Goal: Task Accomplishment & Management: Use online tool/utility

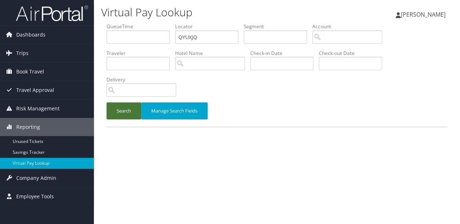
click at [126, 118] on button "Search" at bounding box center [124, 110] width 35 height 17
click at [198, 30] on input "text" at bounding box center [206, 36] width 63 height 13
paste input "IQAXLC"
type input "IQAXLC"
click at [115, 112] on button "Search" at bounding box center [124, 110] width 35 height 17
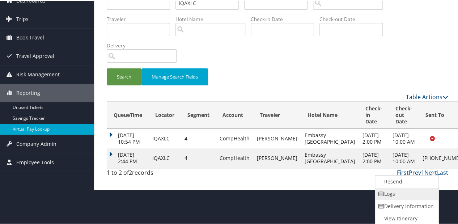
click at [400, 197] on link "Logs" at bounding box center [406, 193] width 62 height 12
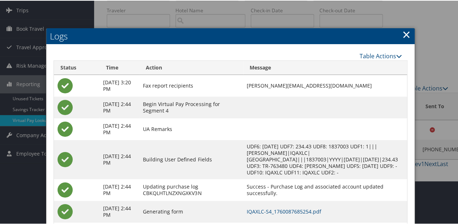
scroll to position [68, 0]
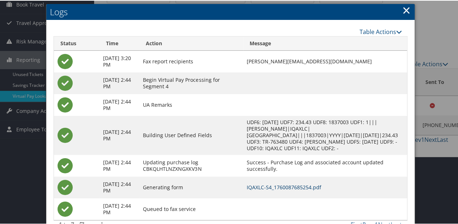
click at [285, 188] on link "IQAXLC-S4_1760087685254.pdf" at bounding box center [283, 186] width 74 height 7
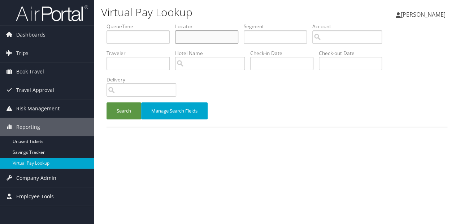
click at [204, 42] on input "text" at bounding box center [206, 36] width 63 height 13
paste input "IQIBQH"
type input "IQIBQH"
drag, startPoint x: 120, startPoint y: 103, endPoint x: 124, endPoint y: 105, distance: 4.5
click at [120, 103] on button "Search" at bounding box center [124, 110] width 35 height 17
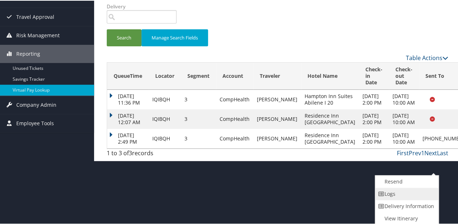
click at [391, 190] on link "Logs" at bounding box center [406, 193] width 62 height 12
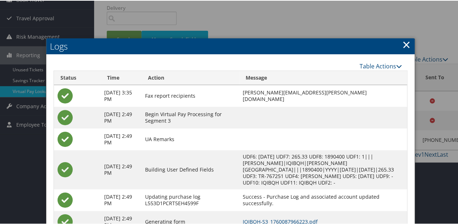
scroll to position [121, 0]
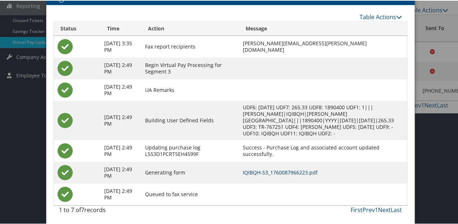
click at [309, 171] on link "IQIBQH-S3_1760087966223.pdf" at bounding box center [279, 171] width 75 height 7
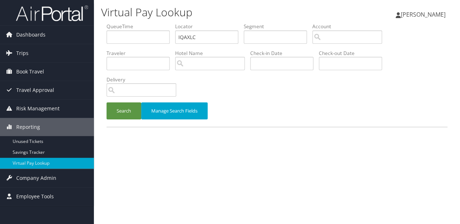
click at [169, 23] on ul "QueueTime Locator IQAXLC Segment Account Traveler Hotel Name Check-in Date Chec…" at bounding box center [277, 23] width 341 height 0
type input "NDWCWW"
click at [107, 102] on button "Search" at bounding box center [124, 110] width 35 height 17
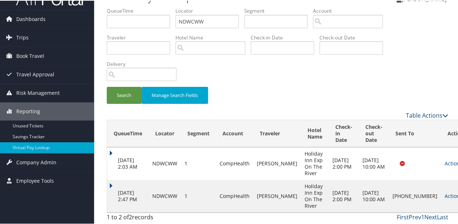
click at [444, 194] on link "Actions" at bounding box center [455, 195] width 23 height 7
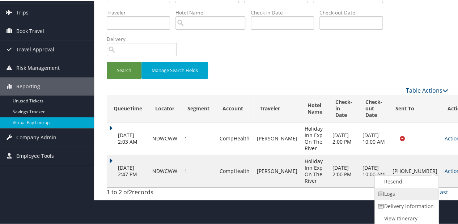
click at [396, 190] on link "Logs" at bounding box center [405, 193] width 62 height 12
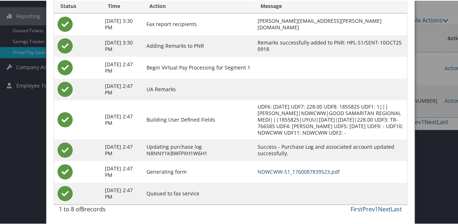
scroll to position [117, 0]
click at [328, 171] on link "NDWCWW-S1_1760087839523.pdf" at bounding box center [298, 170] width 82 height 7
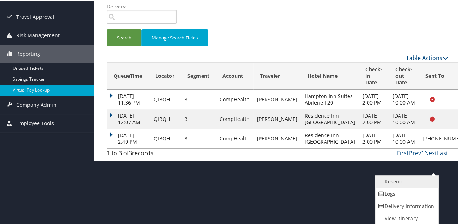
click at [399, 178] on link "Resend" at bounding box center [406, 181] width 62 height 12
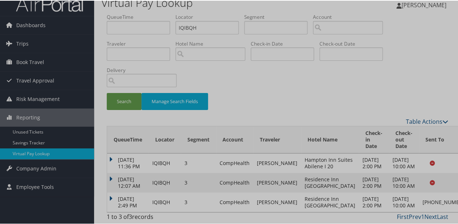
scroll to position [49, 0]
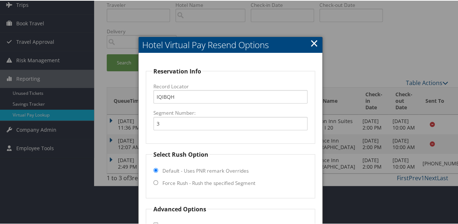
click at [208, 181] on label "Force Rush - Rush the specified Segment" at bounding box center [208, 182] width 93 height 7
click at [158, 181] on input "Force Rush - Rush the specified Segment" at bounding box center [155, 181] width 5 height 5
radio input "true"
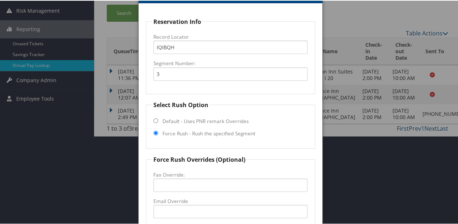
scroll to position [188, 0]
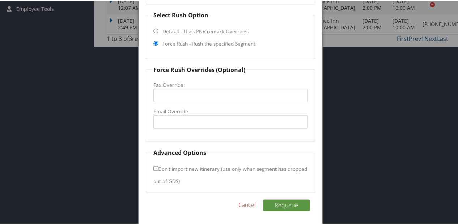
click at [203, 128] on fieldset "Force Rush Overrides (Optional) Fax Override: Email Override" at bounding box center [230, 103] width 169 height 77
click at [202, 122] on input "Email Override" at bounding box center [230, 120] width 154 height 13
click at [218, 126] on input "Email Override" at bounding box center [230, 120] width 154 height 13
click at [222, 120] on input "Email Override" at bounding box center [230, 120] width 154 height 13
click at [230, 122] on input "[EMAIL_ADDRESS][DOMAIN_NAME]" at bounding box center [230, 120] width 154 height 13
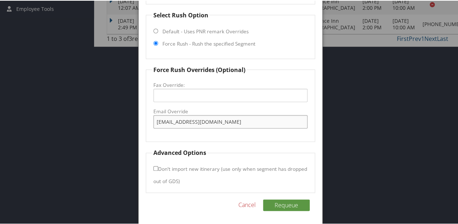
click at [215, 122] on input "[EMAIL_ADDRESS][DOMAIN_NAME]" at bounding box center [230, 120] width 154 height 13
click at [217, 119] on input "[EMAIL_ADDRESS][DOMAIN_NAME]" at bounding box center [230, 120] width 154 height 13
click at [215, 120] on input "abilenetxresidenceinn@nrhotels.com" at bounding box center [230, 120] width 154 height 13
click at [258, 120] on input "[EMAIL_ADDRESS][DOMAIN_NAME]" at bounding box center [230, 120] width 154 height 13
click at [217, 121] on input "[EMAIL_ADDRESS][DOMAIN_NAME]" at bounding box center [230, 120] width 154 height 13
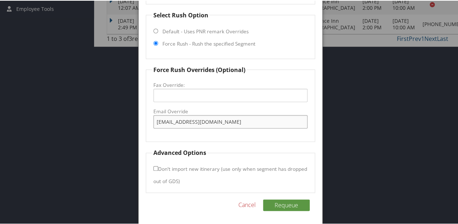
click at [219, 120] on input "[EMAIL_ADDRESS][DOMAIN_NAME]" at bounding box center [230, 120] width 154 height 13
click at [221, 121] on input "[EMAIL_ADDRESS][DOMAIN_NAME]" at bounding box center [230, 120] width 154 height 13
click at [256, 123] on input "[EMAIL_ADDRESS][DOMAIN_NAME]" at bounding box center [230, 120] width 154 height 13
click at [221, 122] on input "[EMAIL_ADDRESS][DOMAIN_NAME]" at bounding box center [230, 120] width 154 height 13
type input "[EMAIL_ADDRESS][DOMAIN_NAME]"
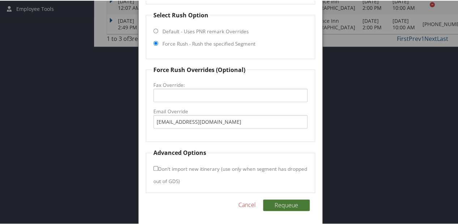
click at [293, 201] on button "Requeue" at bounding box center [286, 204] width 47 height 12
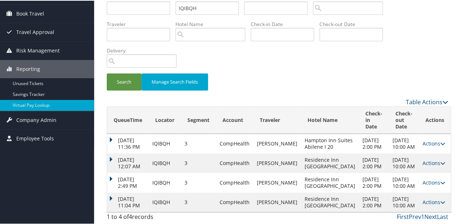
scroll to position [55, 0]
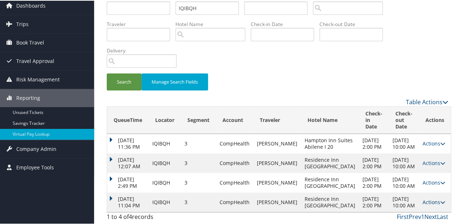
drag, startPoint x: 419, startPoint y: 198, endPoint x: 410, endPoint y: 199, distance: 9.4
click at [422, 198] on link "Actions" at bounding box center [433, 201] width 23 height 7
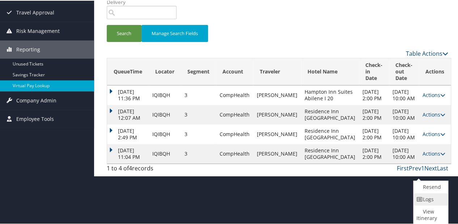
click at [425, 198] on link "Logs" at bounding box center [429, 198] width 33 height 12
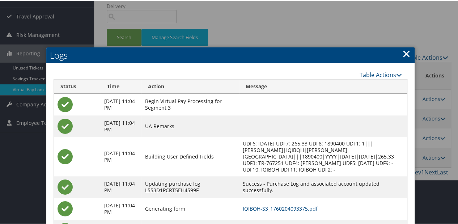
scroll to position [84, 0]
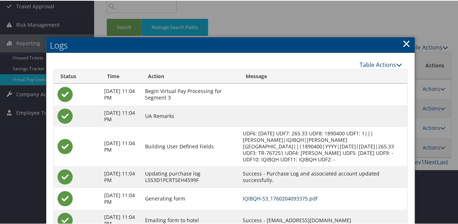
click at [275, 196] on link "IQIBQH-S3_1760204093375.pdf" at bounding box center [279, 197] width 75 height 7
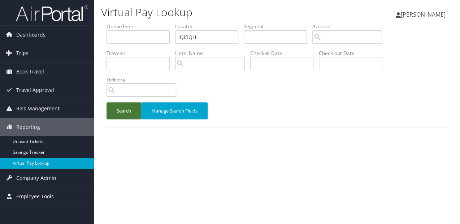
click at [129, 110] on button "Search" at bounding box center [124, 110] width 35 height 17
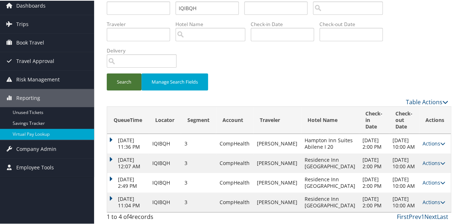
scroll to position [55, 0]
drag, startPoint x: 126, startPoint y: 195, endPoint x: 244, endPoint y: 44, distance: 191.7
click at [126, 195] on td "Oct 11, 2025 11:04 PM" at bounding box center [128, 202] width 42 height 20
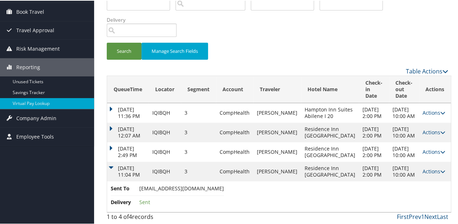
scroll to position [86, 0]
drag, startPoint x: 137, startPoint y: 186, endPoint x: 228, endPoint y: 188, distance: 91.1
click at [224, 188] on li "Sent To abilenetxresidenceinn@mcrhotels.com" at bounding box center [167, 189] width 113 height 11
copy li "abilenetxresidenceinn@mcrhotels.com"
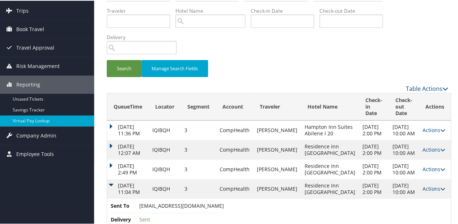
scroll to position [0, 0]
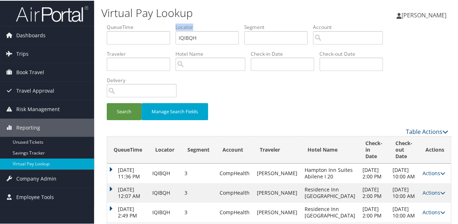
drag, startPoint x: 209, startPoint y: 30, endPoint x: 155, endPoint y: 46, distance: 56.4
click at [154, 23] on ul "QueueTime Locator IQIBQH Segment Account Traveler Hotel Name Check-in Date Chec…" at bounding box center [277, 23] width 341 height 0
drag, startPoint x: 155, startPoint y: 46, endPoint x: 147, endPoint y: 42, distance: 9.2
click at [147, 23] on ul "QueueTime Locator IQIBQH Segment Account Traveler Hotel Name Check-in Date Chec…" at bounding box center [277, 23] width 341 height 0
paste input "ORZJUB"
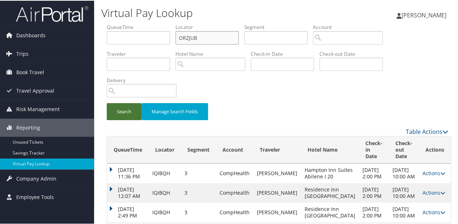
type input "ORZJUB"
click at [130, 113] on button "Search" at bounding box center [124, 110] width 35 height 17
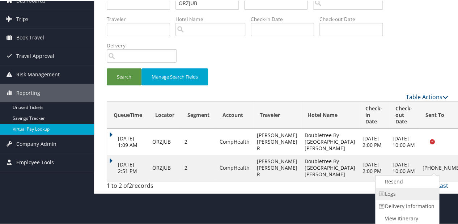
click at [395, 195] on link "Logs" at bounding box center [406, 193] width 62 height 12
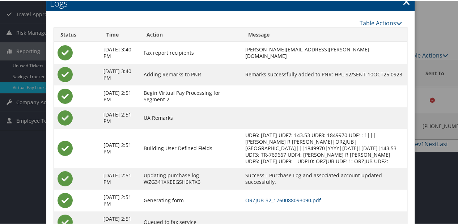
scroll to position [104, 0]
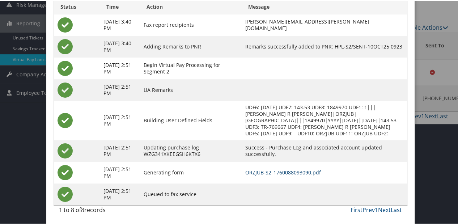
click at [258, 172] on link "ORZJUB-S2_1760088093090.pdf" at bounding box center [283, 171] width 76 height 7
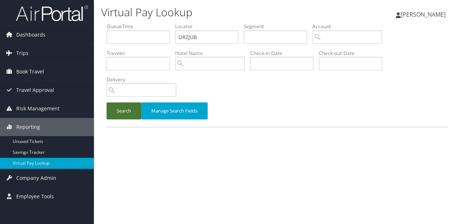
click at [112, 111] on button "Search" at bounding box center [124, 110] width 35 height 17
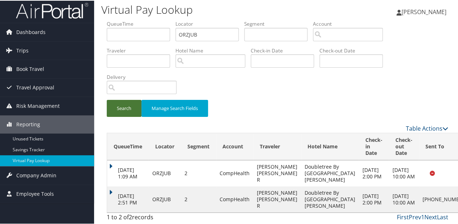
scroll to position [10, 0]
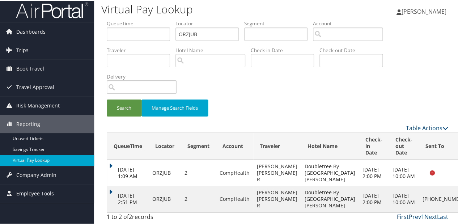
click at [127, 185] on td "Oct 10, 2025 2:51 PM" at bounding box center [128, 198] width 42 height 26
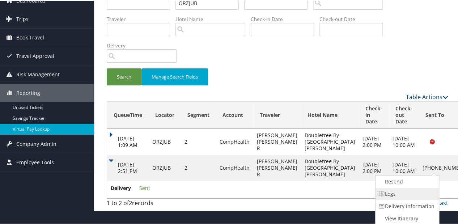
click at [403, 190] on link "Logs" at bounding box center [406, 193] width 62 height 12
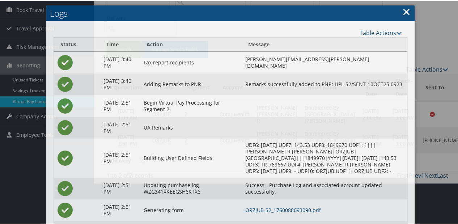
scroll to position [104, 0]
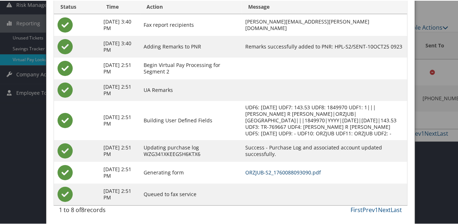
click at [272, 173] on link "ORZJUB-S2_1760088093090.pdf" at bounding box center [283, 171] width 76 height 7
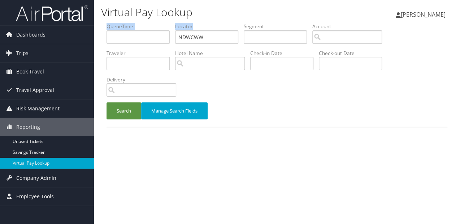
drag, startPoint x: 185, startPoint y: 36, endPoint x: 162, endPoint y: 38, distance: 23.2
click at [162, 23] on ul "QueueTime Locator NDWCWW Segment Account Traveler Hotel Name Check-in Date Chec…" at bounding box center [277, 23] width 341 height 0
drag, startPoint x: 202, startPoint y: 41, endPoint x: 121, endPoint y: 41, distance: 80.6
click at [121, 23] on ul "QueueTime Locator NDWCWW Segment Account Traveler Hotel Name Check-in Date Chec…" at bounding box center [277, 23] width 341 height 0
paste input "WZJFBE"
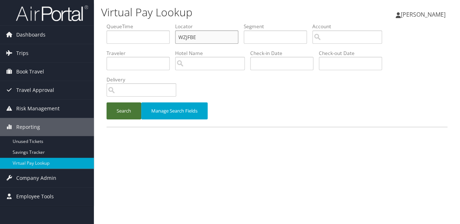
type input "WZJFBE"
click at [111, 110] on button "Search" at bounding box center [124, 110] width 35 height 17
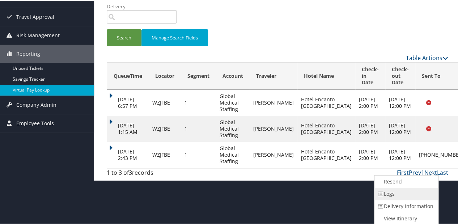
click at [398, 191] on link "Logs" at bounding box center [405, 193] width 62 height 12
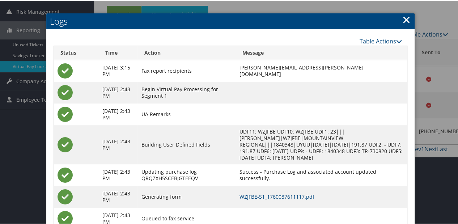
scroll to position [128, 0]
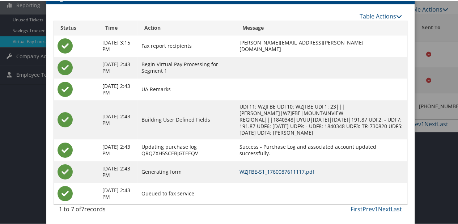
click at [263, 169] on link "WZJFBE-S1_1760087611117.pdf" at bounding box center [276, 170] width 75 height 7
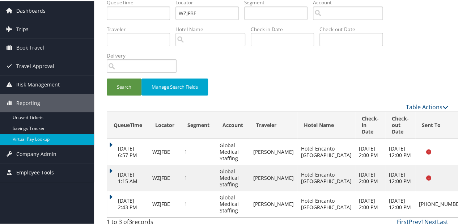
scroll to position [49, 0]
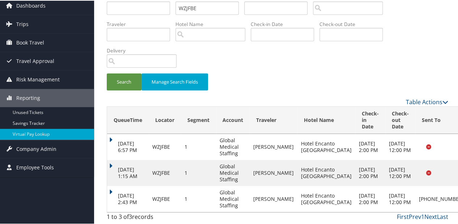
click at [112, 178] on td "[DATE] 1:15 AM" at bounding box center [128, 172] width 42 height 26
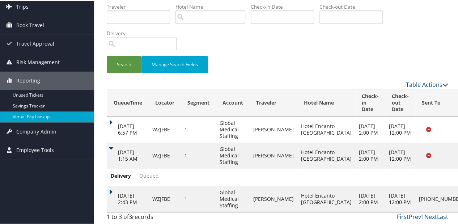
click at [116, 185] on td "[DATE] 2:43 PM" at bounding box center [128, 198] width 42 height 26
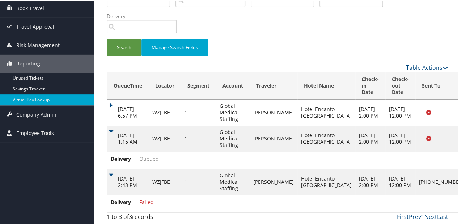
scroll to position [83, 0]
drag, startPoint x: 430, startPoint y: 181, endPoint x: 417, endPoint y: 175, distance: 14.2
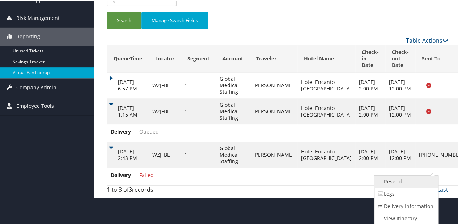
click at [403, 182] on link "Resend" at bounding box center [405, 181] width 62 height 12
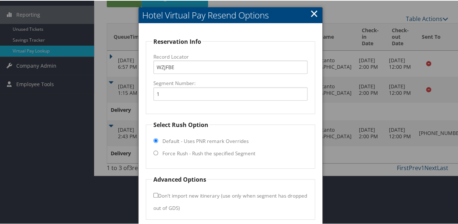
scroll to position [139, 0]
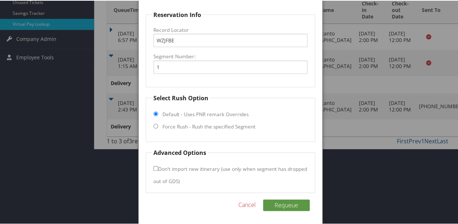
click at [184, 136] on fieldset "Select Rush Option Default - Uses PNR remark Overrides Force Rush - Rush the sp…" at bounding box center [230, 117] width 169 height 48
click at [188, 129] on label "Force Rush - Rush the specified Segment" at bounding box center [208, 125] width 93 height 7
click at [158, 128] on input "Force Rush - Rush the specified Segment" at bounding box center [155, 125] width 5 height 5
radio input "true"
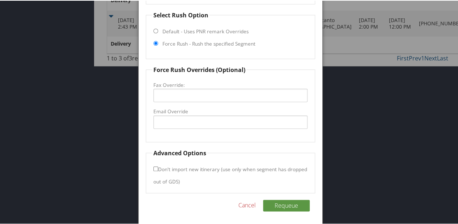
scroll to position [223, 0]
click at [181, 130] on fieldset "Force Rush Overrides (Optional) Fax Override: Email Override" at bounding box center [230, 102] width 169 height 77
click at [181, 126] on input "Email Override" at bounding box center [230, 120] width 154 height 13
click at [234, 119] on input "nmreservations@hhandr.com" at bounding box center [230, 120] width 154 height 13
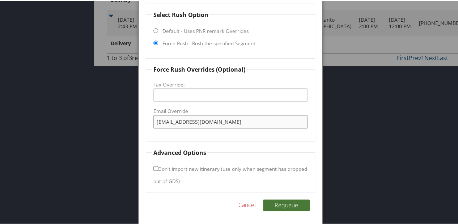
type input "nmreservations@hhandr.com"
click at [296, 203] on button "Requeue" at bounding box center [286, 204] width 47 height 12
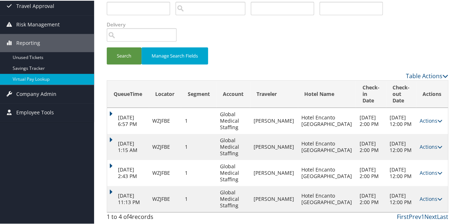
scroll to position [110, 0]
click at [102, 185] on div "QueueTime Locator WZJFBE Segment Account Traveler Hotel Name Check-in Date Chec…" at bounding box center [277, 95] width 352 height 257
click at [109, 185] on td "Oct 11, 2025 11:13 PM" at bounding box center [128, 198] width 42 height 26
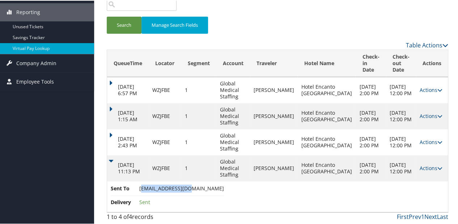
drag, startPoint x: 141, startPoint y: 189, endPoint x: 190, endPoint y: 189, distance: 49.2
click at [190, 189] on span "nmreservations@hhandr.com" at bounding box center [181, 187] width 85 height 7
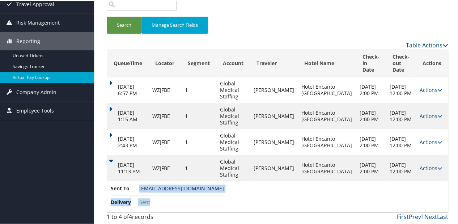
drag, startPoint x: 139, startPoint y: 185, endPoint x: 210, endPoint y: 191, distance: 71.5
click at [210, 191] on td "Sent To nmreservations@hhandr.com Delivery Sent" at bounding box center [277, 195] width 340 height 31
copy ul "nmreservations@hhandr.com Delivery Sent"
drag, startPoint x: 210, startPoint y: 191, endPoint x: 155, endPoint y: 192, distance: 54.6
click at [194, 192] on li "Sent To nmreservations@hhandr.com" at bounding box center [167, 189] width 113 height 11
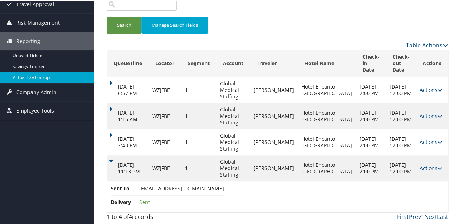
click at [135, 192] on span "Sent To" at bounding box center [124, 188] width 27 height 8
drag, startPoint x: 138, startPoint y: 189, endPoint x: 207, endPoint y: 190, distance: 69.4
click at [207, 190] on li "Sent To nmreservations@hhandr.com" at bounding box center [167, 189] width 113 height 11
copy li "nmreservations@hhandr.com"
click at [437, 166] on td "Actions Resend Logs View Itinerary" at bounding box center [432, 167] width 32 height 26
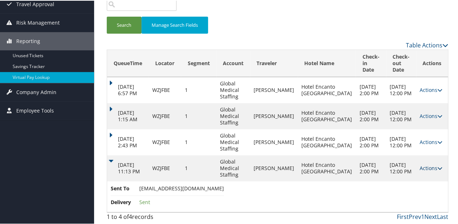
click at [427, 164] on link "Actions" at bounding box center [430, 167] width 23 height 7
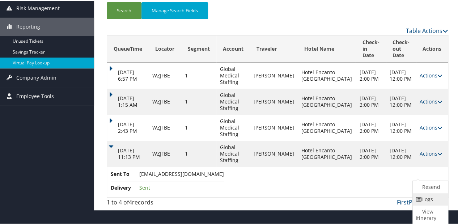
click at [419, 192] on link "Logs" at bounding box center [428, 198] width 33 height 12
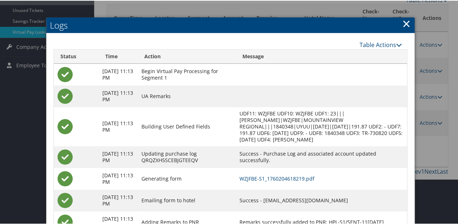
scroll to position [141, 0]
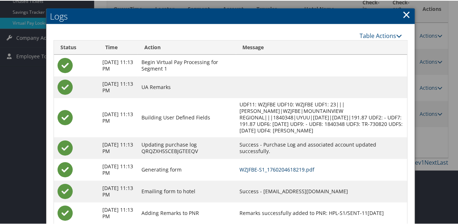
click at [299, 172] on link "WZJFBE-S1_1760204618219.pdf" at bounding box center [276, 168] width 75 height 7
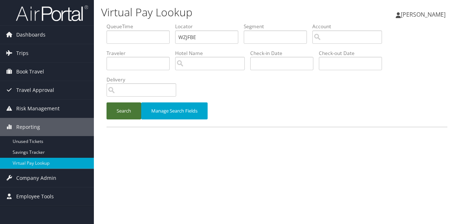
click at [129, 110] on button "Search" at bounding box center [124, 110] width 35 height 17
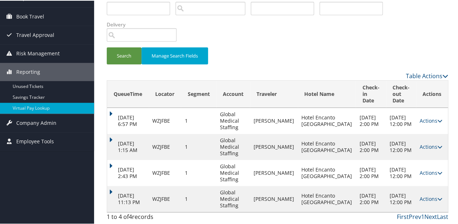
click at [114, 185] on td "Oct 11, 2025 11:13 PM" at bounding box center [128, 198] width 42 height 26
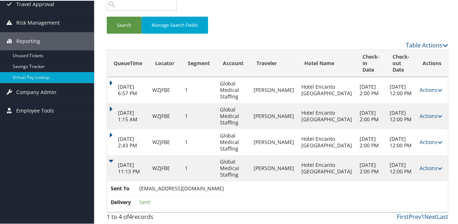
scroll to position [112, 0]
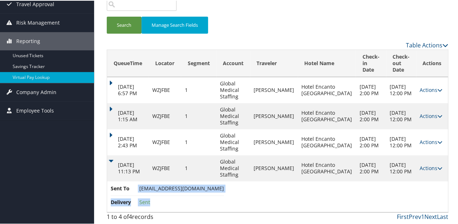
drag, startPoint x: 136, startPoint y: 188, endPoint x: 210, endPoint y: 190, distance: 73.4
click at [210, 190] on td "Sent To nmreservations@hhandr.com Delivery Sent" at bounding box center [277, 195] width 340 height 31
copy ul "nmreservations@hhandr.com Delivery Sent"
click at [180, 186] on span "nmreservations@hhandr.com" at bounding box center [181, 187] width 85 height 7
click at [167, 196] on li "Delivery Sent" at bounding box center [167, 201] width 113 height 13
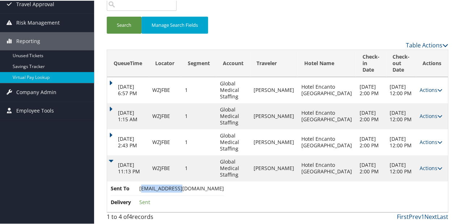
drag, startPoint x: 140, startPoint y: 188, endPoint x: 181, endPoint y: 188, distance: 40.8
click at [181, 188] on span "nmreservations@hhandr.com" at bounding box center [181, 187] width 85 height 7
drag, startPoint x: 181, startPoint y: 188, endPoint x: 209, endPoint y: 189, distance: 27.9
click at [209, 189] on li "Sent To nmreservations@hhandr.com" at bounding box center [167, 189] width 113 height 11
copy span "nmreservations@hhandr.com"
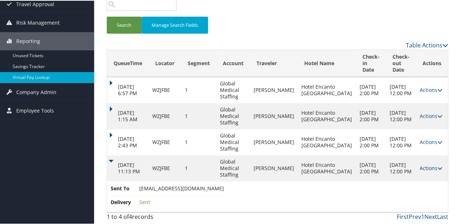
click at [419, 165] on link "Actions" at bounding box center [430, 167] width 23 height 7
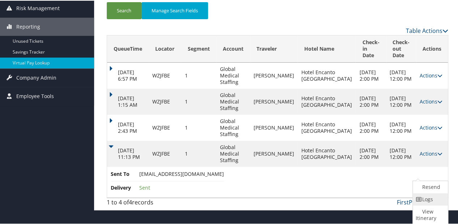
click at [420, 196] on icon at bounding box center [418, 198] width 7 height 5
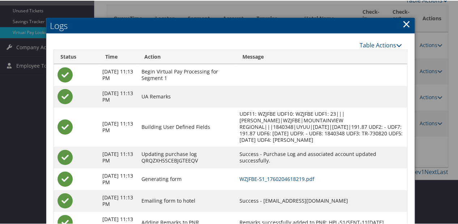
scroll to position [141, 0]
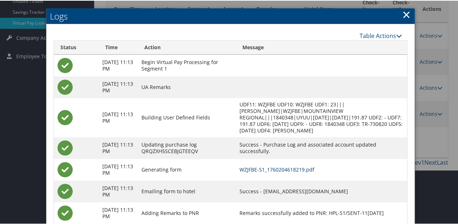
click at [279, 172] on link "WZJFBE-S1_1760204618219.pdf" at bounding box center [276, 168] width 75 height 7
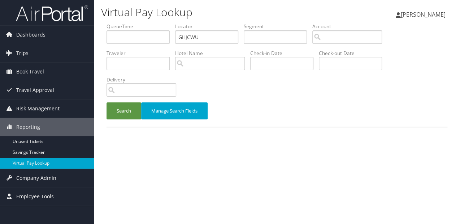
click at [137, 23] on ul "QueueTime Locator GHJCWU Segment Account Traveler Hotel Name Check-in Date Chec…" at bounding box center [277, 23] width 341 height 0
click at [137, 106] on button "Search" at bounding box center [124, 110] width 35 height 17
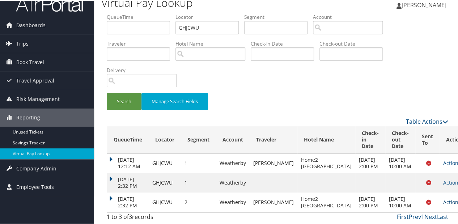
click at [443, 198] on link "Actions" at bounding box center [454, 201] width 23 height 7
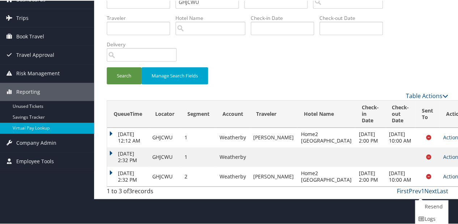
scroll to position [61, 0]
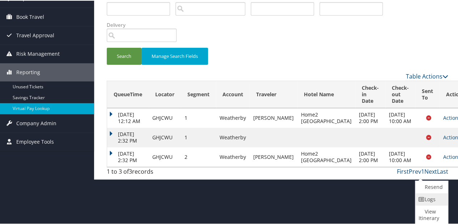
click at [426, 197] on link "Logs" at bounding box center [430, 198] width 31 height 12
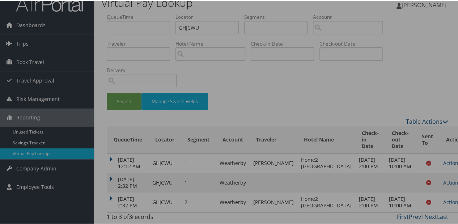
scroll to position [36, 0]
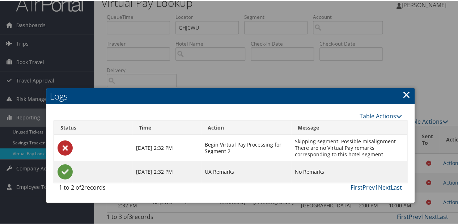
drag, startPoint x: 404, startPoint y: 69, endPoint x: 401, endPoint y: 72, distance: 4.4
click at [404, 86] on link "×" at bounding box center [406, 93] width 8 height 14
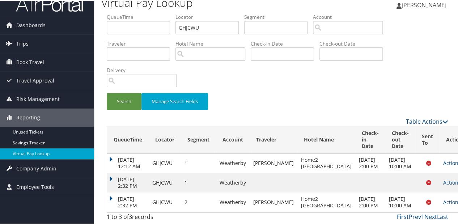
click at [443, 198] on link "Actions" at bounding box center [454, 201] width 23 height 7
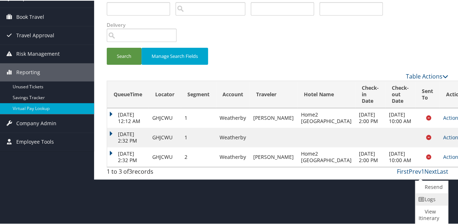
click at [428, 197] on link "Logs" at bounding box center [430, 198] width 31 height 12
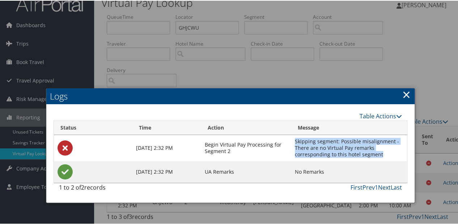
drag, startPoint x: 293, startPoint y: 114, endPoint x: 381, endPoint y: 126, distance: 88.2
click at [381, 134] on td "Skipping segment: Possible misalignment - There are no Virtual Pay remarks corr…" at bounding box center [349, 147] width 116 height 26
copy td "Skipping segment: Possible misalignment - There are no Virtual Pay remarks corr…"
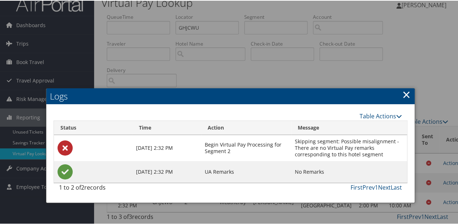
click at [402, 86] on link "×" at bounding box center [406, 93] width 8 height 14
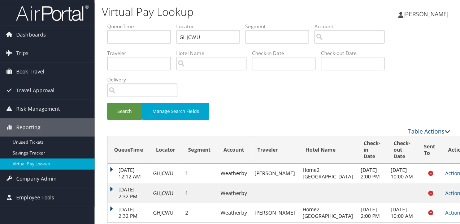
scroll to position [0, 0]
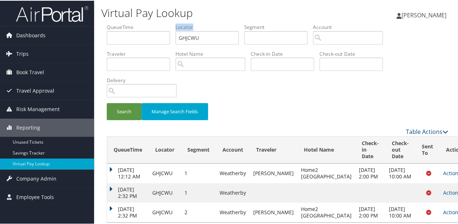
drag, startPoint x: 204, startPoint y: 29, endPoint x: 185, endPoint y: 36, distance: 19.7
click at [185, 36] on li "Locator GHJCWU" at bounding box center [209, 36] width 69 height 26
paste input "DSGIVG"
drag, startPoint x: 206, startPoint y: 36, endPoint x: 178, endPoint y: 44, distance: 29.1
click at [178, 44] on li "Locator GHJCWU" at bounding box center [209, 36] width 69 height 26
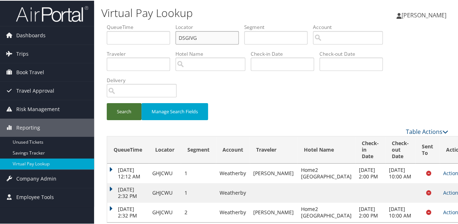
type input "DSGIVG"
click at [127, 115] on button "Search" at bounding box center [124, 110] width 35 height 17
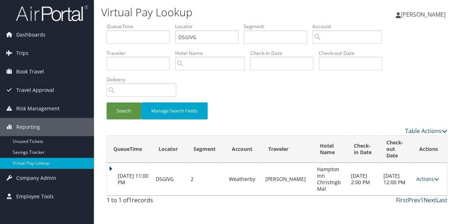
click at [414, 183] on td "Actions Resend Logs View Itinerary" at bounding box center [430, 179] width 35 height 33
click at [418, 179] on link "Actions" at bounding box center [427, 178] width 23 height 7
click at [410, 196] on link "Logs" at bounding box center [413, 202] width 46 height 12
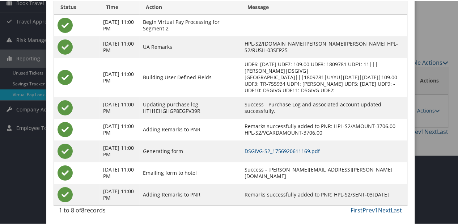
scroll to position [69, 0]
click at [287, 152] on td "DSGIVG-S2_1756920611169.pdf" at bounding box center [324, 150] width 166 height 22
click at [287, 151] on link "DSGIVG-S2_1756920611169.pdf" at bounding box center [281, 149] width 75 height 7
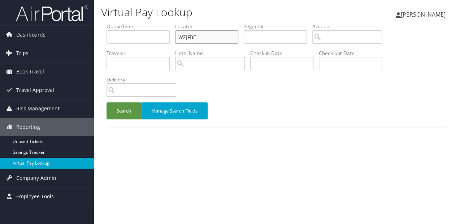
drag, startPoint x: 207, startPoint y: 36, endPoint x: 160, endPoint y: 48, distance: 47.8
click at [160, 23] on ul "QueueTime Locator WZJFBE Segment Account Traveler Hotel Name Check-in Date Chec…" at bounding box center [277, 23] width 341 height 0
paste input "AHBFRG"
type input "AHBFRG"
click at [131, 114] on button "Search" at bounding box center [124, 110] width 35 height 17
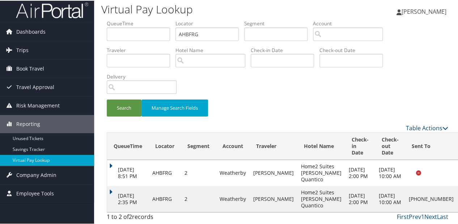
drag, startPoint x: 421, startPoint y: 191, endPoint x: 421, endPoint y: 194, distance: 3.6
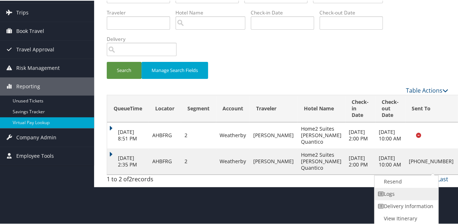
click at [396, 195] on link "Logs" at bounding box center [405, 193] width 62 height 12
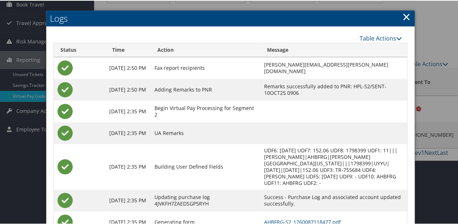
scroll to position [111, 0]
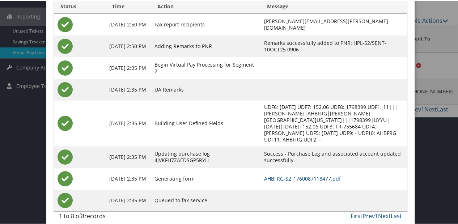
click at [306, 174] on link "AHBFRG-S2_1760087118477.pdf" at bounding box center [302, 177] width 77 height 7
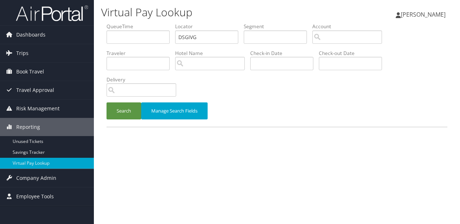
click at [153, 23] on ul "QueueTime Locator DSGIVG Segment Account Traveler Hotel Name Check-in Date Chec…" at bounding box center [277, 23] width 341 height 0
type input "AIQCOL"
click at [129, 106] on button "Search" at bounding box center [124, 110] width 35 height 17
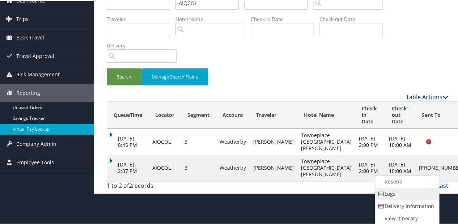
click at [396, 198] on link "Logs" at bounding box center [406, 193] width 62 height 12
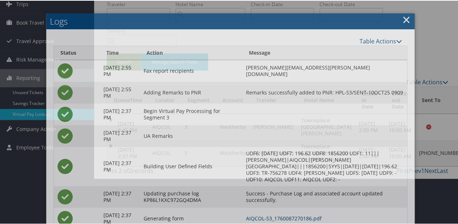
scroll to position [111, 0]
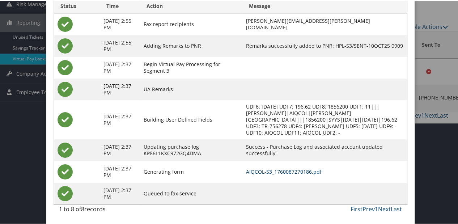
click at [305, 172] on link "AIQCOL-S3_1760087270186.pdf" at bounding box center [283, 170] width 76 height 7
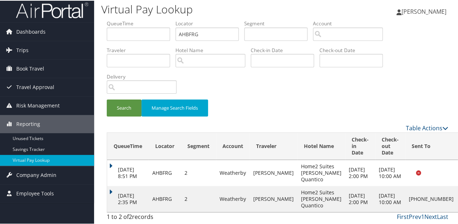
scroll to position [16, 0]
drag, startPoint x: 101, startPoint y: 182, endPoint x: 107, endPoint y: 182, distance: 5.4
click at [102, 182] on div "QueueTime Locator AHBFRG Segment Account Traveler Hotel Name Check-in Date Chec…" at bounding box center [277, 121] width 352 height 205
click at [108, 185] on td "Oct 10, 2025 2:35 PM" at bounding box center [128, 198] width 42 height 26
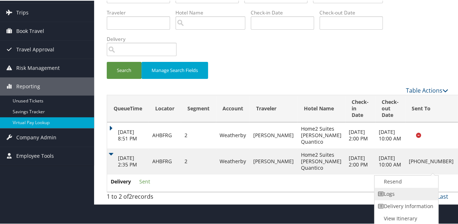
click at [396, 192] on link "Logs" at bounding box center [405, 193] width 62 height 12
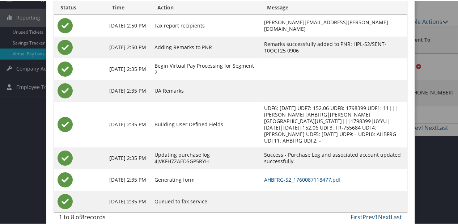
scroll to position [111, 0]
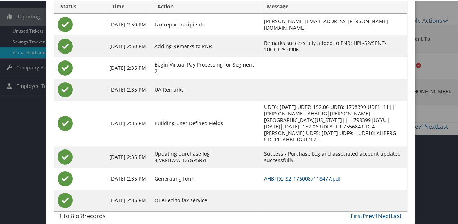
click at [280, 175] on td "AHBFRG-S2_1760087118477.pdf" at bounding box center [333, 178] width 146 height 22
click at [279, 174] on link "AHBFRG-S2_1760087118477.pdf" at bounding box center [302, 177] width 77 height 7
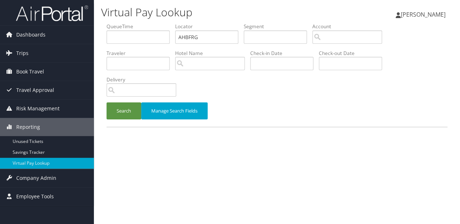
click at [145, 23] on ul "QueueTime Locator AHBFRG Segment Account Traveler Hotel Name Check-in Date Chec…" at bounding box center [277, 23] width 341 height 0
type input "JYYTQM"
click at [122, 112] on button "Search" at bounding box center [124, 110] width 35 height 17
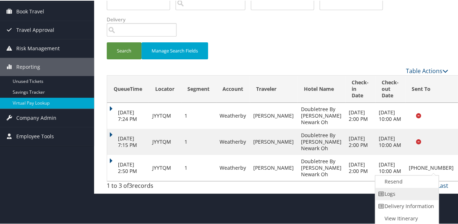
drag, startPoint x: 431, startPoint y: 194, endPoint x: 395, endPoint y: 190, distance: 36.3
click at [395, 190] on link "Logs" at bounding box center [406, 193] width 62 height 12
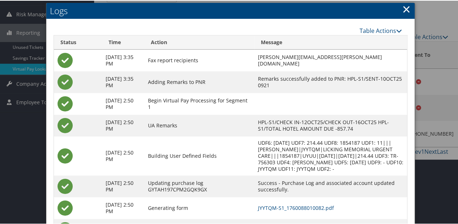
scroll to position [130, 0]
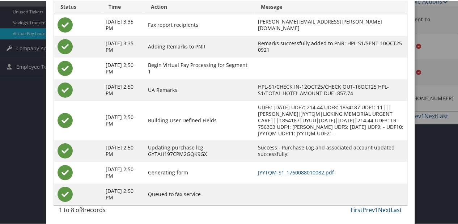
click at [285, 176] on td "JYYTQM-S1_1760088010082.pdf" at bounding box center [330, 172] width 153 height 22
click at [286, 173] on link "JYYTQM-S1_1760088010082.pdf" at bounding box center [296, 171] width 76 height 7
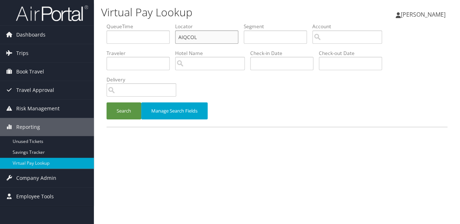
drag, startPoint x: 194, startPoint y: 34, endPoint x: 146, endPoint y: 73, distance: 61.4
click at [168, 23] on ul "QueueTime Locator AIQCOL Segment Account Traveler Hotel Name Check-in Date Chec…" at bounding box center [277, 23] width 341 height 0
paste input "CQBS"
type input "CQBSOL"
click at [123, 116] on button "Search" at bounding box center [124, 110] width 35 height 17
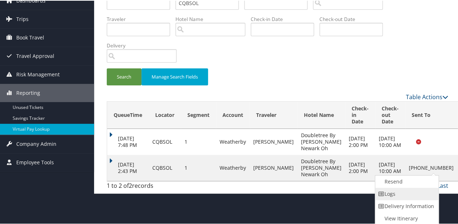
click at [400, 192] on link "Logs" at bounding box center [406, 193] width 62 height 12
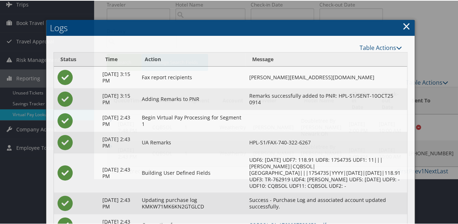
scroll to position [104, 0]
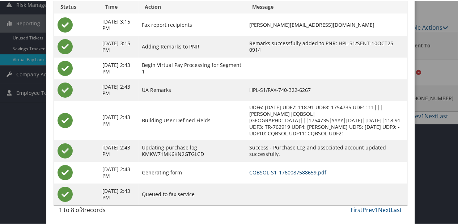
click at [287, 169] on link "CQBSOL-S1_1760087588659.pdf" at bounding box center [287, 171] width 77 height 7
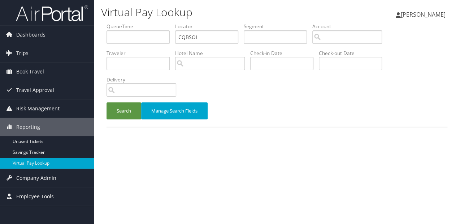
click at [155, 23] on ul "QueueTime Locator CQBSOL Segment Account Traveler Hotel Name Check-in Date Chec…" at bounding box center [277, 23] width 341 height 0
type input "AUTRLO"
click at [132, 108] on button "Search" at bounding box center [124, 110] width 35 height 17
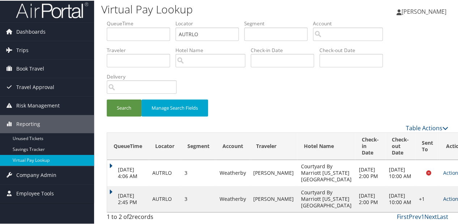
click at [443, 194] on link "Actions" at bounding box center [454, 197] width 23 height 7
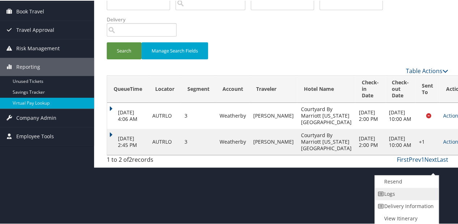
click at [401, 194] on link "Logs" at bounding box center [405, 193] width 62 height 12
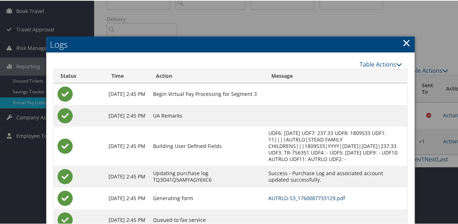
scroll to position [87, 0]
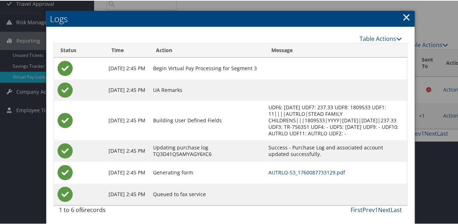
click at [296, 172] on link "AUTRLO-S3_1760087733129.pdf" at bounding box center [306, 171] width 77 height 7
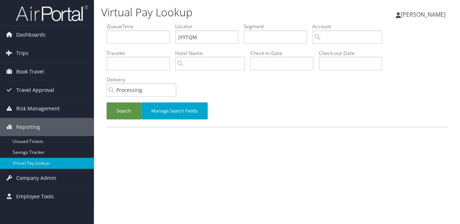
click at [178, 90] on li "Delivery Processing" at bounding box center [144, 89] width 75 height 26
click at [170, 90] on input "Processing" at bounding box center [142, 89] width 70 height 13
click at [117, 128] on div "QueueTime Locator JYYTQM Segment Account Traveler Hotel Name Check-in Date Chec…" at bounding box center [277, 79] width 352 height 112
drag, startPoint x: 119, startPoint y: 113, endPoint x: 123, endPoint y: 93, distance: 20.9
click at [120, 113] on button "Search" at bounding box center [124, 110] width 35 height 17
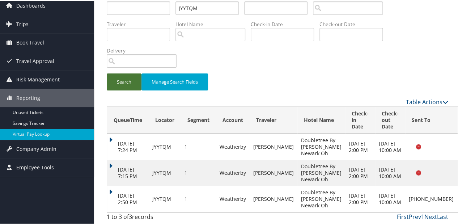
scroll to position [36, 0]
drag, startPoint x: 105, startPoint y: 185, endPoint x: 109, endPoint y: 184, distance: 4.0
click at [105, 184] on div "QueueTime Locator JYYTQM Segment Account Traveler Hotel Name Check-in Date Chec…" at bounding box center [277, 108] width 352 height 231
click at [112, 185] on td "[DATE] 2:50 PM" at bounding box center [128, 198] width 42 height 26
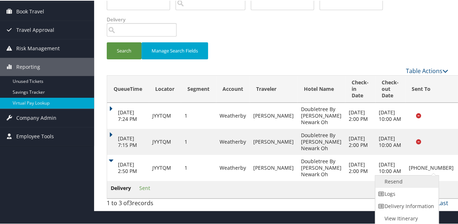
click at [390, 179] on link "Resend" at bounding box center [406, 181] width 62 height 12
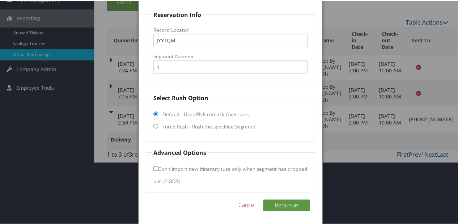
click at [221, 128] on label "Force Rush - Rush the specified Segment" at bounding box center [208, 125] width 93 height 7
click at [158, 128] on input "Force Rush - Rush the specified Segment" at bounding box center [155, 125] width 5 height 5
radio input "true"
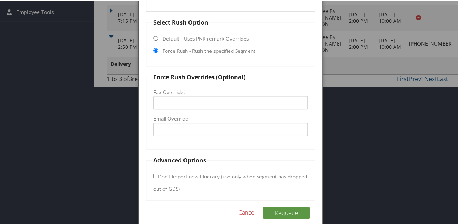
scroll to position [192, 0]
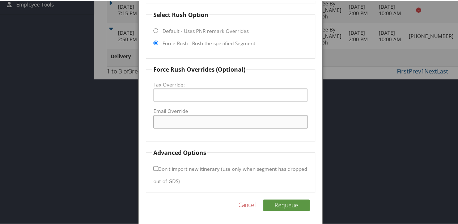
click at [205, 117] on input "Email Override" at bounding box center [230, 120] width 154 height 13
click at [323, 108] on div at bounding box center [230, 112] width 460 height 224
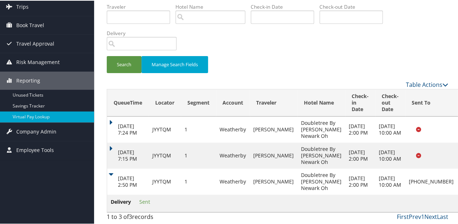
scroll to position [53, 0]
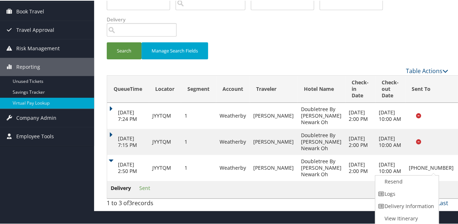
click at [383, 179] on link "Resend" at bounding box center [406, 181] width 62 height 12
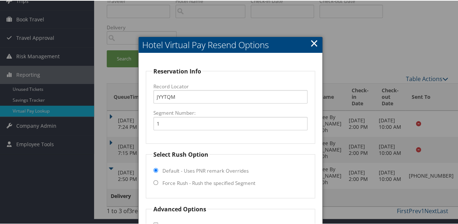
click at [314, 41] on link "×" at bounding box center [314, 42] width 8 height 14
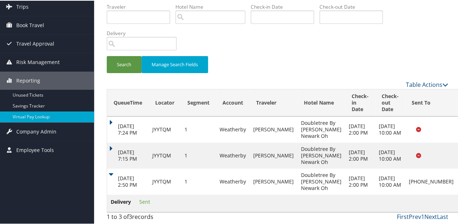
click at [114, 168] on td "Oct 10, 2025 2:50 PM" at bounding box center [128, 181] width 42 height 26
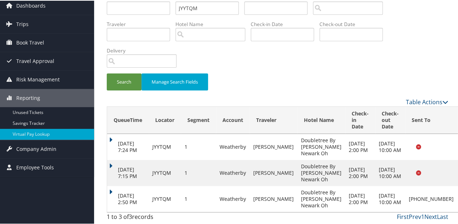
click at [112, 185] on td "Oct 10, 2025 2:50 PM" at bounding box center [128, 198] width 42 height 26
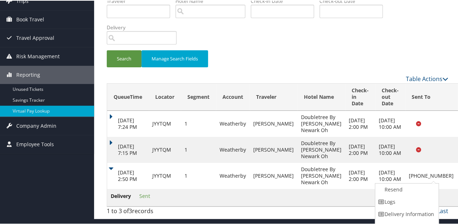
scroll to position [61, 0]
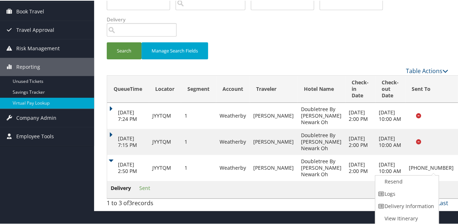
click at [327, 32] on div "Search Manage Search Fields" at bounding box center [277, 14] width 352 height 104
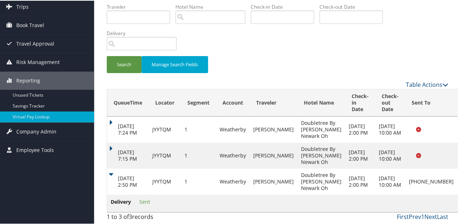
scroll to position [53, 0]
click at [115, 168] on td "Oct 10, 2025 2:50 PM" at bounding box center [128, 181] width 42 height 26
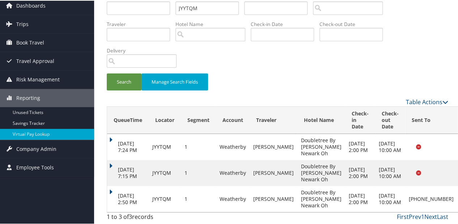
drag, startPoint x: 404, startPoint y: 205, endPoint x: 390, endPoint y: 187, distance: 22.8
click at [405, 187] on td "[PHONE_NUMBER]" at bounding box center [431, 198] width 52 height 26
drag, startPoint x: 390, startPoint y: 187, endPoint x: 365, endPoint y: 51, distance: 138.9
click at [365, 51] on div "Search Manage Search Fields" at bounding box center [277, 45] width 352 height 104
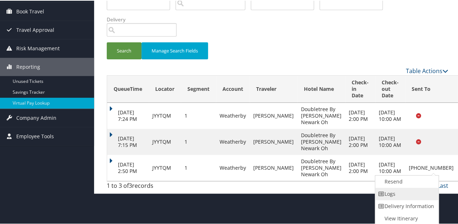
click at [396, 193] on link "Logs" at bounding box center [406, 193] width 62 height 12
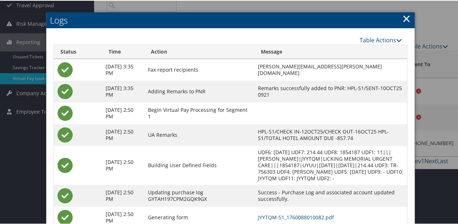
scroll to position [130, 0]
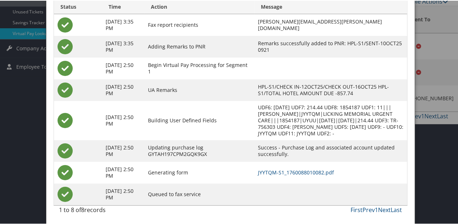
click at [281, 175] on td "JYYTQM-S1_1760088010082.pdf" at bounding box center [330, 172] width 153 height 22
click at [281, 168] on link "JYYTQM-S1_1760088010082.pdf" at bounding box center [296, 171] width 76 height 7
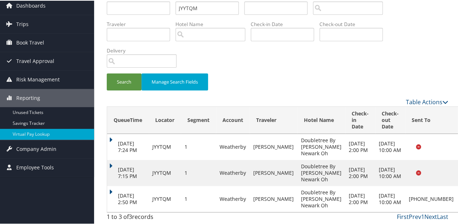
click at [113, 187] on td "[DATE] 2:50 PM" at bounding box center [128, 198] width 42 height 26
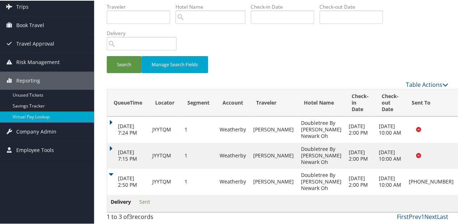
drag, startPoint x: 422, startPoint y: 175, endPoint x: 418, endPoint y: 176, distance: 4.0
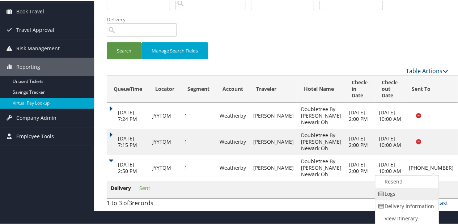
click at [392, 190] on link "Logs" at bounding box center [406, 193] width 62 height 12
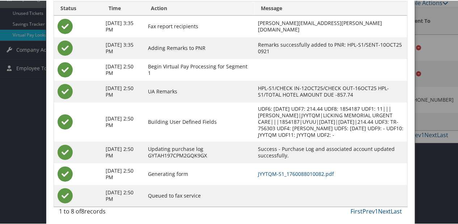
scroll to position [130, 0]
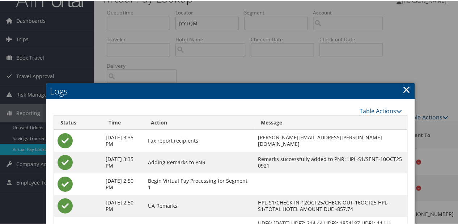
click at [407, 88] on link "×" at bounding box center [406, 88] width 8 height 14
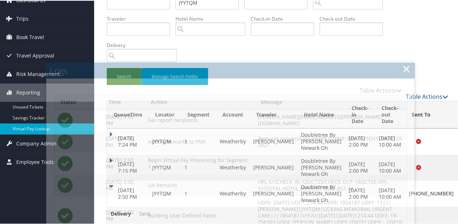
scroll to position [53, 0]
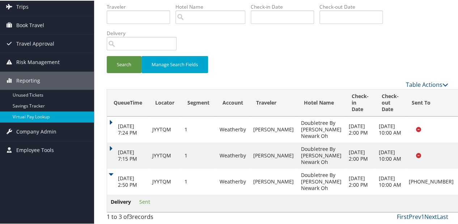
drag, startPoint x: 405, startPoint y: 188, endPoint x: 390, endPoint y: 170, distance: 23.3
click at [405, 170] on td "[PHONE_NUMBER]" at bounding box center [431, 181] width 52 height 26
copy td "[PHONE_NUMBER]"
drag, startPoint x: 390, startPoint y: 170, endPoint x: 425, endPoint y: 178, distance: 35.9
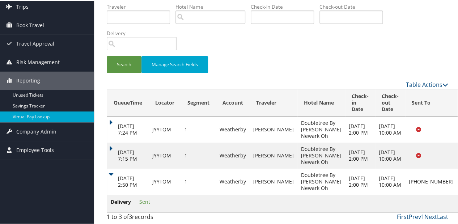
scroll to position [61, 0]
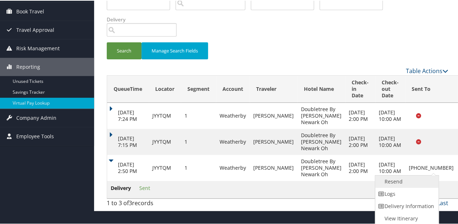
click at [398, 179] on link "Resend" at bounding box center [406, 181] width 62 height 12
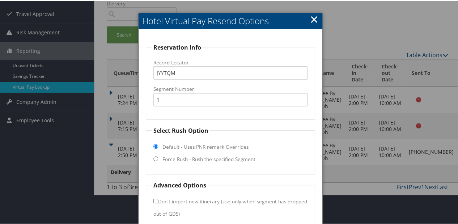
click at [182, 156] on label "Force Rush - Rush the specified Segment" at bounding box center [208, 158] width 93 height 7
click at [158, 156] on input "Force Rush - Rush the specified Segment" at bounding box center [155, 157] width 5 height 5
radio input "true"
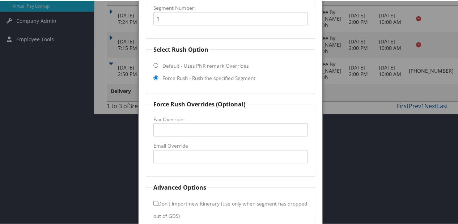
scroll to position [192, 0]
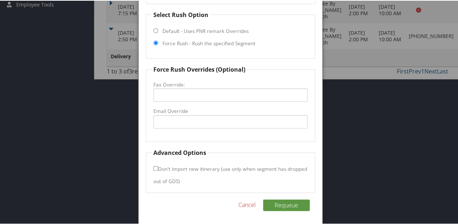
click at [174, 109] on label "Email Override" at bounding box center [230, 110] width 154 height 7
click at [174, 114] on input "Email Override" at bounding box center [230, 120] width 154 height 13
click at [175, 95] on input "Fax Override:" at bounding box center [230, 93] width 154 height 13
paste input "[PHONE_NUMBER]"
type input "[PHONE_NUMBER]"
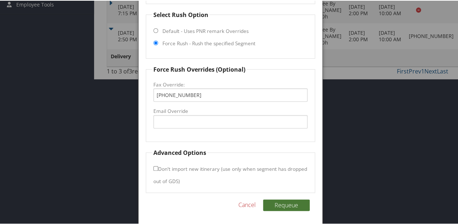
click at [290, 202] on button "Requeue" at bounding box center [286, 204] width 47 height 12
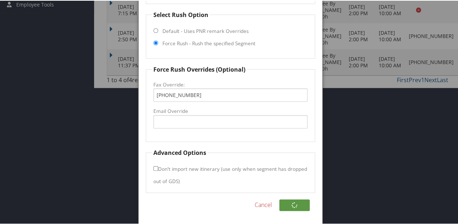
scroll to position [68, 0]
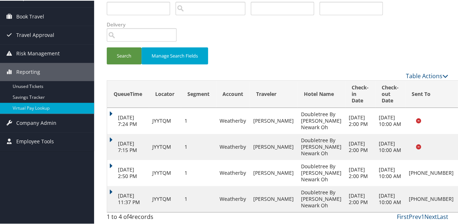
click at [110, 185] on td "Oct 11, 2025 11:37 PM" at bounding box center [128, 198] width 42 height 26
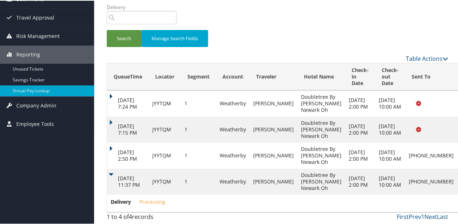
scroll to position [85, 0]
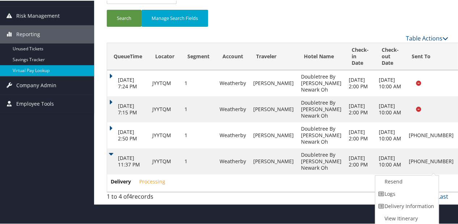
click at [403, 192] on link "Logs" at bounding box center [406, 193] width 62 height 12
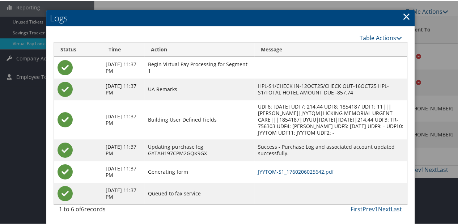
scroll to position [126, 0]
drag, startPoint x: 294, startPoint y: 177, endPoint x: 296, endPoint y: 173, distance: 4.2
click at [294, 177] on td "JYYTQM-S1_1760206025642.pdf" at bounding box center [330, 171] width 153 height 22
click at [296, 173] on link "JYYTQM-S1_1760206025642.pdf" at bounding box center [296, 170] width 76 height 7
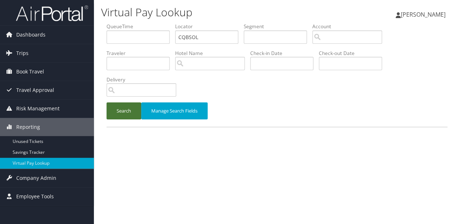
drag, startPoint x: 0, startPoint y: 0, endPoint x: 131, endPoint y: 104, distance: 167.5
click at [131, 104] on button "Search" at bounding box center [124, 110] width 35 height 17
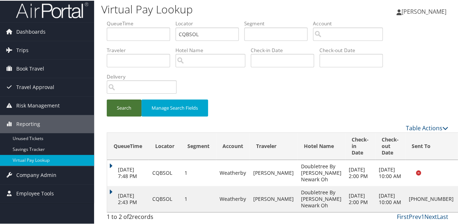
scroll to position [10, 0]
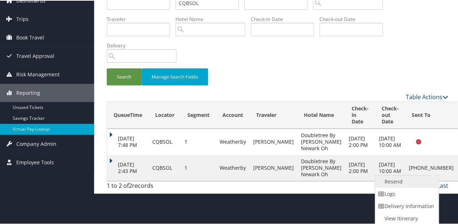
click at [398, 179] on link "Resend" at bounding box center [406, 181] width 62 height 12
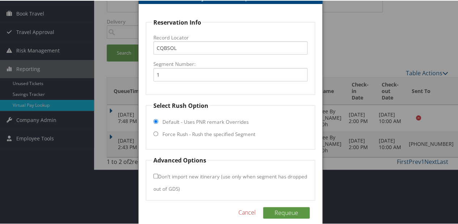
click at [181, 130] on label "Force Rush - Rush the specified Segment" at bounding box center [208, 133] width 93 height 7
click at [158, 130] on input "Force Rush - Rush the specified Segment" at bounding box center [155, 132] width 5 height 5
radio input "true"
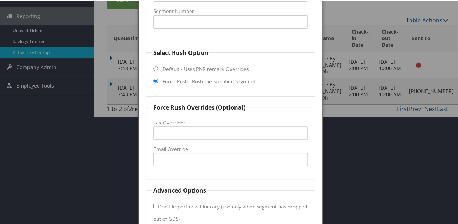
scroll to position [149, 0]
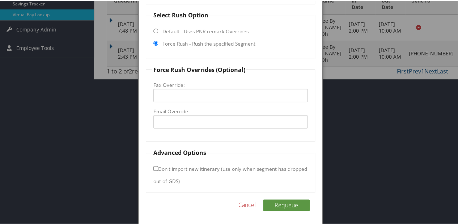
click at [170, 105] on fieldset "Force Rush Overrides (Optional) Fax Override: Email Override" at bounding box center [230, 103] width 169 height 77
click at [175, 98] on input "Fax Override:" at bounding box center [230, 94] width 154 height 13
paste input "[PHONE_NUMBER]"
type input "[PHONE_NUMBER]"
click at [286, 203] on button "Requeue" at bounding box center [286, 204] width 47 height 12
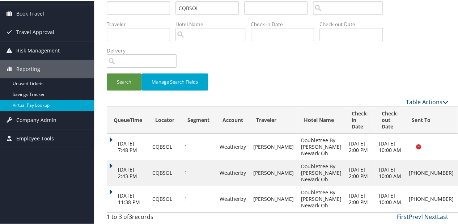
scroll to position [42, 0]
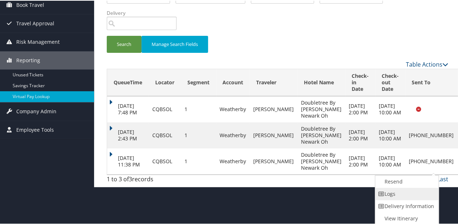
click at [410, 193] on link "Logs" at bounding box center [406, 193] width 62 height 12
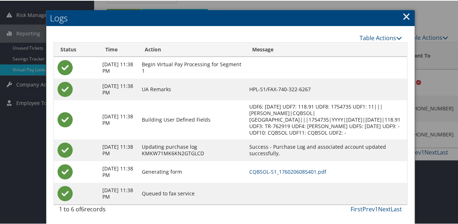
scroll to position [100, 0]
click at [283, 172] on link "CQBSOL-S1_1760206085401.pdf" at bounding box center [287, 170] width 77 height 7
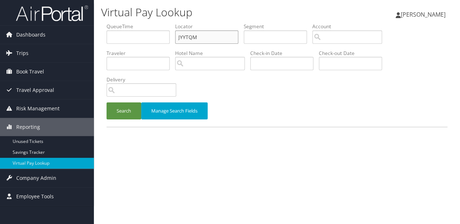
paste input "NCDQPB"
drag, startPoint x: 171, startPoint y: 40, endPoint x: 152, endPoint y: 47, distance: 20.1
click at [153, 23] on ul "QueueTime Locator JYYTQM Segment Account Traveler Hotel Name Check-in Date Chec…" at bounding box center [277, 23] width 341 height 0
type input "NCDQPB"
click at [121, 107] on button "Search" at bounding box center [124, 110] width 35 height 17
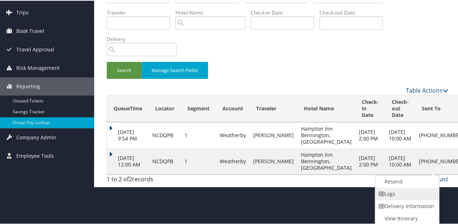
click at [397, 194] on link "Logs" at bounding box center [406, 193] width 62 height 12
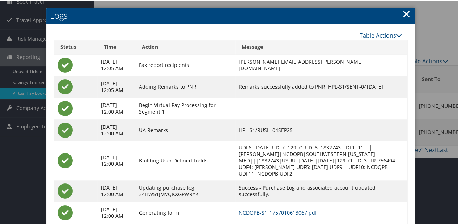
scroll to position [111, 0]
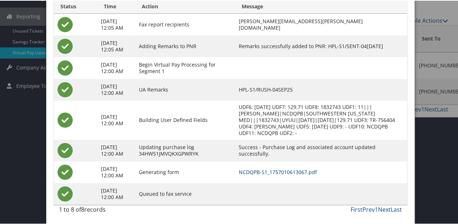
click at [269, 171] on link "NCDQPB-S1_1757010613067.pdf" at bounding box center [278, 171] width 78 height 7
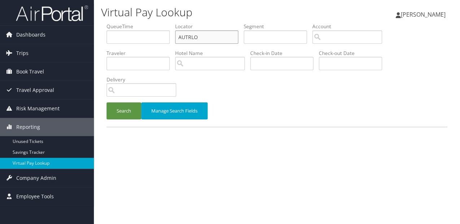
drag, startPoint x: 205, startPoint y: 32, endPoint x: 163, endPoint y: 39, distance: 42.5
click at [163, 23] on ul "QueueTime Locator AUTRLO Segment Account Traveler Hotel Name Check-in Date Chec…" at bounding box center [277, 23] width 341 height 0
paste input "UMOJJZ"
type input "UMOJJZ"
click at [129, 119] on button "Search" at bounding box center [124, 110] width 35 height 17
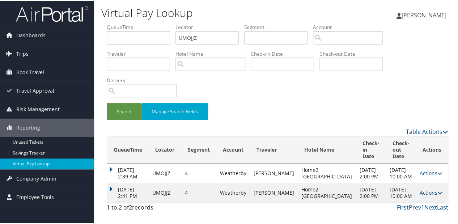
click at [426, 195] on link "Actions" at bounding box center [430, 191] width 23 height 7
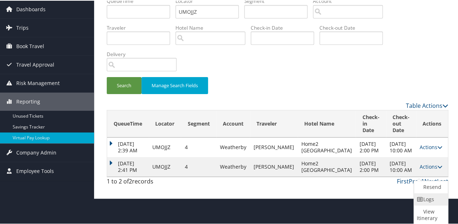
click at [430, 201] on link "Logs" at bounding box center [429, 198] width 32 height 12
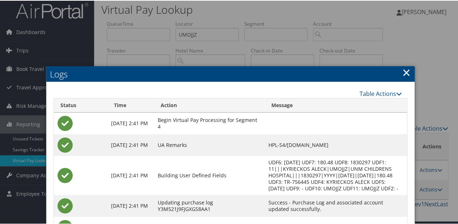
scroll to position [80, 0]
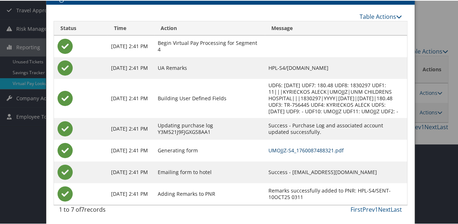
click at [268, 150] on link "UMOJJZ-S4_1760087488321.pdf" at bounding box center [305, 149] width 75 height 7
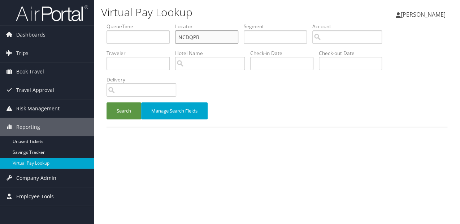
drag, startPoint x: 202, startPoint y: 33, endPoint x: 132, endPoint y: 44, distance: 71.0
click at [132, 23] on ul "QueueTime Locator NCDQPB Segment Account Traveler Hotel Name Check-in Date Chec…" at bounding box center [277, 23] width 341 height 0
paste input "FYBLOF"
type input "FYBLOF"
click at [116, 110] on button "Search" at bounding box center [124, 110] width 35 height 17
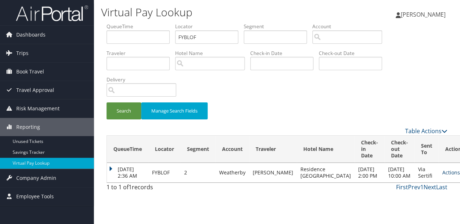
click at [443, 175] on link "Actions" at bounding box center [454, 172] width 23 height 7
click at [408, 188] on link "Resend" at bounding box center [416, 186] width 46 height 12
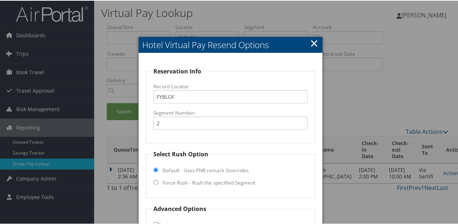
click at [317, 45] on h2 "Hotel Virtual Pay Resend Options" at bounding box center [230, 44] width 184 height 16
click at [311, 42] on link "×" at bounding box center [314, 42] width 8 height 14
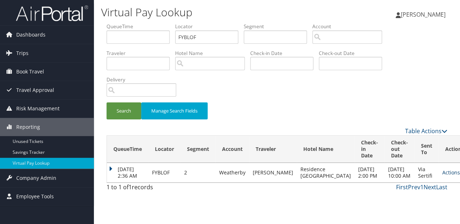
click at [443, 173] on link "Actions" at bounding box center [454, 172] width 23 height 7
click at [411, 193] on link "Logs" at bounding box center [416, 198] width 46 height 12
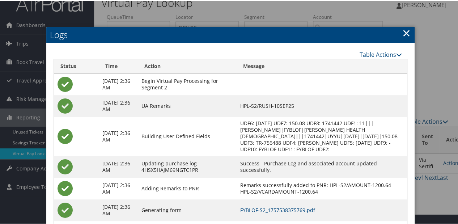
scroll to position [29, 0]
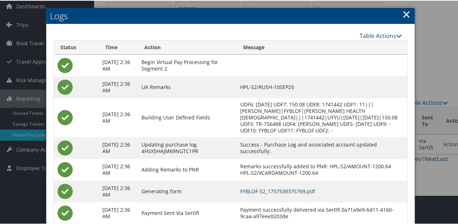
click at [315, 188] on link "FYBLOF-S2_1757538375769.pdf" at bounding box center [277, 190] width 75 height 7
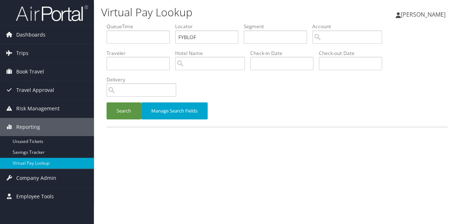
click at [183, 44] on li "Locator FYBLOF" at bounding box center [209, 36] width 69 height 26
click at [175, 23] on ul "QueueTime Locator FYBLOF Segment Account Traveler Hotel Name Check-in Date Chec…" at bounding box center [277, 23] width 341 height 0
click at [199, 36] on input "FYBLOF" at bounding box center [206, 36] width 63 height 13
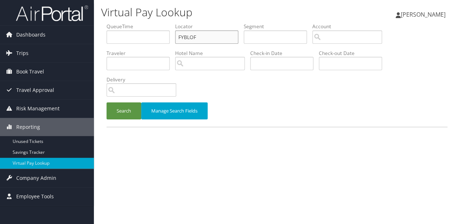
paste input "DOGSMS"
type input "DOGSMS"
click at [124, 110] on button "Search" at bounding box center [124, 110] width 35 height 17
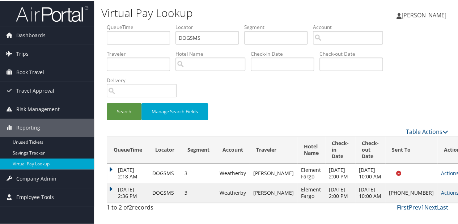
drag, startPoint x: 429, startPoint y: 203, endPoint x: 420, endPoint y: 203, distance: 9.4
click at [441, 195] on link "Actions" at bounding box center [452, 191] width 23 height 7
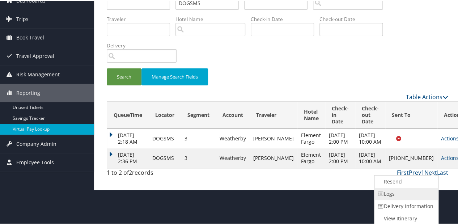
click at [396, 198] on link "Logs" at bounding box center [405, 193] width 62 height 12
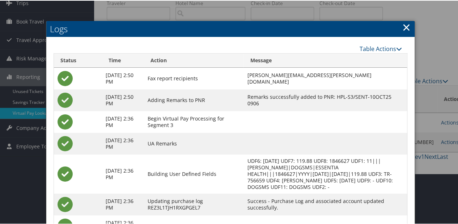
scroll to position [104, 0]
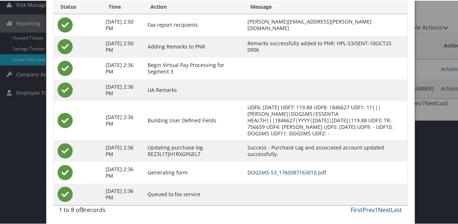
click at [266, 169] on link "DOGSMS-S3_1760087163010.pdf" at bounding box center [286, 171] width 79 height 7
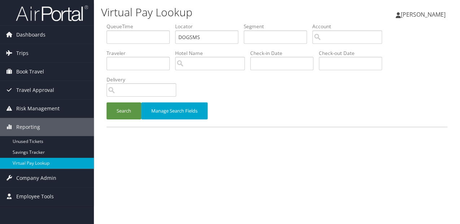
click at [148, 23] on ul "QueueTime Locator DOGSMS Segment Account Traveler Hotel Name Check-in Date Chec…" at bounding box center [277, 23] width 341 height 0
type input "IRZYMR"
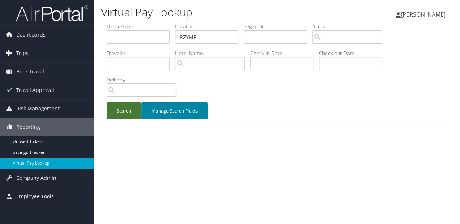
drag, startPoint x: 135, startPoint y: 111, endPoint x: 145, endPoint y: 116, distance: 11.0
click at [135, 111] on button "Search" at bounding box center [124, 110] width 35 height 17
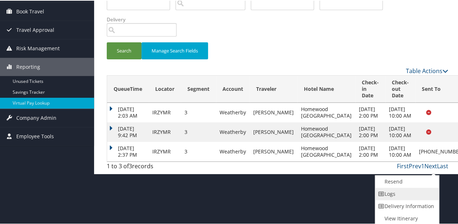
click at [405, 198] on link "Logs" at bounding box center [406, 193] width 62 height 12
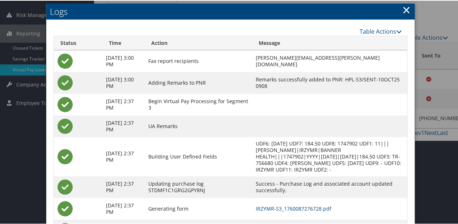
scroll to position [130, 0]
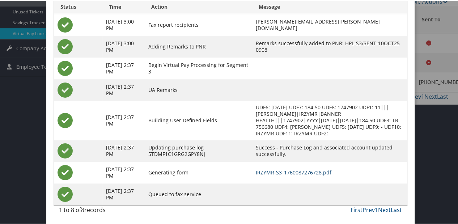
drag, startPoint x: 288, startPoint y: 164, endPoint x: 289, endPoint y: 168, distance: 3.9
click at [288, 164] on td "IRZYMR-S3_1760087276728.pdf" at bounding box center [329, 172] width 155 height 22
click at [291, 171] on link "IRZYMR-S3_1760087276728.pdf" at bounding box center [293, 171] width 76 height 7
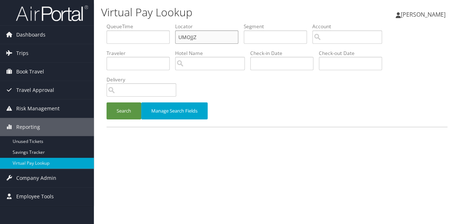
paste input "HHCALT"
drag, startPoint x: 167, startPoint y: 43, endPoint x: 147, endPoint y: 43, distance: 19.9
click at [147, 23] on ul "QueueTime Locator HHCALT Segment Account Traveler Hotel Name Check-in Date Chec…" at bounding box center [277, 23] width 341 height 0
type input "HHCALT"
click at [133, 117] on button "Search" at bounding box center [124, 110] width 35 height 17
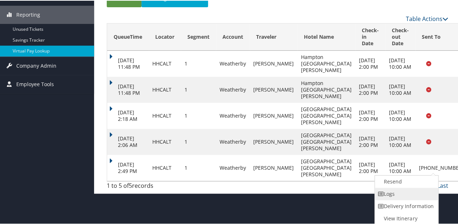
click at [392, 194] on link "Logs" at bounding box center [405, 193] width 62 height 12
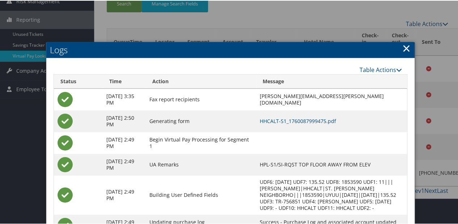
scroll to position [117, 0]
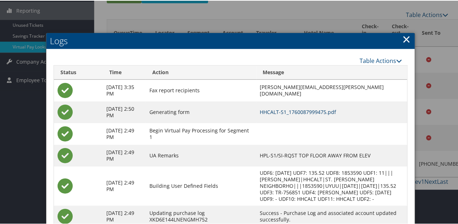
click at [260, 108] on link "HHCALT-S1_1760087999475.pdf" at bounding box center [297, 111] width 76 height 7
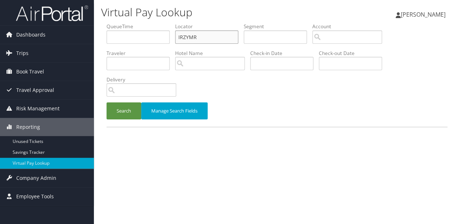
paste input "BTRLV"
drag, startPoint x: 175, startPoint y: 42, endPoint x: 120, endPoint y: 48, distance: 55.2
click at [118, 23] on ul "QueueTime Locator IBTRLV Segment Account Traveler Hotel Name Check-in Date Chec…" at bounding box center [277, 23] width 341 height 0
type input "IBTRLV"
click at [111, 107] on button "Search" at bounding box center [124, 110] width 35 height 17
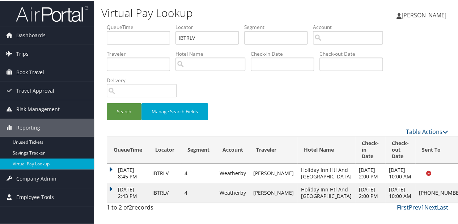
drag, startPoint x: 422, startPoint y: 196, endPoint x: 394, endPoint y: 194, distance: 27.9
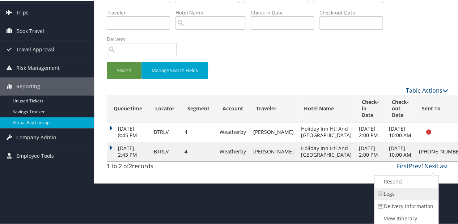
click at [386, 194] on link "Logs" at bounding box center [405, 193] width 62 height 12
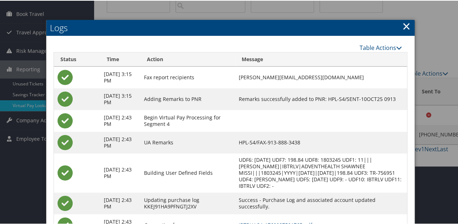
scroll to position [103, 0]
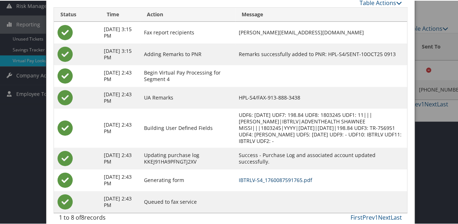
click at [282, 181] on link "IBTRLV-S4_1760087591765.pdf" at bounding box center [275, 179] width 73 height 7
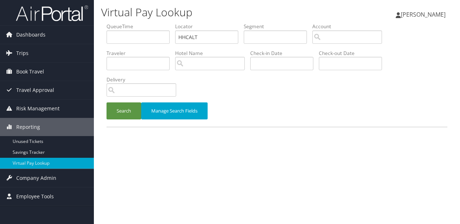
click at [124, 118] on button "Search" at bounding box center [124, 110] width 35 height 17
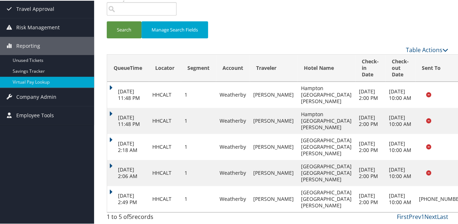
click at [113, 185] on td "Oct 10, 2025 2:49 PM" at bounding box center [128, 198] width 42 height 26
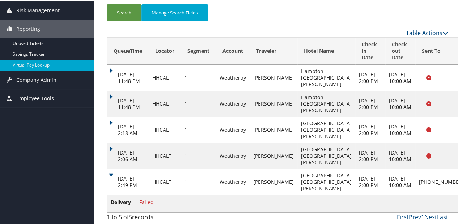
scroll to position [105, 0]
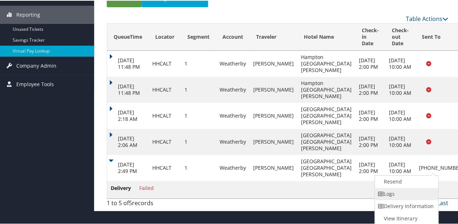
click at [386, 189] on link "Logs" at bounding box center [405, 193] width 62 height 12
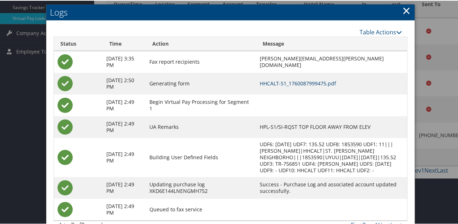
scroll to position [132, 0]
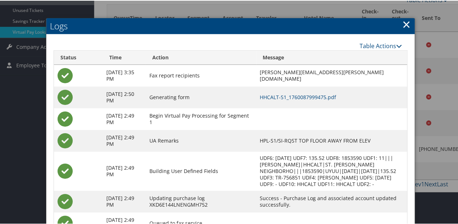
click at [402, 26] on link "×" at bounding box center [406, 23] width 8 height 14
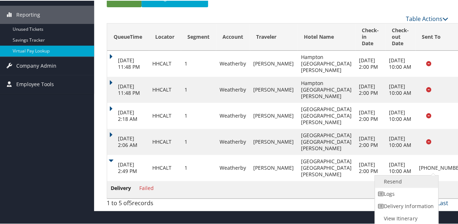
click at [389, 178] on link "Resend" at bounding box center [405, 181] width 62 height 12
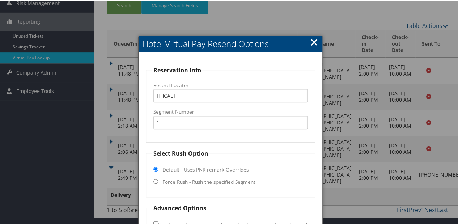
click at [207, 177] on label "Force Rush - Rush the specified Segment" at bounding box center [208, 180] width 93 height 7
click at [158, 178] on input "Force Rush - Rush the specified Segment" at bounding box center [155, 180] width 5 height 5
radio input "true"
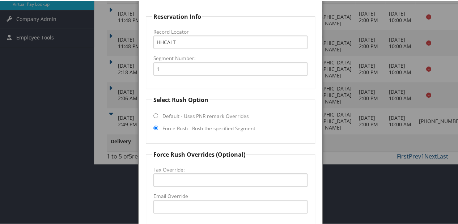
scroll to position [244, 0]
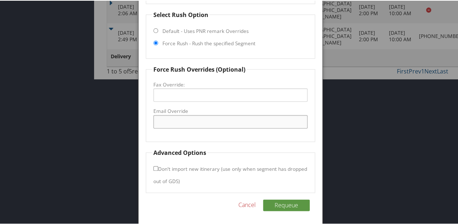
click at [188, 120] on input "Email Override" at bounding box center [230, 120] width 154 height 13
type input "hampton.stc.desk@gmail.com"
click at [279, 203] on button "Requeue" at bounding box center [286, 204] width 47 height 12
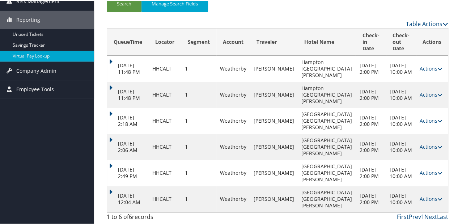
scroll to position [107, 0]
click at [117, 184] on td "Oct 10, 2025 2:49 PM" at bounding box center [128, 172] width 42 height 26
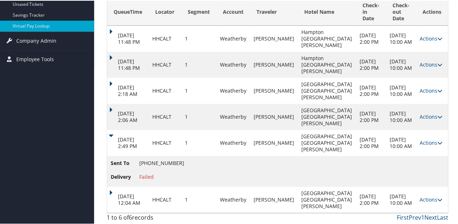
drag, startPoint x: 115, startPoint y: 191, endPoint x: 120, endPoint y: 188, distance: 6.0
click at [115, 191] on td "Oct 12, 2025 12:04 AM" at bounding box center [128, 199] width 42 height 26
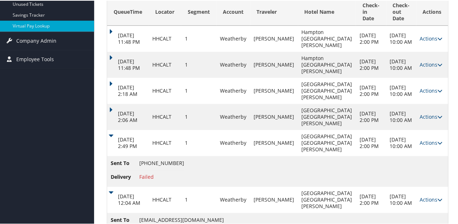
scroll to position [168, 0]
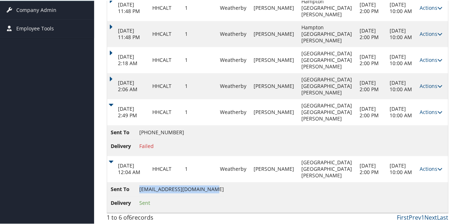
drag, startPoint x: 140, startPoint y: 188, endPoint x: 209, endPoint y: 188, distance: 69.0
click at [209, 188] on span "hampton.stc.desk@gmail.com" at bounding box center [181, 188] width 85 height 7
copy span "hampton.stc.desk@gmail.com"
drag, startPoint x: 420, startPoint y: 166, endPoint x: 403, endPoint y: 169, distance: 16.6
click at [420, 166] on link "Actions" at bounding box center [430, 167] width 23 height 7
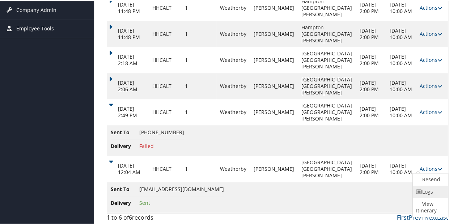
click at [413, 192] on link "Logs" at bounding box center [428, 191] width 33 height 12
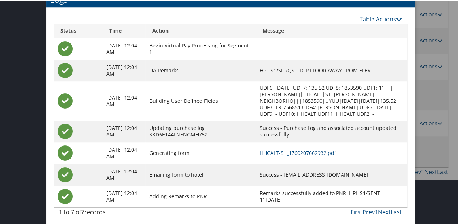
scroll to position [216, 0]
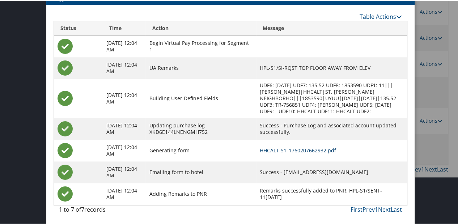
click at [292, 152] on link "HHCALT-S1_1760207662932.pdf" at bounding box center [297, 149] width 76 height 7
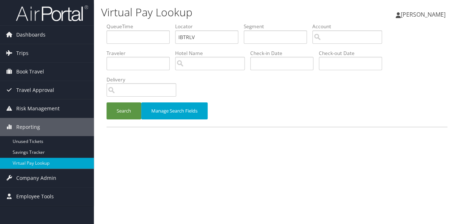
click at [123, 111] on button "Search" at bounding box center [124, 110] width 35 height 17
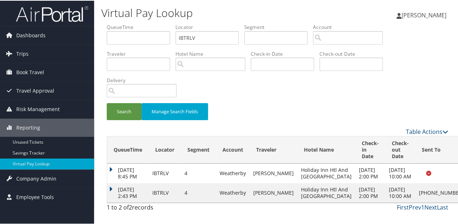
scroll to position [16, 0]
drag, startPoint x: 110, startPoint y: 180, endPoint x: 123, endPoint y: 176, distance: 13.0
click at [111, 182] on td "[DATE] 2:43 PM" at bounding box center [128, 192] width 42 height 20
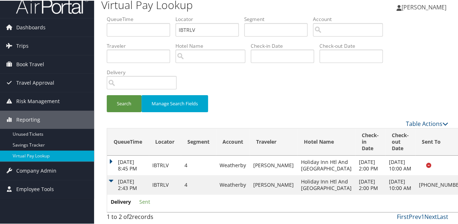
scroll to position [33, 0]
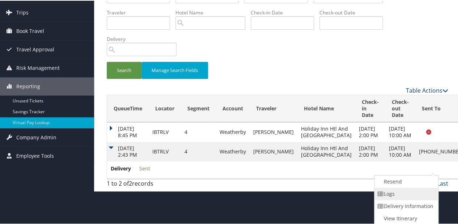
click at [395, 193] on link "Logs" at bounding box center [405, 193] width 62 height 12
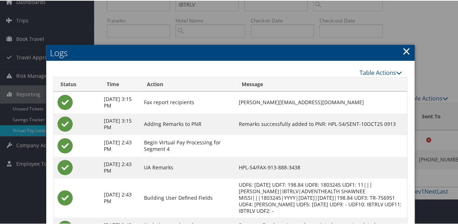
scroll to position [111, 0]
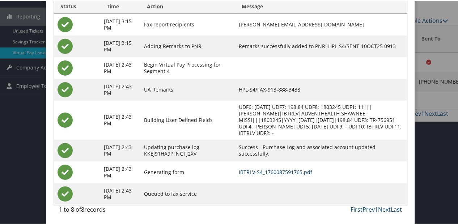
drag, startPoint x: 280, startPoint y: 175, endPoint x: 284, endPoint y: 172, distance: 4.7
click at [280, 175] on td "IBTRLV-S4_1760087591765.pdf" at bounding box center [321, 171] width 172 height 22
click at [284, 172] on link "IBTRLV-S4_1760087591765.pdf" at bounding box center [275, 171] width 73 height 7
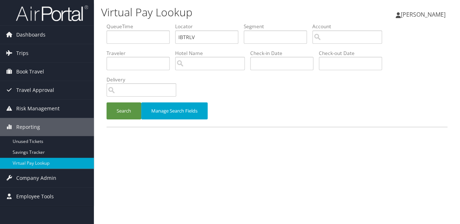
click at [115, 112] on button "Search" at bounding box center [124, 110] width 35 height 17
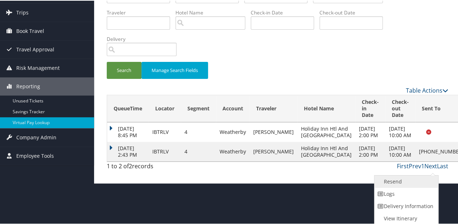
drag, startPoint x: 422, startPoint y: 192, endPoint x: 399, endPoint y: 183, distance: 25.6
click at [399, 183] on link "Resend" at bounding box center [405, 181] width 62 height 12
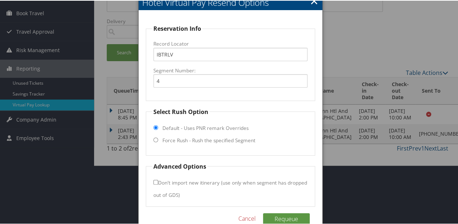
click at [193, 137] on label "Force Rush - Rush the specified Segment" at bounding box center [208, 139] width 93 height 7
click at [158, 137] on input "Force Rush - Rush the specified Segment" at bounding box center [155, 139] width 5 height 5
radio input "true"
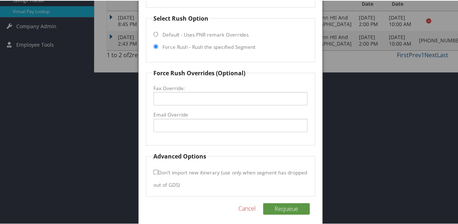
scroll to position [156, 0]
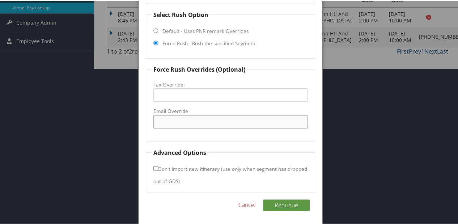
click at [188, 117] on input "Email Override" at bounding box center [230, 120] width 154 height 13
click at [181, 123] on input "holidayinn536@gmail.com" at bounding box center [230, 120] width 154 height 13
type input "[EMAIL_ADDRESS][DOMAIN_NAME]"
click at [199, 132] on fieldset "Force Rush Overrides (Optional) Fax Override: Email Override holidayinnoverland…" at bounding box center [230, 102] width 169 height 77
click at [285, 204] on button "Requeue" at bounding box center [286, 204] width 47 height 12
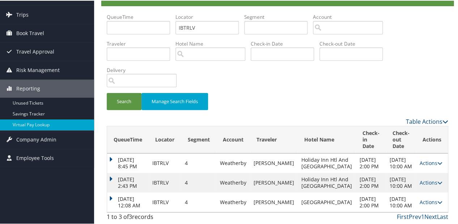
scroll to position [49, 0]
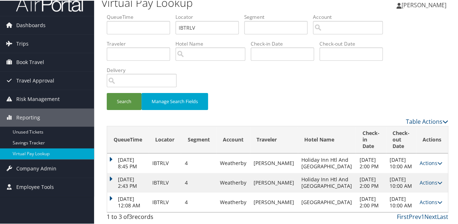
click at [117, 192] on td "Oct 12, 2025 12:08 AM" at bounding box center [128, 202] width 42 height 20
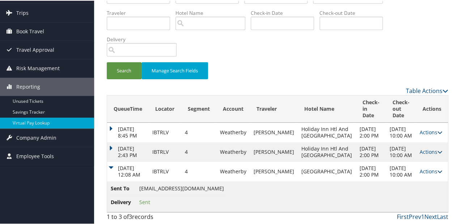
scroll to position [80, 0]
drag, startPoint x: 139, startPoint y: 188, endPoint x: 231, endPoint y: 189, distance: 92.2
click at [224, 189] on span "holidayinnoverlandpark536@gmail.com" at bounding box center [181, 187] width 85 height 7
copy span "holidayinnoverlandpark536@gmail.com"
drag, startPoint x: 419, startPoint y: 168, endPoint x: 419, endPoint y: 163, distance: 4.3
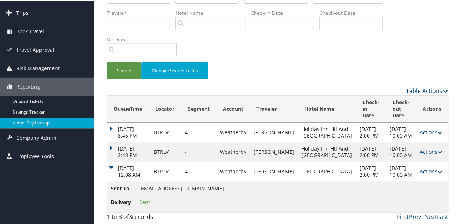
click at [419, 166] on td "Actions Resend Logs View Itinerary" at bounding box center [432, 171] width 32 height 20
click at [419, 167] on link "Actions" at bounding box center [430, 170] width 23 height 7
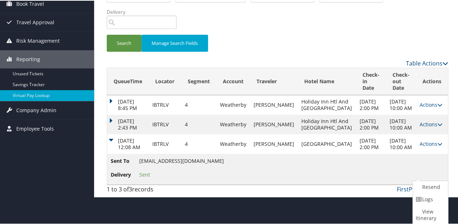
drag, startPoint x: 424, startPoint y: 194, endPoint x: 405, endPoint y: 192, distance: 18.2
click at [424, 194] on link "Logs" at bounding box center [428, 198] width 33 height 12
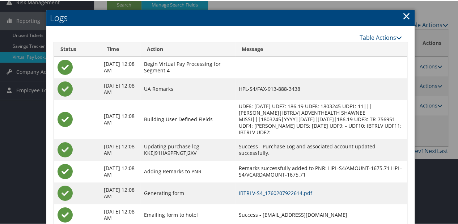
scroll to position [149, 0]
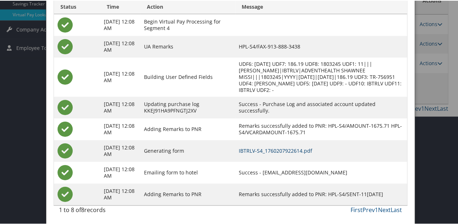
click at [274, 149] on link "IBTRLV-S4_1760207922614.pdf" at bounding box center [275, 149] width 73 height 7
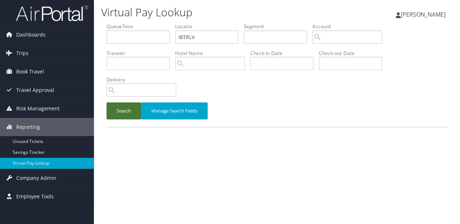
click at [121, 109] on button "Search" at bounding box center [124, 110] width 35 height 17
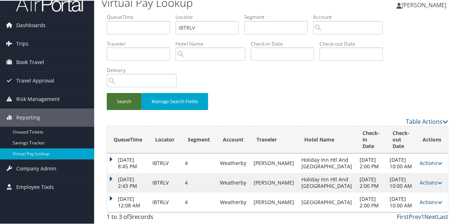
scroll to position [29, 0]
drag, startPoint x: 113, startPoint y: 189, endPoint x: 142, endPoint y: 182, distance: 29.7
click at [113, 192] on td "[DATE] 12:08 AM" at bounding box center [128, 202] width 42 height 20
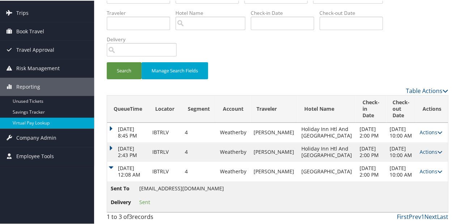
scroll to position [60, 0]
drag, startPoint x: 139, startPoint y: 187, endPoint x: 230, endPoint y: 188, distance: 91.1
click at [224, 188] on span "[EMAIL_ADDRESS][DOMAIN_NAME]" at bounding box center [181, 187] width 85 height 7
copy span "[EMAIL_ADDRESS][DOMAIN_NAME]"
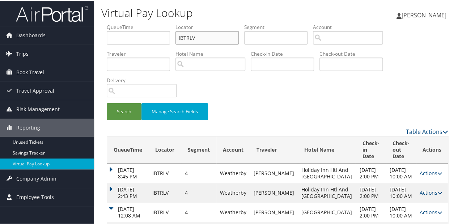
drag, startPoint x: 209, startPoint y: 36, endPoint x: 150, endPoint y: 88, distance: 78.6
click at [166, 23] on ul "QueueTime Locator IBTRLV Segment Account Traveler Hotel Name Check-in Date Chec…" at bounding box center [277, 23] width 341 height 0
paste input "ARGEMD"
type input "ARGEMD"
click at [129, 109] on button "Search" at bounding box center [124, 110] width 35 height 17
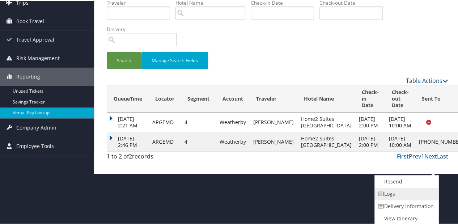
click at [389, 192] on link "Logs" at bounding box center [405, 193] width 62 height 12
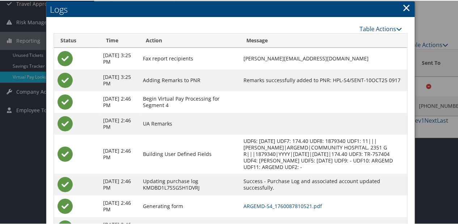
scroll to position [87, 0]
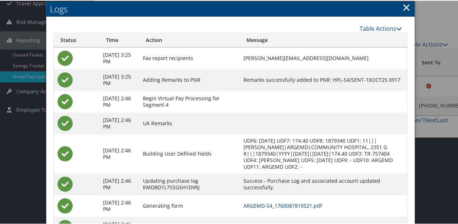
click at [305, 203] on link "ARGEMD-S4_1760087810521.pdf" at bounding box center [282, 204] width 78 height 7
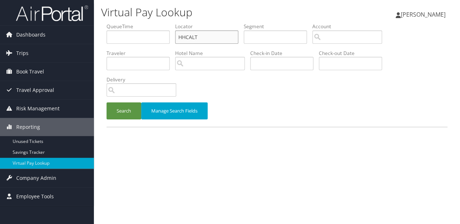
drag, startPoint x: 205, startPoint y: 35, endPoint x: 154, endPoint y: 42, distance: 51.5
click at [155, 23] on ul "QueueTime Locator HHCALT Segment Account Traveler Hotel Name Check-in Date Chec…" at bounding box center [277, 23] width 341 height 0
paste input "IHKYJU"
type input "IHKYJU"
click at [126, 109] on button "Search" at bounding box center [124, 110] width 35 height 17
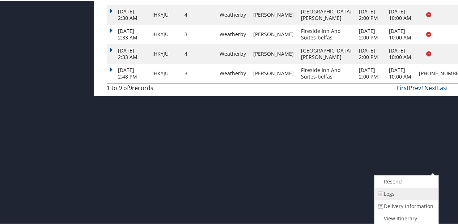
click at [393, 195] on link "Logs" at bounding box center [405, 193] width 62 height 12
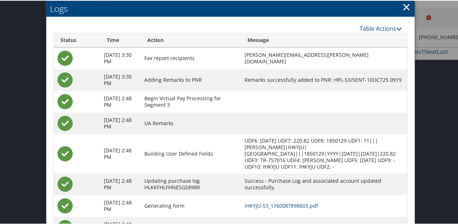
scroll to position [325, 0]
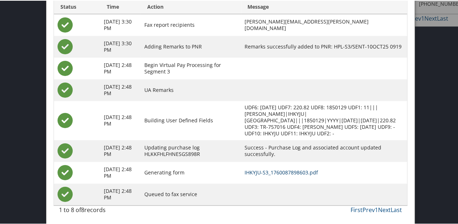
click at [295, 171] on link "IHKYJU-S3_1760087898603.pdf" at bounding box center [280, 171] width 73 height 7
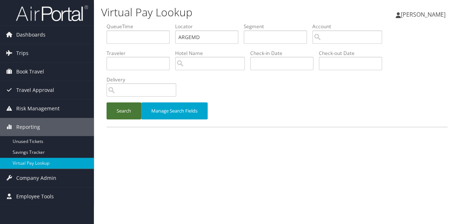
click at [134, 112] on button "Search" at bounding box center [124, 110] width 35 height 17
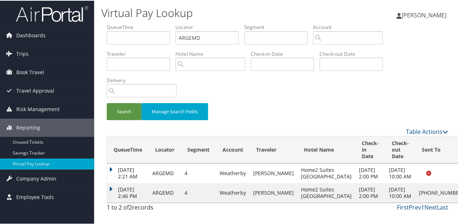
click at [111, 182] on td "[DATE] 2:46 PM" at bounding box center [128, 192] width 42 height 20
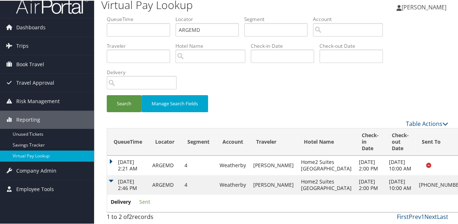
scroll to position [46, 0]
drag, startPoint x: 433, startPoint y: 178, endPoint x: 426, endPoint y: 177, distance: 6.2
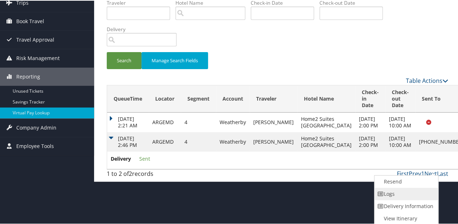
click at [395, 193] on link "Logs" at bounding box center [405, 193] width 62 height 12
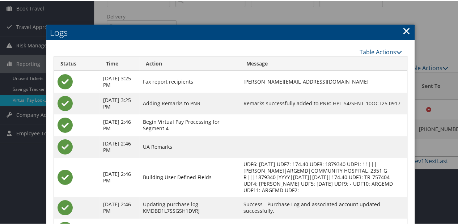
scroll to position [63, 0]
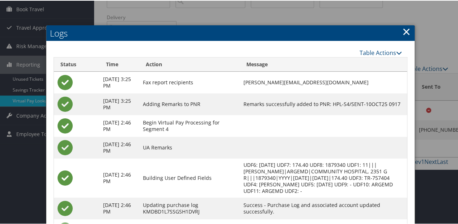
click at [408, 32] on h2 "Logs" at bounding box center [230, 33] width 368 height 16
click at [404, 27] on link "×" at bounding box center [406, 30] width 8 height 14
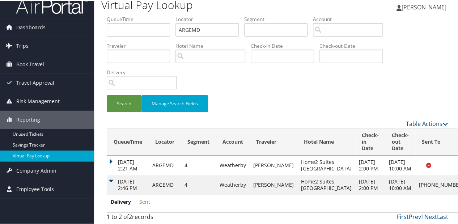
scroll to position [46, 0]
click at [414, 176] on tr "Oct 10, 2025 2:46 PM ARGEMD 4 Weatherby KAY HELEN Home2 Suites Grand Junction N…" at bounding box center [303, 184] width 392 height 20
drag, startPoint x: 414, startPoint y: 176, endPoint x: 421, endPoint y: 175, distance: 7.5
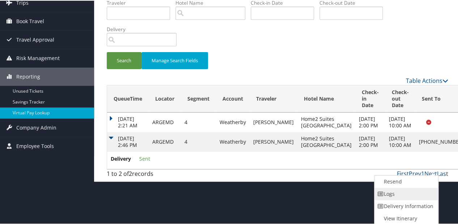
click at [411, 190] on link "Logs" at bounding box center [405, 193] width 62 height 12
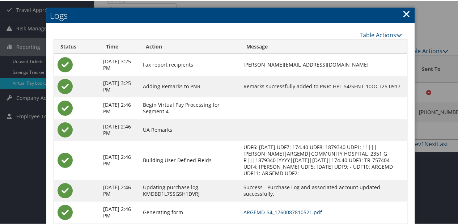
scroll to position [121, 0]
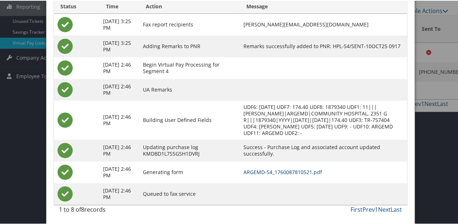
click at [273, 172] on link "ARGEMD-S4_1760087810521.pdf" at bounding box center [282, 171] width 78 height 7
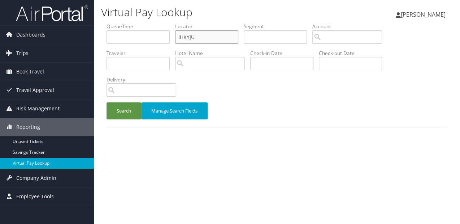
paste input "QPGZQT"
drag, startPoint x: 195, startPoint y: 37, endPoint x: 154, endPoint y: 46, distance: 42.3
click at [152, 23] on ul "QueueTime Locator IHKYJU Segment Account Traveler Hotel Name Check-in Date Chec…" at bounding box center [277, 23] width 341 height 0
type input "QPGZQT"
click at [116, 110] on button "Search" at bounding box center [124, 110] width 35 height 17
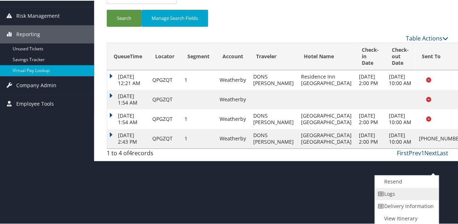
click at [402, 194] on link "Logs" at bounding box center [405, 193] width 62 height 12
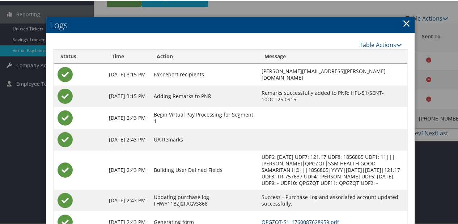
scroll to position [155, 0]
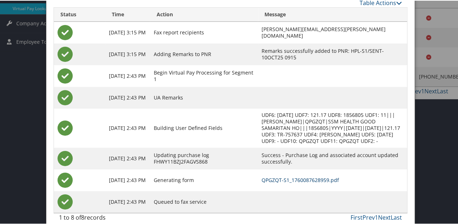
click at [289, 179] on link "QPGZQT-S1_1760087628959.pdf" at bounding box center [299, 179] width 77 height 7
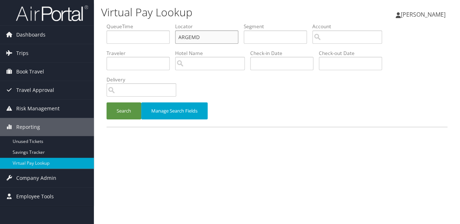
paste input "NAUFHF"
drag, startPoint x: 202, startPoint y: 34, endPoint x: 147, endPoint y: 48, distance: 56.8
click at [147, 23] on ul "QueueTime Locator ARGEMD Segment Account Traveler Hotel Name Check-in Date Chec…" at bounding box center [277, 23] width 341 height 0
type input "NAUFHF"
click at [127, 110] on button "Search" at bounding box center [124, 110] width 35 height 17
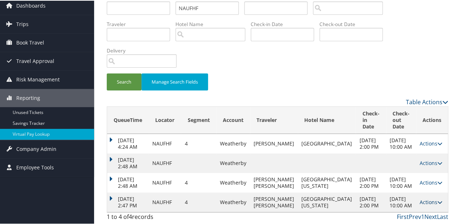
click at [424, 198] on link "Actions" at bounding box center [430, 201] width 23 height 7
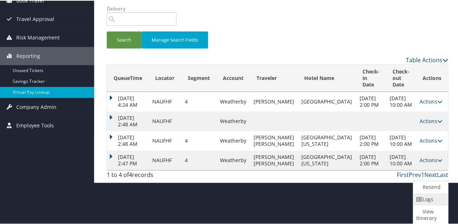
click at [438, 201] on link "Logs" at bounding box center [429, 198] width 33 height 12
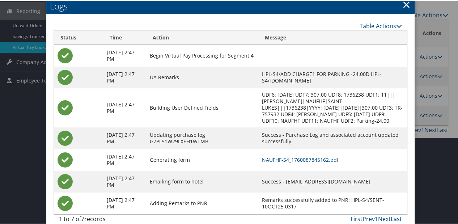
scroll to position [126, 0]
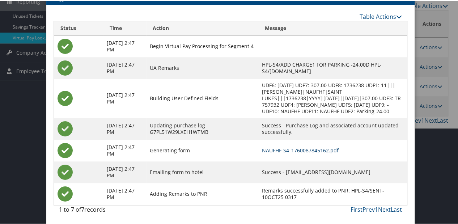
click at [286, 147] on link "NAUFHF-S4_1760087845162.pdf" at bounding box center [299, 149] width 77 height 7
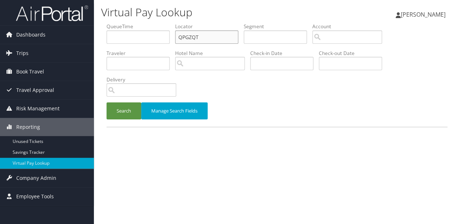
drag, startPoint x: 205, startPoint y: 36, endPoint x: 145, endPoint y: 43, distance: 60.7
click at [145, 23] on ul "QueueTime Locator QPGZQT Segment Account Traveler Hotel Name Check-in Date Chec…" at bounding box center [277, 23] width 341 height 0
paste input "CRGLMA"
type input "CRGLMA"
click at [121, 111] on button "Search" at bounding box center [124, 110] width 35 height 17
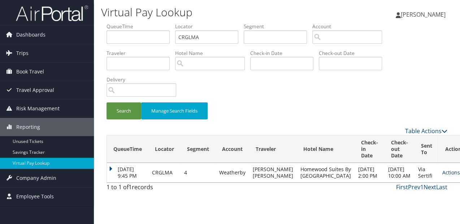
click at [443, 176] on link "Actions" at bounding box center [454, 172] width 23 height 7
click at [408, 193] on link "Logs" at bounding box center [417, 198] width 46 height 12
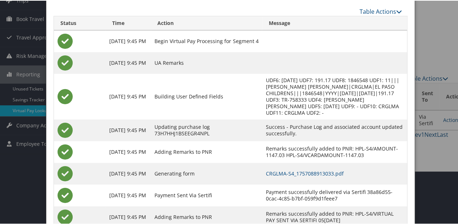
scroll to position [76, 0]
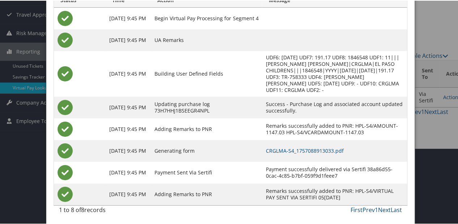
click at [281, 145] on td "CRGLMA-S4_1757088913033.pdf" at bounding box center [334, 150] width 145 height 22
click at [283, 148] on link "CRGLMA-S4_1757088913033.pdf" at bounding box center [304, 149] width 78 height 7
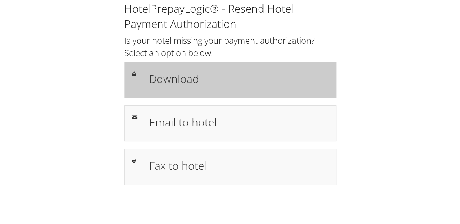
click at [200, 72] on h1 "Download" at bounding box center [239, 78] width 180 height 16
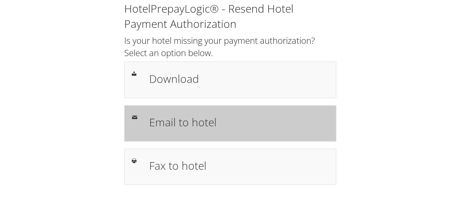
click at [170, 131] on div "Email to hotel" at bounding box center [238, 123] width 190 height 21
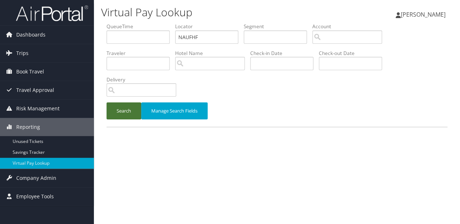
click at [132, 113] on button "Search" at bounding box center [124, 110] width 35 height 17
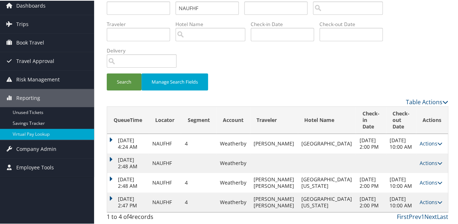
click at [111, 192] on td "[DATE] 2:47 PM" at bounding box center [128, 202] width 42 height 20
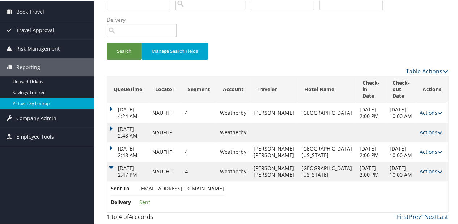
scroll to position [80, 0]
click at [109, 161] on td "[DATE] 2:47 PM" at bounding box center [128, 171] width 42 height 20
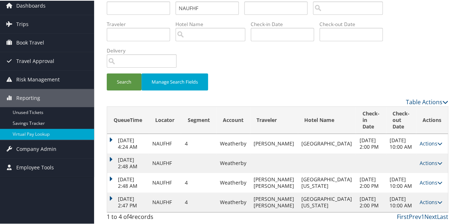
scroll to position [49, 0]
click at [111, 192] on td "Oct 10, 2025 2:47 PM" at bounding box center [128, 202] width 42 height 20
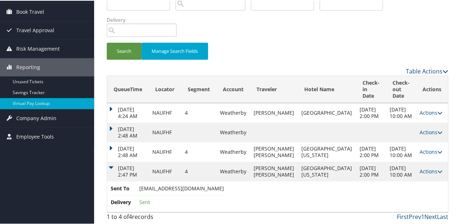
scroll to position [80, 0]
click at [387, 168] on link "Actions" at bounding box center [430, 170] width 23 height 7
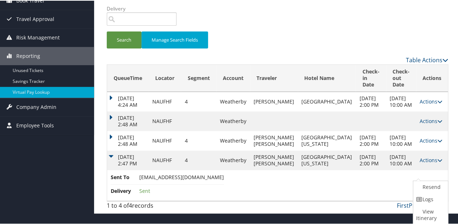
click at [387, 184] on td "Sent To CASCADEHOTELDESK@GMAIL.COM Delivery Sent" at bounding box center [277, 184] width 340 height 31
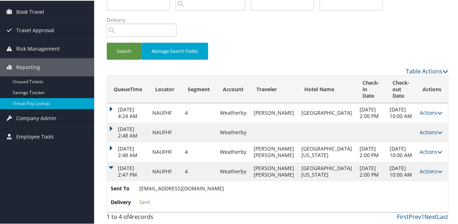
click at [387, 162] on td "Actions Resend Logs View Itinerary" at bounding box center [432, 171] width 32 height 20
click at [387, 167] on link "Actions" at bounding box center [430, 170] width 23 height 7
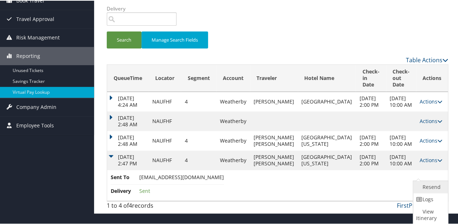
click at [387, 189] on link "Resend" at bounding box center [429, 186] width 33 height 12
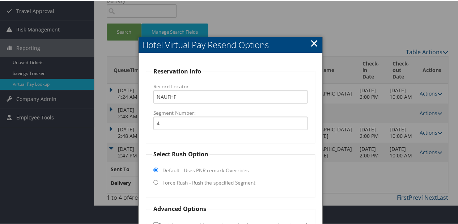
click at [310, 39] on link "×" at bounding box center [314, 42] width 8 height 14
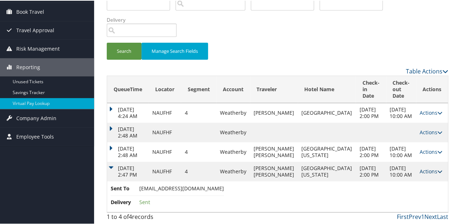
click at [387, 168] on link "Actions" at bounding box center [430, 170] width 23 height 7
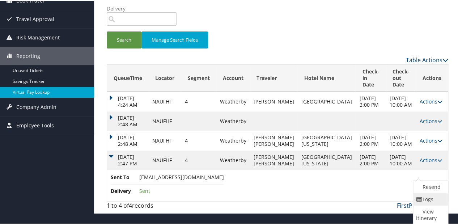
click at [387, 196] on icon at bounding box center [419, 198] width 7 height 5
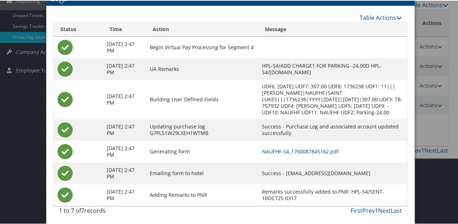
scroll to position [127, 0]
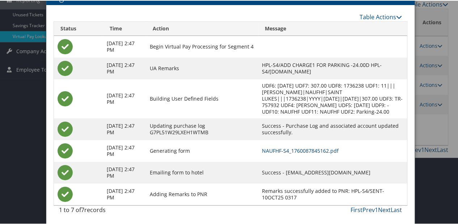
click at [281, 149] on link "NAUFHF-S4_1760087845162.pdf" at bounding box center [299, 149] width 77 height 7
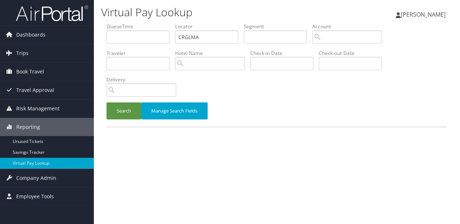
click at [111, 106] on button "Search" at bounding box center [124, 110] width 35 height 17
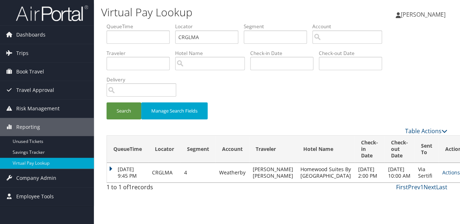
click at [116, 170] on td "[DATE] 9:45 PM" at bounding box center [128, 173] width 42 height 20
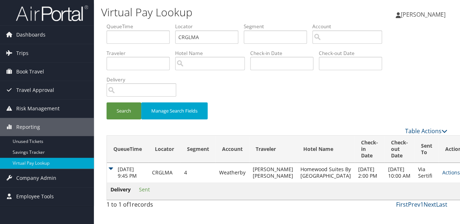
click at [439, 171] on td "Actions Resend Logs View Itinerary" at bounding box center [455, 173] width 32 height 20
click at [443, 174] on link "Actions" at bounding box center [454, 172] width 23 height 7
click at [403, 196] on link "Logs" at bounding box center [417, 198] width 46 height 12
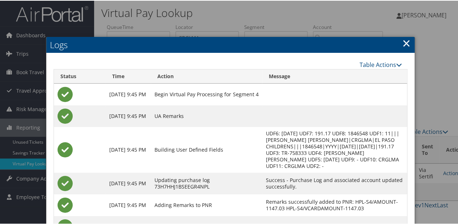
click at [402, 39] on link "×" at bounding box center [406, 42] width 8 height 14
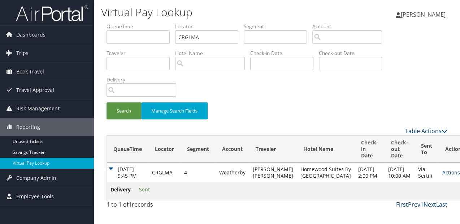
click at [443, 176] on link "Actions" at bounding box center [454, 172] width 23 height 7
click at [403, 180] on link "Resend" at bounding box center [417, 186] width 46 height 12
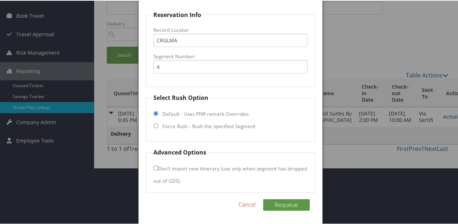
click at [172, 126] on label "Force Rush - Rush the specified Segment" at bounding box center [208, 125] width 93 height 7
click at [158, 126] on input "Force Rush - Rush the specified Segment" at bounding box center [155, 125] width 5 height 5
radio input "true"
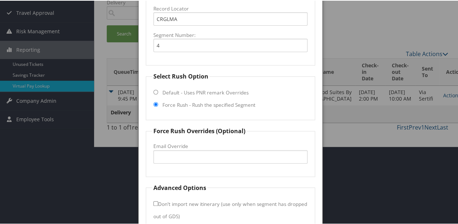
scroll to position [113, 0]
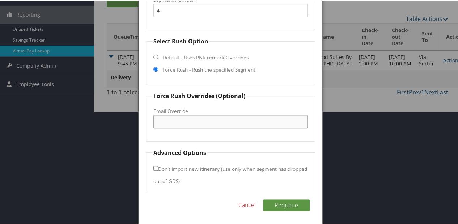
click at [173, 126] on input "Email Override" at bounding box center [230, 120] width 154 height 13
type input "[EMAIL_ADDRESS][DOMAIN_NAME]"
click at [277, 198] on button "Requeue" at bounding box center [286, 204] width 47 height 12
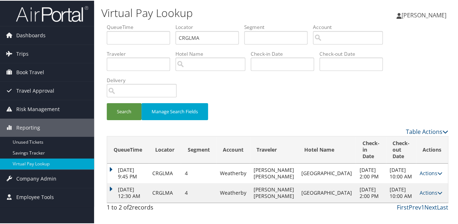
scroll to position [3, 0]
click at [109, 188] on td "[DATE] 12:30 AM" at bounding box center [128, 192] width 42 height 20
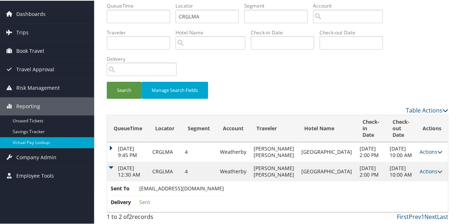
scroll to position [34, 0]
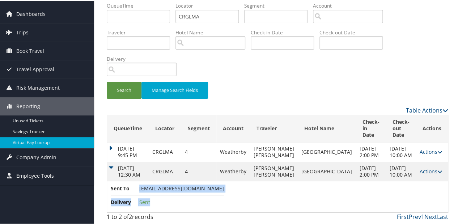
drag, startPoint x: 140, startPoint y: 189, endPoint x: 224, endPoint y: 189, distance: 84.2
click at [224, 189] on td "Sent To homewoodsuiteselpaso@gmail.com Delivery Sent" at bounding box center [277, 195] width 340 height 31
copy ul "homewoodsuiteselpaso@gmail.com Delivery Sent"
click at [138, 188] on li "Sent To homewoodsuiteselpaso@gmail.com" at bounding box center [167, 189] width 113 height 11
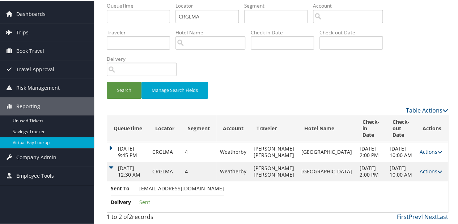
click at [138, 188] on li "Sent To homewoodsuiteselpaso@gmail.com" at bounding box center [167, 189] width 113 height 11
drag, startPoint x: 141, startPoint y: 187, endPoint x: 181, endPoint y: 188, distance: 40.8
click at [181, 188] on li "Sent To homewoodsuiteselpaso@gmail.com" at bounding box center [167, 189] width 113 height 11
drag, startPoint x: 181, startPoint y: 188, endPoint x: 127, endPoint y: 187, distance: 54.2
click at [127, 187] on span "Sent To" at bounding box center [124, 188] width 27 height 8
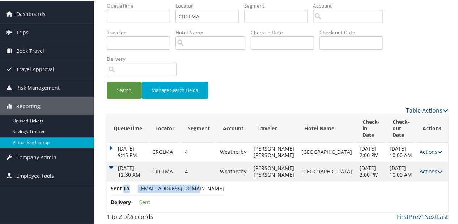
click at [145, 190] on span "homewoodsuiteselpaso@gmail.com" at bounding box center [181, 187] width 85 height 7
drag, startPoint x: 139, startPoint y: 189, endPoint x: 222, endPoint y: 191, distance: 82.8
click at [222, 191] on span "homewoodsuiteselpaso@gmail.com" at bounding box center [181, 187] width 85 height 7
copy span "homewoodsuiteselpaso@gmail.com"
drag, startPoint x: 424, startPoint y: 168, endPoint x: 417, endPoint y: 170, distance: 6.9
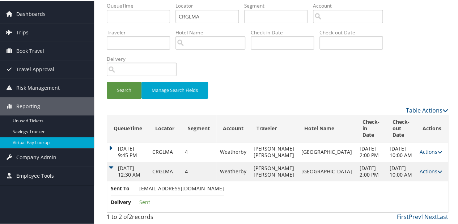
click at [424, 168] on link "Actions" at bounding box center [430, 170] width 23 height 7
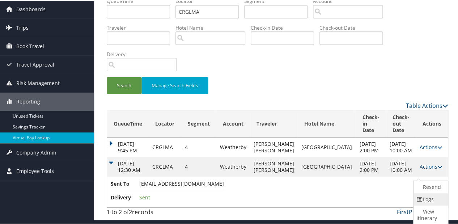
click at [415, 194] on link "Logs" at bounding box center [429, 198] width 33 height 12
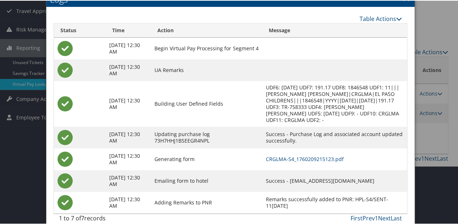
scroll to position [82, 0]
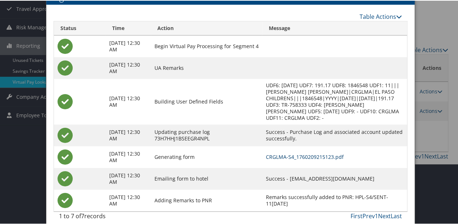
click at [284, 153] on link "CRGLMA-S4_1760209215123.pdf" at bounding box center [304, 156] width 78 height 7
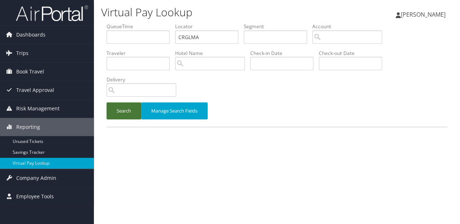
click at [131, 112] on button "Search" at bounding box center [124, 110] width 35 height 17
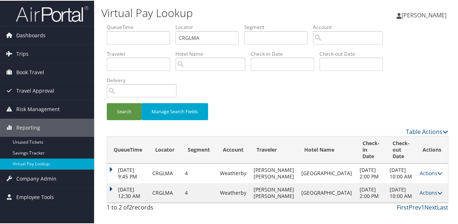
click at [119, 192] on td "[DATE] 12:30 AM" at bounding box center [128, 192] width 42 height 20
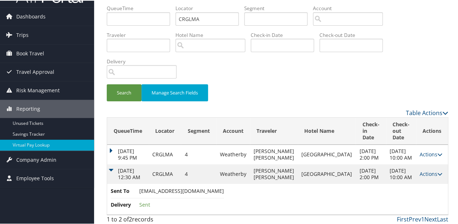
scroll to position [34, 0]
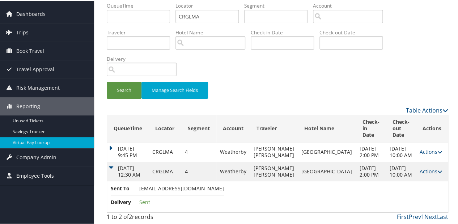
drag, startPoint x: 142, startPoint y: 186, endPoint x: 224, endPoint y: 189, distance: 82.1
click at [224, 189] on li "Sent To [EMAIL_ADDRESS][DOMAIN_NAME]" at bounding box center [167, 189] width 113 height 11
copy li "[EMAIL_ADDRESS][DOMAIN_NAME]"
drag, startPoint x: 201, startPoint y: 6, endPoint x: 172, endPoint y: 9, distance: 29.8
click at [172, 1] on ul "QueueTime Locator CRGLMA Segment Account Traveler Hotel Name Check-in Date Chec…" at bounding box center [277, 1] width 341 height 0
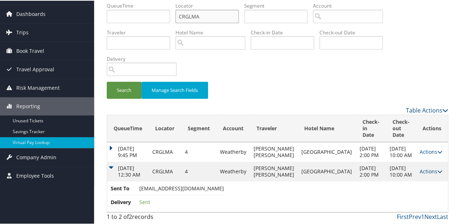
paste input "NAUFHF"
type input "NAUFHF"
click at [124, 81] on button "Search" at bounding box center [124, 89] width 35 height 17
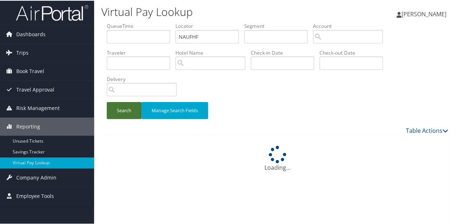
scroll to position [0, 0]
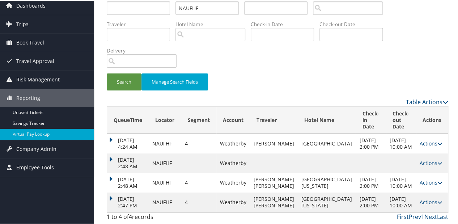
click at [424, 198] on link "Actions" at bounding box center [430, 201] width 23 height 7
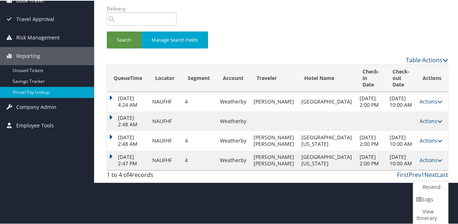
click at [412, 197] on ul "Resend Logs View Itinerary" at bounding box center [429, 202] width 35 height 44
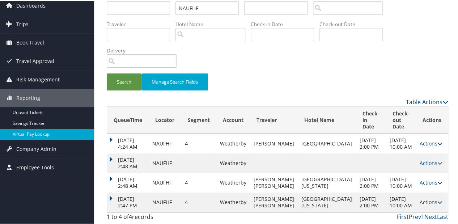
click at [426, 198] on link "Actions" at bounding box center [430, 201] width 23 height 7
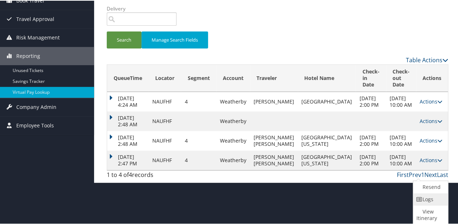
click at [432, 198] on link "Logs" at bounding box center [429, 198] width 33 height 12
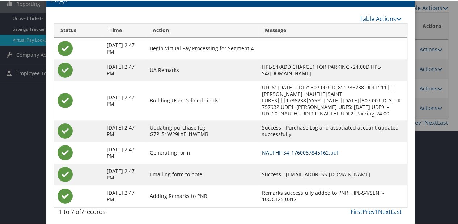
scroll to position [126, 0]
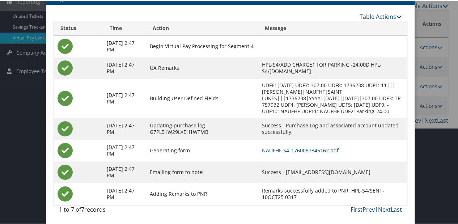
click at [301, 149] on link "NAUFHF-S4_1760087845162.pdf" at bounding box center [299, 149] width 77 height 7
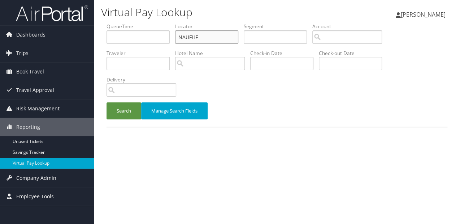
paste input "OGTUZM"
drag, startPoint x: 178, startPoint y: 45, endPoint x: 143, endPoint y: 50, distance: 35.5
click at [143, 23] on ul "QueueTime Locator NAUFHF Segment Account Traveler Hotel Name Check-in Date Chec…" at bounding box center [277, 23] width 341 height 0
type input "OGTUZM"
click at [107, 103] on button "Search" at bounding box center [124, 110] width 35 height 17
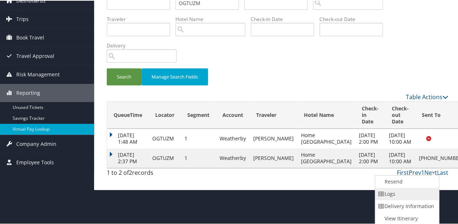
click at [394, 196] on link "Logs" at bounding box center [406, 193] width 62 height 12
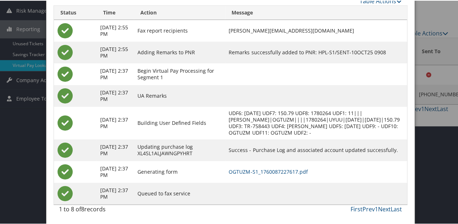
scroll to position [104, 0]
click at [266, 171] on link "OGTUZM-S1_1760087227617.pdf" at bounding box center [267, 170] width 79 height 7
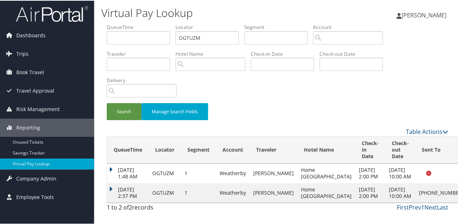
scroll to position [10, 0]
click at [113, 177] on td "Sep 4, 2025 1:48 AM" at bounding box center [128, 173] width 42 height 20
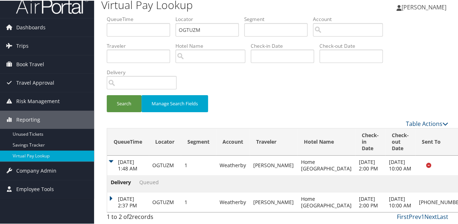
click at [114, 180] on td "Delivery Queued" at bounding box center [303, 182] width 392 height 17
click at [107, 192] on td "Oct 10, 2025 2:37 PM" at bounding box center [128, 202] width 42 height 20
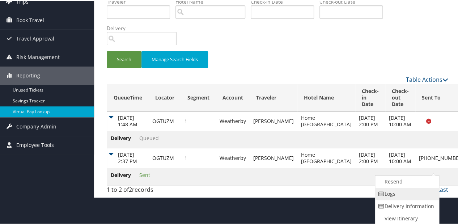
click at [406, 194] on link "Logs" at bounding box center [406, 193] width 62 height 12
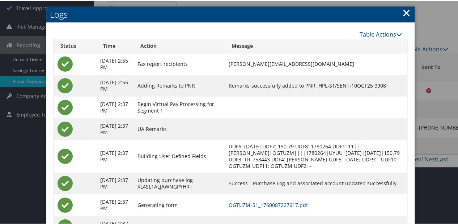
scroll to position [121, 0]
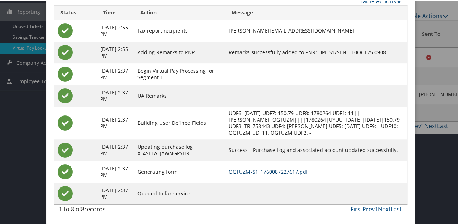
click at [256, 174] on link "OGTUZM-S1_1760087227617.pdf" at bounding box center [267, 170] width 79 height 7
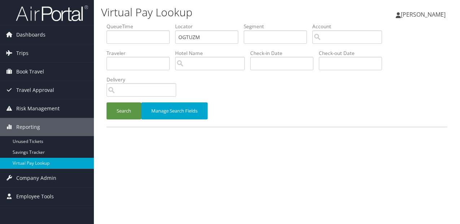
click at [129, 120] on div "Search Manage Search Fields" at bounding box center [277, 114] width 352 height 24
click at [128, 112] on button "Search" at bounding box center [124, 110] width 35 height 17
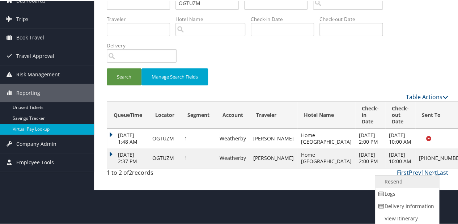
click at [399, 182] on link "Resend" at bounding box center [406, 181] width 62 height 12
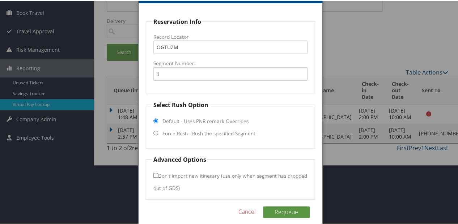
click at [185, 132] on label "Force Rush - Rush the specified Segment" at bounding box center [208, 132] width 93 height 7
click at [158, 132] on input "Force Rush - Rush the specified Segment" at bounding box center [155, 132] width 5 height 5
radio input "true"
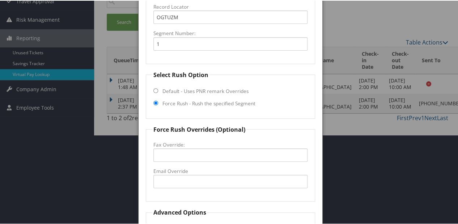
scroll to position [117, 0]
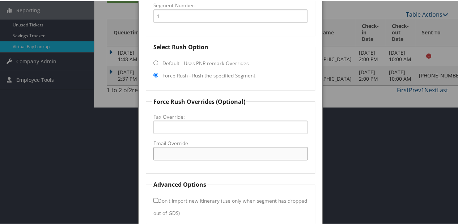
click at [185, 149] on input "Email Override" at bounding box center [230, 152] width 154 height 13
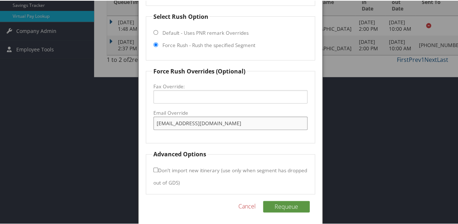
scroll to position [149, 0]
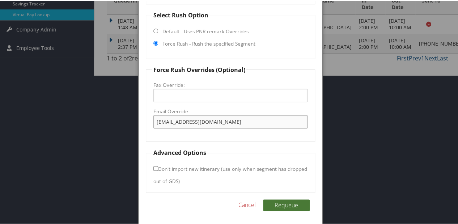
type input "[EMAIL_ADDRESS][DOMAIN_NAME]"
click at [289, 205] on button "Requeue" at bounding box center [286, 204] width 47 height 12
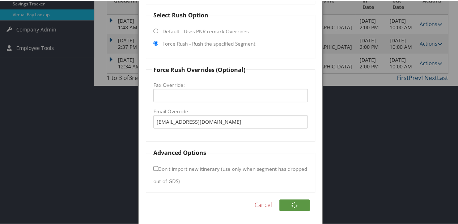
scroll to position [29, 0]
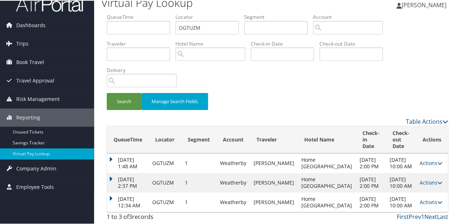
click at [106, 189] on div "QueueTime Locator OGTUZM Segment Account Traveler Hotel Name Check-in Date Chec…" at bounding box center [277, 118] width 352 height 211
click at [110, 192] on td "[DATE] 12:34 AM" at bounding box center [128, 202] width 42 height 20
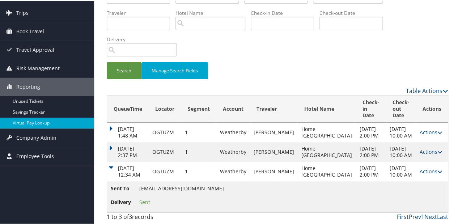
scroll to position [60, 0]
drag, startPoint x: 194, startPoint y: 189, endPoint x: 157, endPoint y: 188, distance: 36.9
click at [157, 188] on td "Sent To home2suitestemple@gmail.com Delivery Sent" at bounding box center [277, 195] width 340 height 31
drag, startPoint x: 157, startPoint y: 188, endPoint x: 141, endPoint y: 186, distance: 15.7
click at [141, 186] on span "[EMAIL_ADDRESS][DOMAIN_NAME]" at bounding box center [181, 187] width 85 height 7
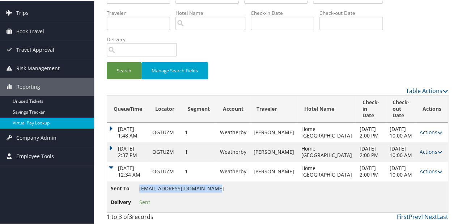
drag, startPoint x: 140, startPoint y: 187, endPoint x: 214, endPoint y: 189, distance: 74.1
click at [214, 189] on span "[EMAIL_ADDRESS][DOMAIN_NAME]" at bounding box center [181, 187] width 85 height 7
copy span "[EMAIL_ADDRESS][DOMAIN_NAME]"
click at [426, 167] on link "Actions" at bounding box center [430, 170] width 23 height 7
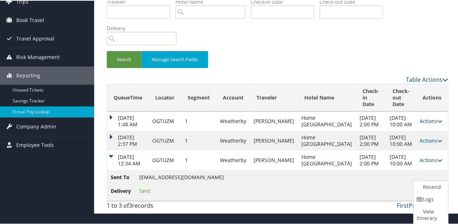
drag, startPoint x: 426, startPoint y: 167, endPoint x: 381, endPoint y: 192, distance: 51.1
click at [420, 197] on icon at bounding box center [419, 198] width 7 height 5
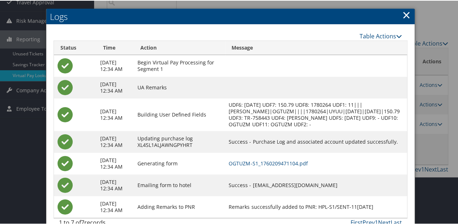
scroll to position [108, 0]
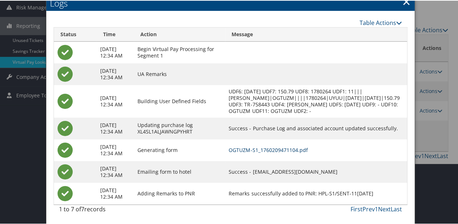
click at [264, 152] on link "OGTUZM-S1_1760209471104.pdf" at bounding box center [267, 149] width 79 height 7
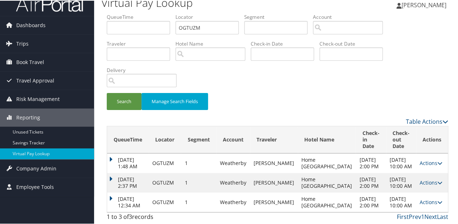
scroll to position [29, 0]
click at [119, 192] on td "[DATE] 12:34 AM" at bounding box center [128, 202] width 42 height 20
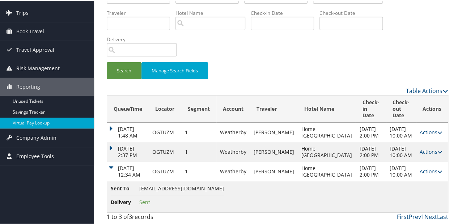
scroll to position [60, 0]
drag, startPoint x: 140, startPoint y: 186, endPoint x: 214, endPoint y: 190, distance: 73.8
click at [214, 190] on span "[EMAIL_ADDRESS][DOMAIN_NAME]" at bounding box center [181, 187] width 85 height 7
copy span "[EMAIL_ADDRESS][DOMAIN_NAME]"
click at [116, 122] on td "[DATE] 1:48 AM" at bounding box center [128, 132] width 42 height 20
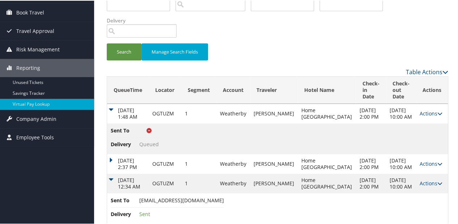
click at [119, 165] on td "Oct 10, 2025 2:37 PM" at bounding box center [128, 163] width 42 height 20
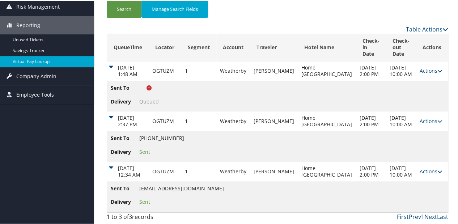
scroll to position [0, 0]
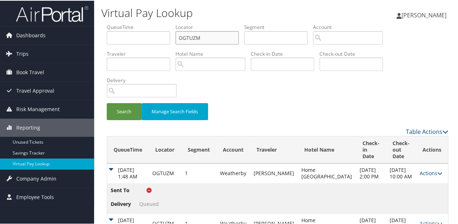
drag, startPoint x: 182, startPoint y: 42, endPoint x: 165, endPoint y: 44, distance: 17.2
click at [165, 23] on ul "QueueTime Locator OGTUZM Segment Account Traveler Hotel Name Check-in Date Chec…" at bounding box center [277, 23] width 341 height 0
paste input "NOXUSX"
type input "NOXUSX"
click at [121, 113] on button "Search" at bounding box center [124, 110] width 35 height 17
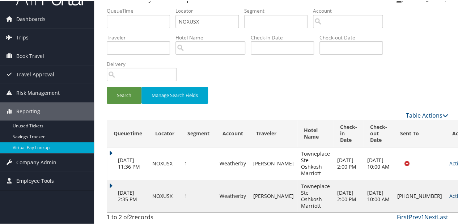
click at [449, 194] on link "Actions" at bounding box center [460, 195] width 23 height 7
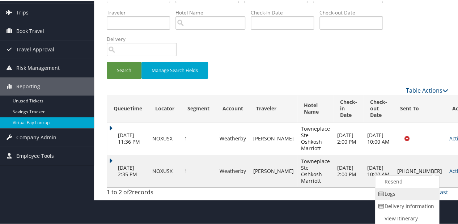
click at [395, 193] on link "Logs" at bounding box center [406, 193] width 62 height 12
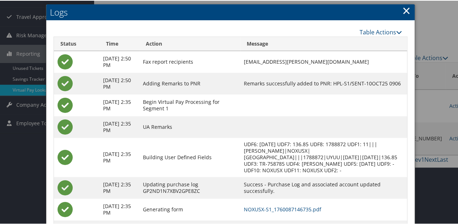
scroll to position [74, 0]
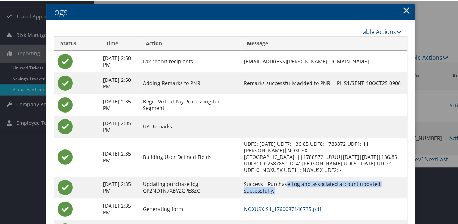
click at [281, 188] on td "Success - Purchase Log and associated account updated successfully." at bounding box center [323, 187] width 167 height 22
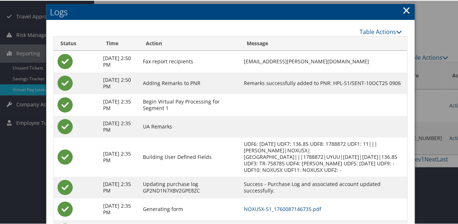
drag, startPoint x: 281, startPoint y: 188, endPoint x: 283, endPoint y: 214, distance: 25.8
click at [282, 214] on td "NOXUSX-S1_1760087146735.pdf" at bounding box center [323, 208] width 167 height 22
click at [284, 209] on link "NOXUSX-S1_1760087146735.pdf" at bounding box center [282, 208] width 77 height 7
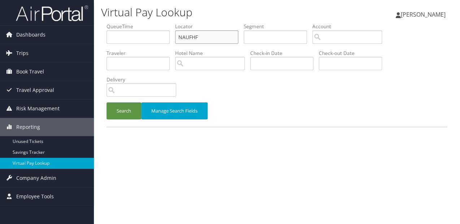
paste input "QRMVAY"
click at [143, 23] on ul "QueueTime Locator NAUFHF Segment Account Traveler Hotel Name Check-in Date Chec…" at bounding box center [277, 23] width 341 height 0
type input "QRMVAY"
click at [117, 115] on button "Search" at bounding box center [124, 110] width 35 height 17
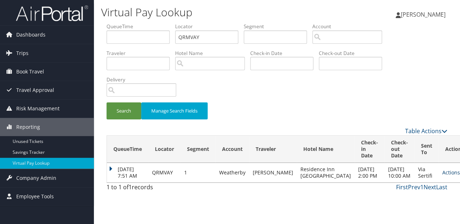
drag, startPoint x: 441, startPoint y: 178, endPoint x: 419, endPoint y: 181, distance: 22.6
click at [439, 178] on td "Actions Resend Logs View Itinerary" at bounding box center [455, 173] width 32 height 20
click at [443, 176] on link "Actions" at bounding box center [454, 172] width 23 height 7
click at [406, 199] on link "Logs" at bounding box center [416, 202] width 46 height 12
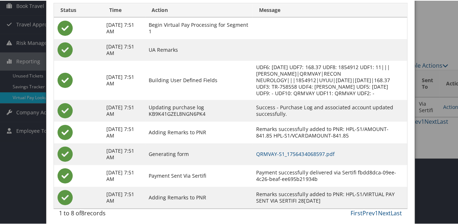
scroll to position [69, 0]
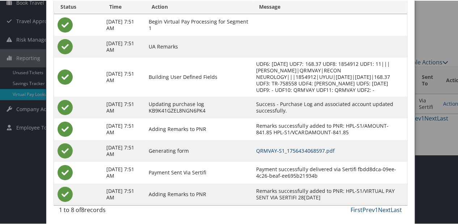
click at [284, 152] on link "QRMVAY-S1_1756434068597.pdf" at bounding box center [295, 149] width 78 height 7
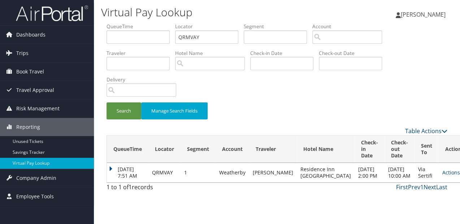
click at [119, 168] on td "[DATE] 7:51 AM" at bounding box center [128, 173] width 42 height 20
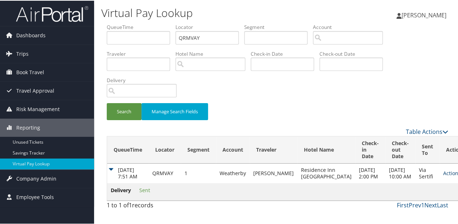
click at [443, 176] on link "Actions" at bounding box center [454, 172] width 23 height 7
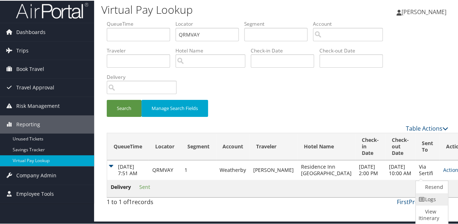
click at [425, 197] on link "Logs" at bounding box center [430, 198] width 30 height 12
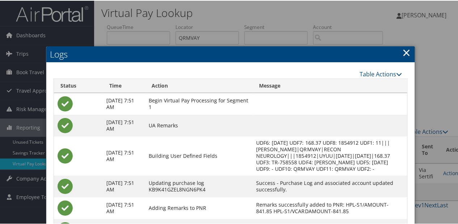
click at [402, 48] on link "×" at bounding box center [406, 51] width 8 height 14
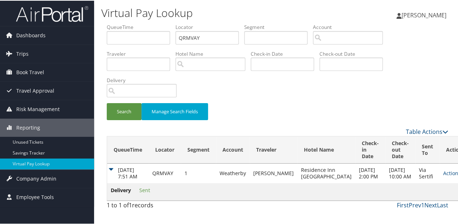
click at [439, 175] on td "Actions Resend Logs View Itinerary" at bounding box center [455, 173] width 32 height 20
click at [443, 176] on link "Actions" at bounding box center [454, 172] width 23 height 7
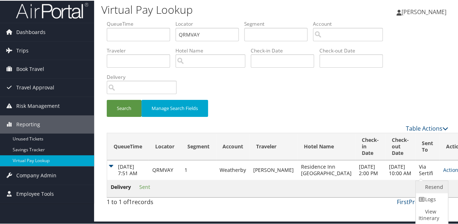
click at [422, 181] on link "Resend" at bounding box center [430, 186] width 30 height 12
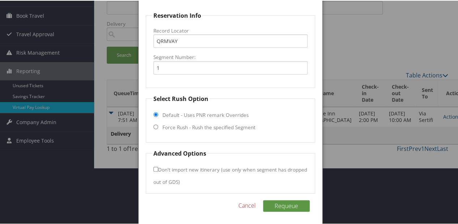
click at [211, 132] on fieldset "Select Rush Option Default - Uses PNR remark Overrides Force Rush - Rush the sp…" at bounding box center [230, 118] width 169 height 48
click at [211, 127] on label "Force Rush - Rush the specified Segment" at bounding box center [208, 126] width 93 height 7
click at [158, 127] on input "Force Rush - Rush the specified Segment" at bounding box center [155, 126] width 5 height 5
radio input "true"
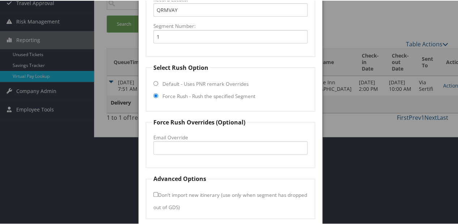
scroll to position [113, 0]
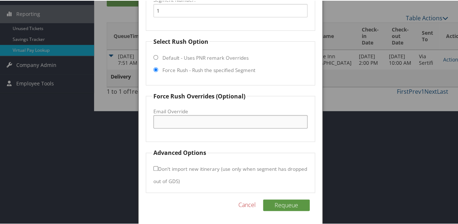
click at [199, 123] on input "Email Override" at bounding box center [230, 120] width 154 height 13
click at [173, 121] on input "RIsaySb@slynnhosp.com" at bounding box center [230, 120] width 154 height 13
click at [223, 121] on input "RIsaySD@slynnhosp.com" at bounding box center [230, 120] width 154 height 13
type input "RIsaySD@slynnhosp.com"
click at [283, 204] on button "Requeue" at bounding box center [286, 204] width 47 height 12
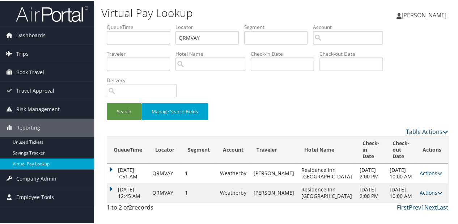
scroll to position [3, 0]
click at [116, 182] on td "[DATE] 7:51 AM" at bounding box center [128, 173] width 42 height 20
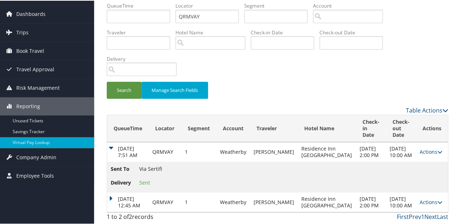
click at [114, 192] on td "[DATE] 12:45 AM" at bounding box center [128, 202] width 42 height 20
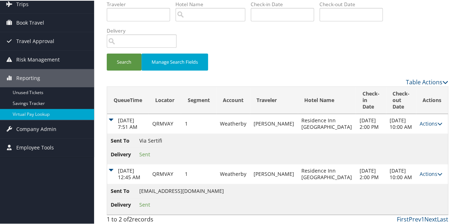
scroll to position [64, 0]
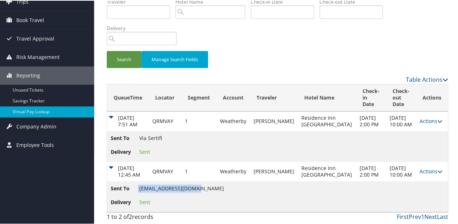
drag, startPoint x: 137, startPoint y: 188, endPoint x: 196, endPoint y: 186, distance: 58.2
click at [196, 186] on li "Sent To RIsaySD@slynnhosp.com" at bounding box center [167, 189] width 113 height 11
copy li "[EMAIL_ADDRESS][DOMAIN_NAME]"
click at [416, 167] on td "Actions Resend Logs View Itinerary" at bounding box center [432, 171] width 32 height 20
click at [419, 168] on link "Actions" at bounding box center [430, 170] width 23 height 7
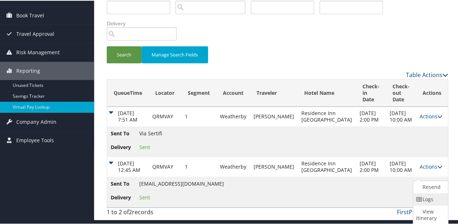
drag, startPoint x: 425, startPoint y: 194, endPoint x: 301, endPoint y: 156, distance: 129.4
click at [425, 194] on link "Logs" at bounding box center [429, 198] width 33 height 12
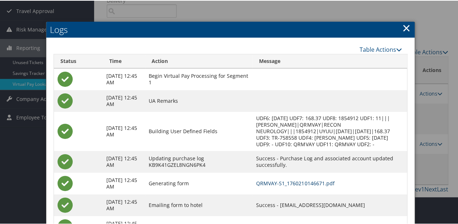
scroll to position [112, 0]
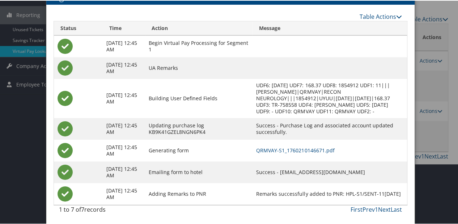
click at [295, 145] on td "QRMVAY-S1_1760210146671.pdf" at bounding box center [329, 150] width 154 height 22
click at [297, 152] on link "QRMVAY-S1_1760210146671.pdf" at bounding box center [295, 149] width 78 height 7
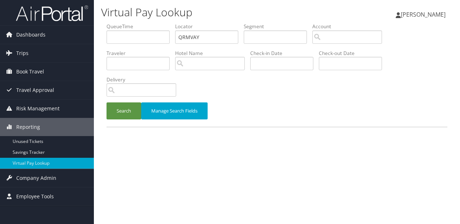
click at [121, 120] on div "Search Manage Search Fields" at bounding box center [277, 114] width 352 height 24
click at [97, 100] on div "Virtual Pay Lookup [PERSON_NAME] [PERSON_NAME] My Settings Travel Agency Contac…" at bounding box center [277, 112] width 366 height 224
click at [129, 112] on button "Search" at bounding box center [124, 110] width 35 height 17
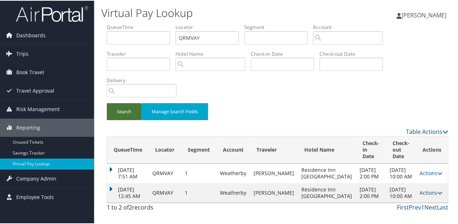
scroll to position [3, 0]
drag, startPoint x: 106, startPoint y: 192, endPoint x: 131, endPoint y: 185, distance: 25.7
click at [106, 192] on div "QueueTime Locator QRMVAY Segment Account Traveler Hotel Name Check-in Date Chec…" at bounding box center [277, 119] width 352 height 192
click at [117, 192] on td "[DATE] 12:45 AM" at bounding box center [128, 192] width 42 height 20
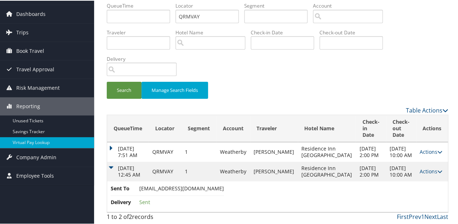
scroll to position [34, 0]
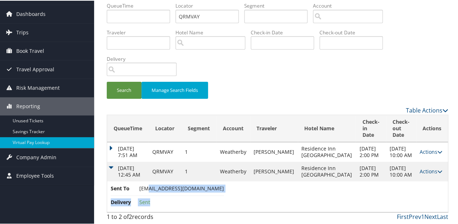
drag, startPoint x: 199, startPoint y: 188, endPoint x: 145, endPoint y: 190, distance: 53.5
click at [145, 190] on td "Sent To [EMAIL_ADDRESS][DOMAIN_NAME] Delivery Sent" at bounding box center [277, 195] width 340 height 31
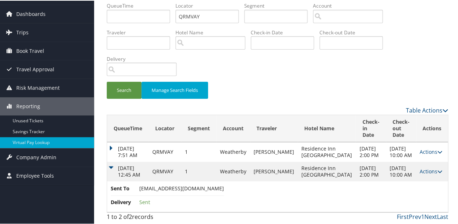
drag, startPoint x: 145, startPoint y: 190, endPoint x: 141, endPoint y: 192, distance: 4.9
click at [141, 192] on li "Sent To [EMAIL_ADDRESS][DOMAIN_NAME]" at bounding box center [167, 189] width 113 height 11
drag, startPoint x: 140, startPoint y: 189, endPoint x: 145, endPoint y: 188, distance: 4.8
click at [145, 188] on span "[EMAIL_ADDRESS][DOMAIN_NAME]" at bounding box center [181, 187] width 85 height 7
drag, startPoint x: 145, startPoint y: 188, endPoint x: 154, endPoint y: 194, distance: 11.4
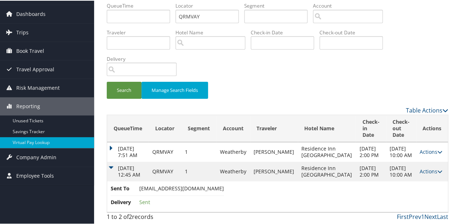
click at [155, 196] on li "Delivery Sent" at bounding box center [167, 201] width 113 height 13
drag, startPoint x: 137, startPoint y: 188, endPoint x: 197, endPoint y: 186, distance: 59.6
click at [197, 186] on li "Sent To [EMAIL_ADDRESS][DOMAIN_NAME]" at bounding box center [167, 189] width 113 height 11
copy li "[EMAIL_ADDRESS][DOMAIN_NAME]"
click at [109, 162] on td "[DATE] 12:45 AM" at bounding box center [128, 171] width 42 height 20
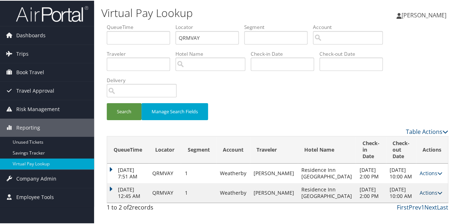
click at [426, 195] on link "Actions" at bounding box center [430, 191] width 23 height 7
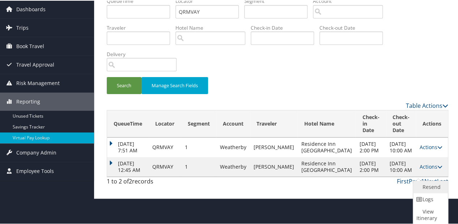
click at [418, 182] on link "Resend" at bounding box center [429, 186] width 33 height 12
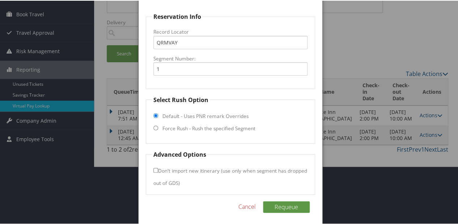
click at [166, 129] on label "Force Rush - Rush the specified Segment" at bounding box center [208, 127] width 93 height 7
click at [158, 129] on input "Force Rush - Rush the specified Segment" at bounding box center [155, 127] width 5 height 5
radio input "true"
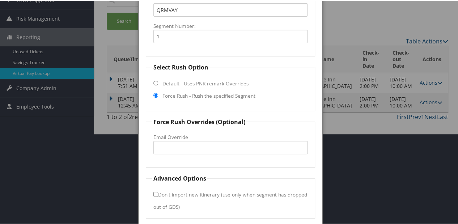
scroll to position [116, 0]
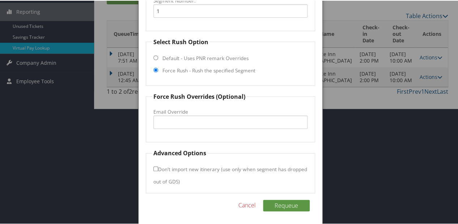
click at [171, 127] on fieldset "Force Rush Overrides (Optional) Fax Override: Email Override" at bounding box center [230, 116] width 169 height 50
click at [171, 124] on input "Email Override" at bounding box center [230, 121] width 154 height 13
paste input "RIsaySD@slynnhosp.com"
click at [172, 121] on input "RIsaySD@slynnhosp.com" at bounding box center [230, 121] width 154 height 13
type input "RIsayFD@slynnhosp.com"
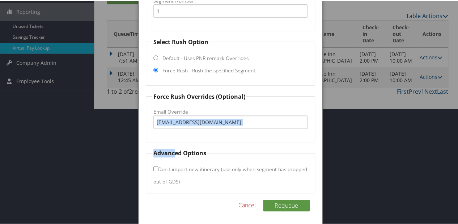
drag, startPoint x: 173, startPoint y: 145, endPoint x: 185, endPoint y: 139, distance: 13.0
click at [185, 139] on form "Reservation Info Record Locator QRMVAY Segment Number: 1 Select Rush Option Def…" at bounding box center [230, 73] width 169 height 239
drag, startPoint x: 185, startPoint y: 139, endPoint x: 186, endPoint y: 136, distance: 3.7
click at [186, 136] on fieldset "Force Rush Overrides (Optional) Fax Override: Email Override RIsayFD@slynnhosp.…" at bounding box center [230, 116] width 169 height 50
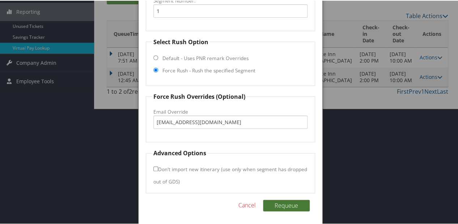
click at [294, 202] on button "Requeue" at bounding box center [286, 205] width 47 height 12
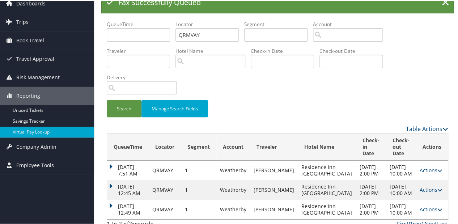
scroll to position [29, 0]
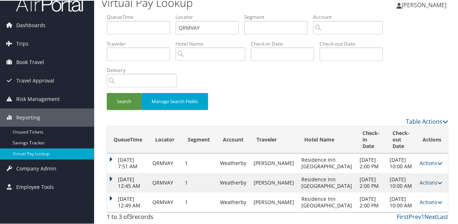
click at [111, 192] on td "Oct 12, 2025 12:49 AM" at bounding box center [128, 202] width 42 height 20
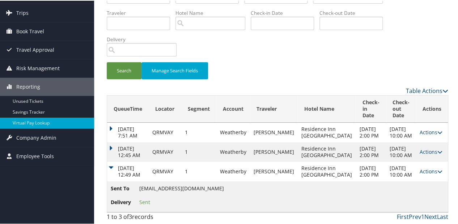
scroll to position [60, 0]
click at [112, 161] on td "Oct 12, 2025 12:49 AM" at bounding box center [128, 171] width 42 height 20
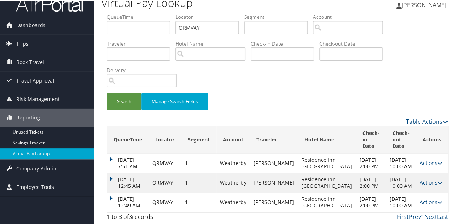
scroll to position [29, 0]
click at [111, 153] on td "Aug 29, 2025 7:51 AM" at bounding box center [128, 163] width 42 height 20
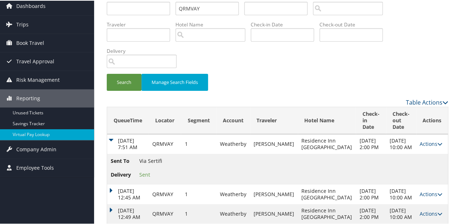
click at [109, 200] on td "Oct 12, 2025 12:45 AM" at bounding box center [128, 194] width 42 height 20
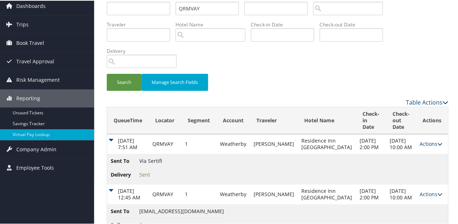
click at [426, 143] on link "Actions" at bounding box center [430, 142] width 23 height 7
click at [415, 175] on link "Logs" at bounding box center [429, 169] width 33 height 12
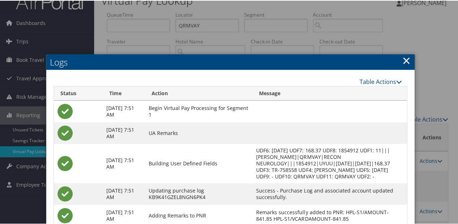
click at [402, 59] on link "×" at bounding box center [406, 59] width 8 height 14
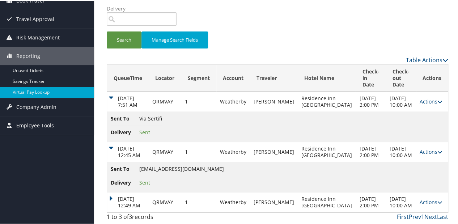
click at [116, 141] on td "Oct 12, 2025 12:45 AM" at bounding box center [128, 151] width 42 height 20
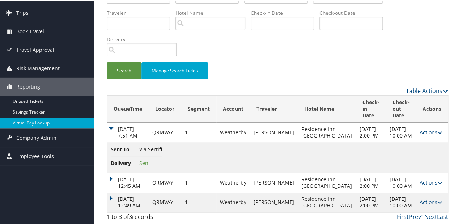
click at [111, 122] on td "Aug 29, 2025 7:51 AM" at bounding box center [128, 132] width 42 height 20
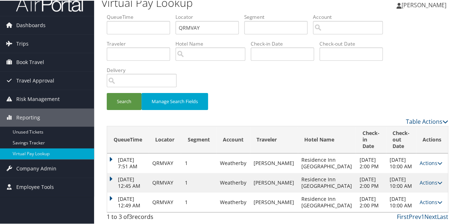
click at [113, 192] on td "Oct 12, 2025 12:49 AM" at bounding box center [128, 202] width 42 height 20
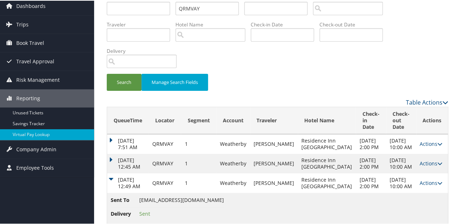
click at [110, 192] on td "Oct 12, 2025 12:49 AM" at bounding box center [128, 182] width 42 height 20
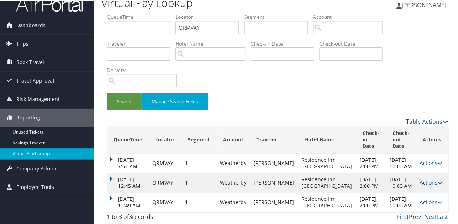
click at [119, 192] on td "Oct 12, 2025 12:49 AM" at bounding box center [128, 202] width 42 height 20
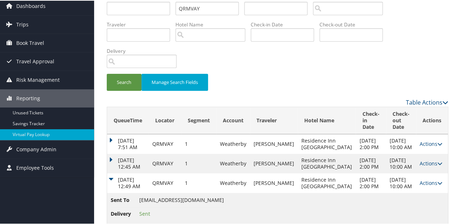
scroll to position [60, 0]
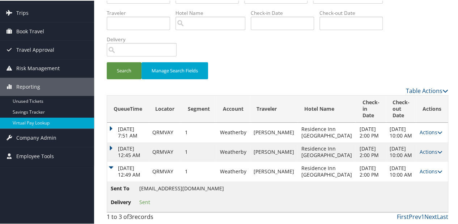
click at [112, 161] on td "Oct 12, 2025 12:49 AM" at bounding box center [128, 171] width 42 height 20
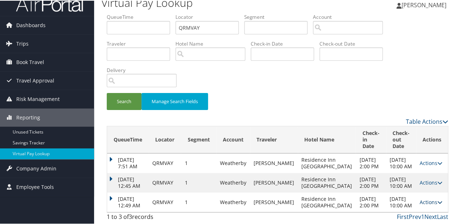
click at [419, 198] on link "Actions" at bounding box center [430, 201] width 23 height 7
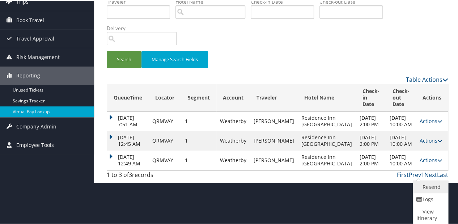
click at [420, 187] on link "Resend" at bounding box center [429, 186] width 33 height 12
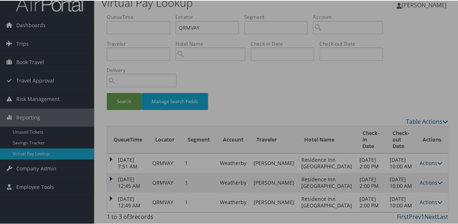
scroll to position [29, 0]
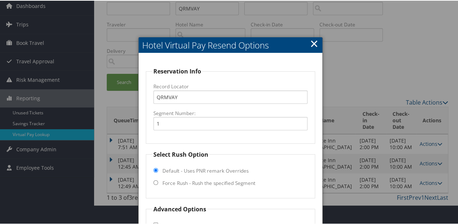
click at [313, 44] on link "×" at bounding box center [314, 42] width 8 height 14
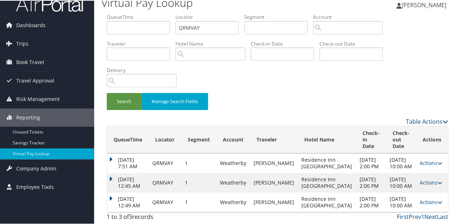
scroll to position [0, 0]
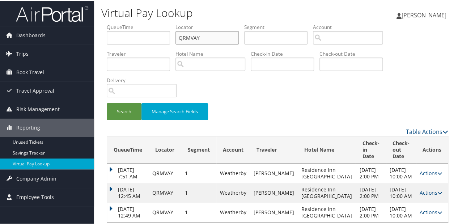
drag, startPoint x: 178, startPoint y: 43, endPoint x: 167, endPoint y: 46, distance: 11.5
click at [168, 23] on ul "QueueTime Locator QRMVAY Segment Account Traveler Hotel Name Check-in Date Chec…" at bounding box center [277, 23] width 341 height 0
paste input "IFRXPH"
click at [124, 110] on button "Search" at bounding box center [124, 110] width 35 height 17
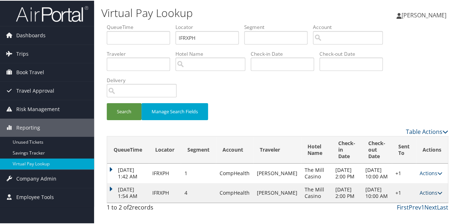
click at [422, 195] on link "Actions" at bounding box center [430, 191] width 23 height 7
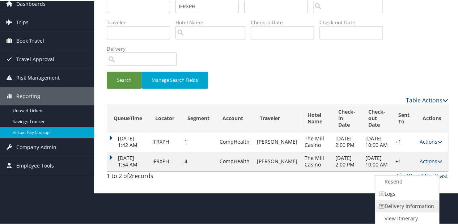
click at [403, 199] on link "Delivery Information" at bounding box center [406, 205] width 62 height 12
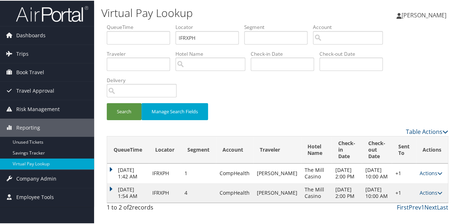
scroll to position [3, 0]
click at [116, 168] on td "Oct 11, 2025 1:42 AM" at bounding box center [128, 173] width 42 height 20
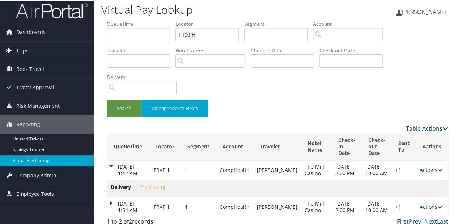
scroll to position [20, 0]
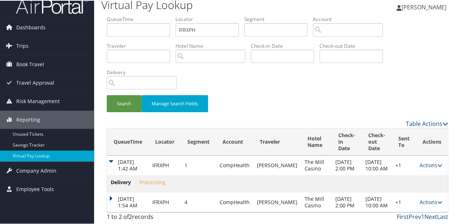
click at [103, 191] on div "QueueTime Locator IFRXPH Segment Account Traveler Hotel Name Check-in Date Chec…" at bounding box center [277, 119] width 352 height 209
click at [117, 192] on td "Oct 11, 2025 1:54 AM" at bounding box center [128, 202] width 42 height 20
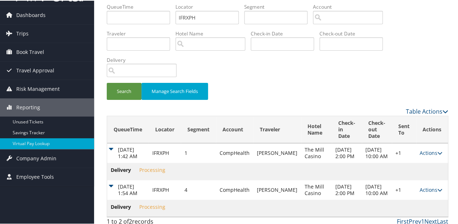
scroll to position [0, 0]
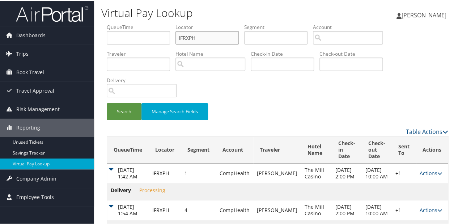
drag, startPoint x: 201, startPoint y: 42, endPoint x: 156, endPoint y: 51, distance: 46.1
click at [158, 23] on ul "QueueTime Locator IFRXPH Segment Account Traveler Hotel Name Check-in Date Chec…" at bounding box center [277, 23] width 341 height 0
paste input "FWRBUI"
type input "FWRBUI"
click at [132, 102] on li "Delivery" at bounding box center [144, 89] width 75 height 26
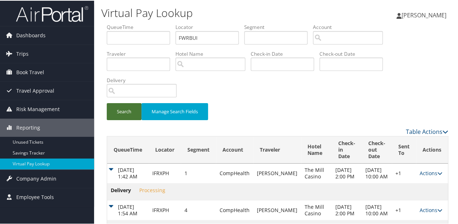
click at [132, 108] on button "Search" at bounding box center [124, 110] width 35 height 17
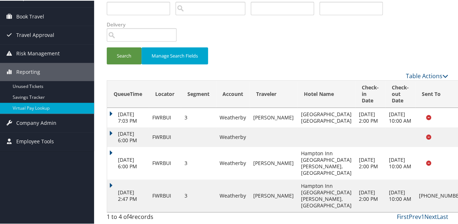
drag, startPoint x: 417, startPoint y: 199, endPoint x: 413, endPoint y: 197, distance: 4.5
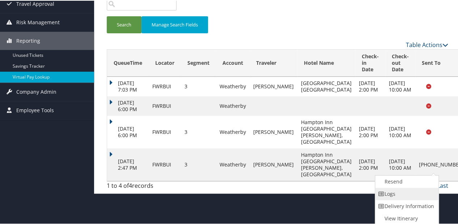
click at [403, 193] on link "Logs" at bounding box center [406, 193] width 62 height 12
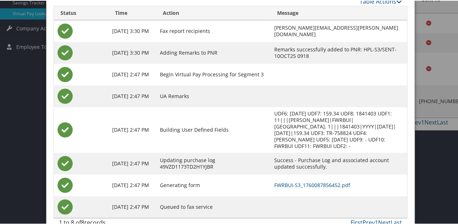
scroll to position [156, 0]
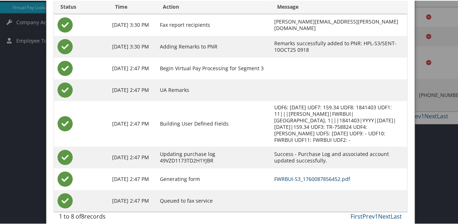
click at [294, 175] on link "FWRBUI-S3_1760087856452.pdf" at bounding box center [312, 178] width 76 height 7
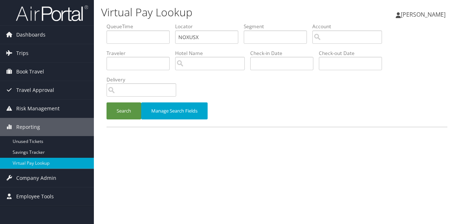
click at [160, 23] on ul "QueueTime Locator NOXUSX Segment Account Traveler Hotel Name Check-in Date Chec…" at bounding box center [277, 23] width 341 height 0
type input "JBEBPF"
click at [123, 120] on div "Search Manage Search Fields" at bounding box center [277, 114] width 352 height 24
click at [128, 112] on button "Search" at bounding box center [124, 110] width 35 height 17
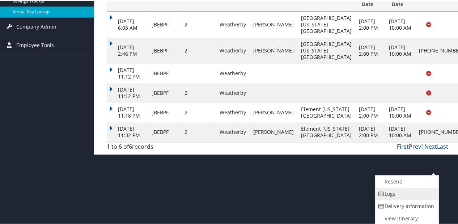
click at [393, 194] on link "Logs" at bounding box center [406, 193] width 62 height 12
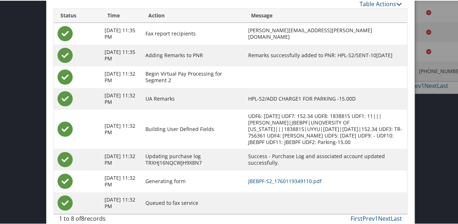
scroll to position [221, 0]
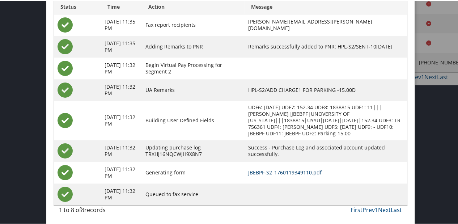
click at [289, 173] on link "JBEBPF-S2_1760119349110.pdf" at bounding box center [284, 171] width 73 height 7
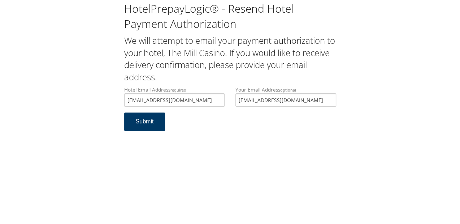
type input "[EMAIL_ADDRESS][DOMAIN_NAME]"
click at [137, 122] on button "Submit" at bounding box center [144, 121] width 41 height 18
drag, startPoint x: 151, startPoint y: 100, endPoint x: 103, endPoint y: 99, distance: 48.8
click at [103, 99] on div "HotelPrepayLogic® - Resend Hotel Payment Authorization We will attempt to email…" at bounding box center [230, 69] width 446 height 138
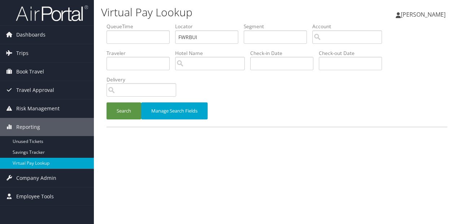
click at [166, 23] on ul "QueueTime Locator FWRBUI Segment Account Traveler Hotel Name Check-in Date Chec…" at bounding box center [277, 23] width 341 height 0
type input "LDCRHX"
click at [126, 105] on button "Search" at bounding box center [124, 110] width 35 height 17
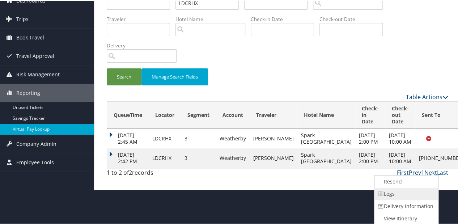
click at [399, 191] on link "Logs" at bounding box center [405, 193] width 62 height 12
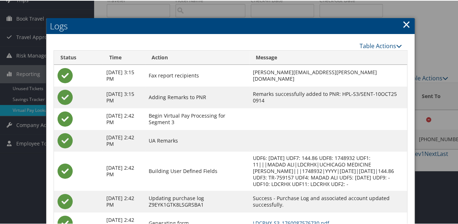
scroll to position [104, 0]
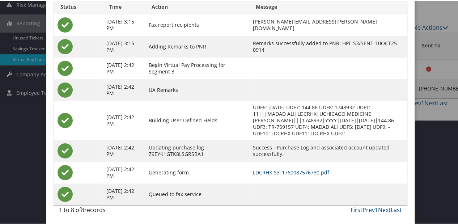
click at [271, 174] on link "LDCRHX-S3_1760087576730.pdf" at bounding box center [291, 171] width 76 height 7
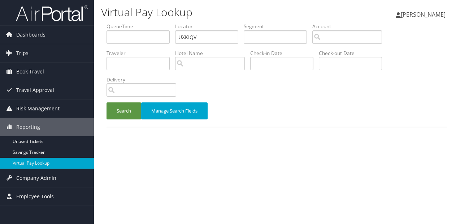
click at [148, 23] on ul "QueueTime Locator UXKIQV Segment Account Traveler Hotel Name Check-in Date Chec…" at bounding box center [277, 23] width 341 height 0
type input "UXKIQV"
click at [146, 108] on button "Manage Search Fields" at bounding box center [174, 110] width 66 height 17
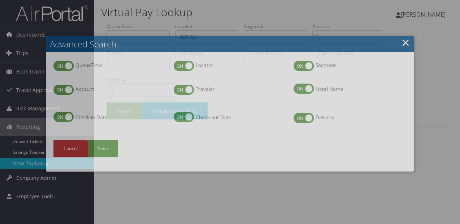
click at [134, 109] on ul "QueueTime QueueTime Locator Locator Segment Segment Account Account Traveler Tr…" at bounding box center [230, 100] width 360 height 80
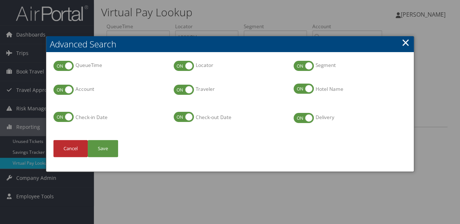
click at [412, 41] on h2 "Advanced Search" at bounding box center [230, 44] width 368 height 16
click at [408, 43] on link "×" at bounding box center [406, 42] width 8 height 14
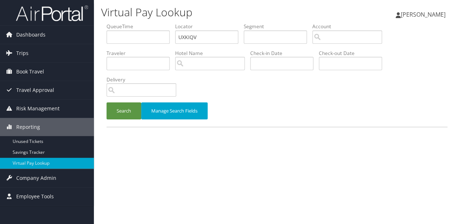
click at [123, 101] on li "Delivery" at bounding box center [144, 89] width 75 height 26
click at [121, 107] on button "Search" at bounding box center [124, 110] width 35 height 17
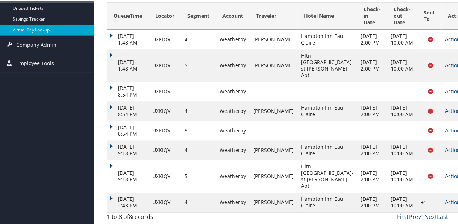
click at [441, 208] on td "Actions Resend Logs Delivery Information View Itinerary" at bounding box center [457, 202] width 32 height 20
click at [445, 205] on link "Actions" at bounding box center [456, 201] width 23 height 7
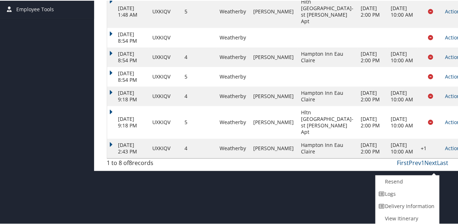
click at [384, 192] on link "Logs" at bounding box center [406, 193] width 62 height 12
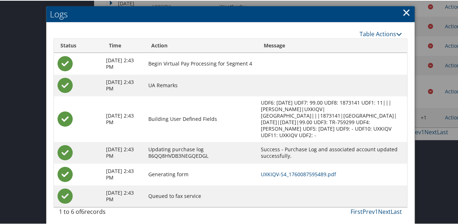
scroll to position [220, 0]
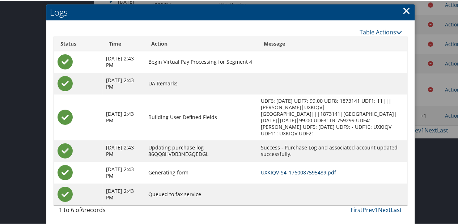
click at [285, 168] on link "UXKIQV-S4_1760087595489.pdf" at bounding box center [297, 171] width 75 height 7
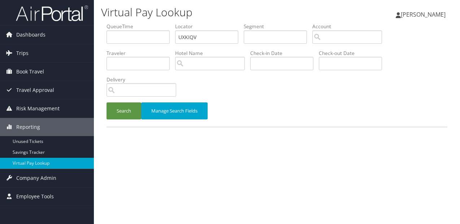
click at [115, 108] on button "Search" at bounding box center [124, 110] width 35 height 17
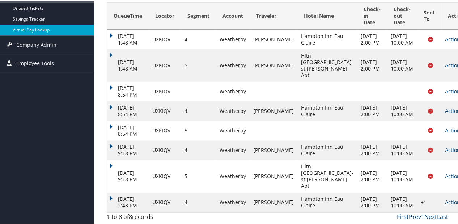
click at [445, 198] on link "Actions" at bounding box center [456, 201] width 23 height 7
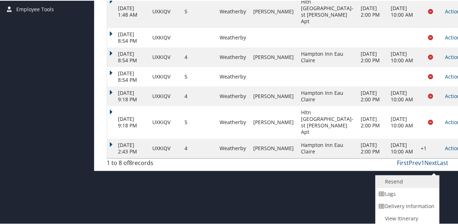
click at [400, 178] on link "Resend" at bounding box center [406, 181] width 62 height 12
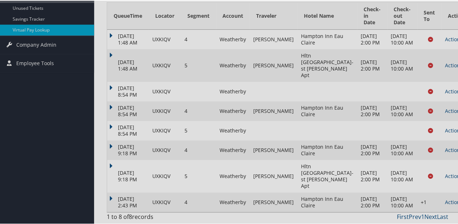
scroll to position [159, 0]
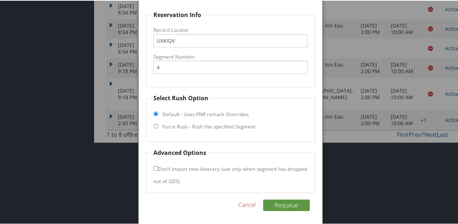
click at [197, 116] on label "Default - Uses PNR remark Overrides" at bounding box center [205, 113] width 86 height 7
click at [158, 115] on input "Default - Uses PNR remark Overrides" at bounding box center [155, 113] width 5 height 5
click at [201, 125] on label "Force Rush - Rush the specified Segment" at bounding box center [208, 125] width 93 height 7
click at [158, 125] on input "Force Rush - Rush the specified Segment" at bounding box center [155, 125] width 5 height 5
radio input "true"
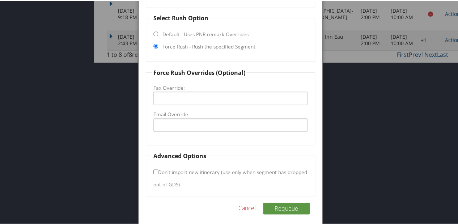
scroll to position [299, 0]
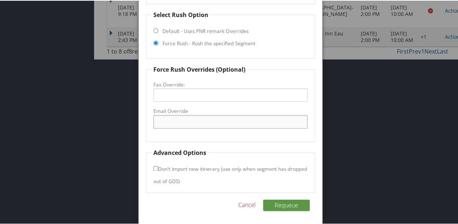
click at [185, 122] on input "Email Override" at bounding box center [230, 120] width 154 height 13
type input "ec.hampton.inn@gmail.com"
click at [292, 205] on button "Requeue" at bounding box center [286, 204] width 47 height 12
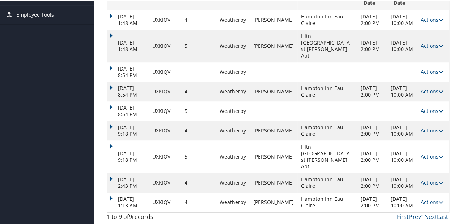
scroll to position [201, 0]
click at [113, 192] on td "Oct 12, 2025 1:13 AM" at bounding box center [128, 202] width 42 height 20
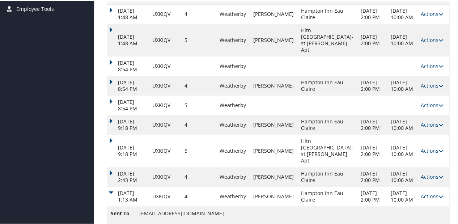
scroll to position [203, 0]
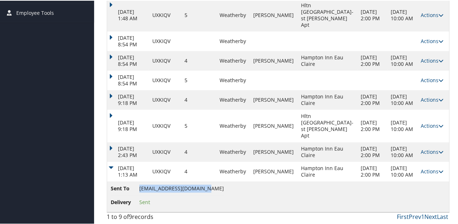
drag, startPoint x: 139, startPoint y: 188, endPoint x: 203, endPoint y: 187, distance: 64.0
click at [203, 187] on span "ec.hampton.inn@gmail.com" at bounding box center [181, 187] width 85 height 7
copy span "ec.hampton.inn@gmail.com"
drag, startPoint x: 432, startPoint y: 167, endPoint x: 421, endPoint y: 170, distance: 10.6
click at [438, 168] on icon at bounding box center [440, 170] width 5 height 5
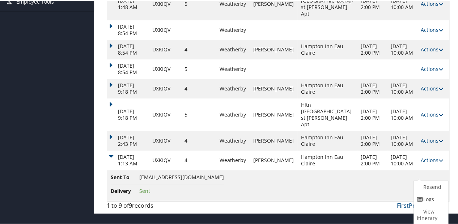
click at [422, 195] on link "Logs" at bounding box center [429, 198] width 32 height 12
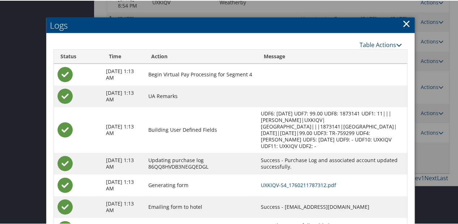
scroll to position [232, 0]
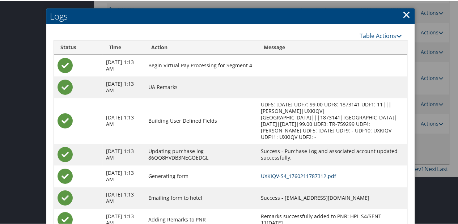
click at [317, 174] on link "UXKIQV-S4_1760211787312.pdf" at bounding box center [297, 175] width 75 height 7
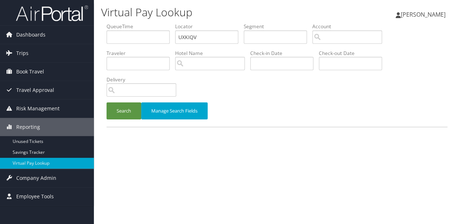
click at [163, 23] on ul "QueueTime Locator UXKIQV Segment Account Traveler Hotel Name Check-in Date Chec…" at bounding box center [277, 23] width 341 height 0
type input "WVXRNQ"
click at [125, 112] on button "Search" at bounding box center [124, 110] width 35 height 17
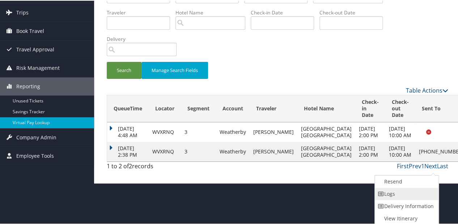
click at [397, 192] on link "Logs" at bounding box center [405, 193] width 62 height 12
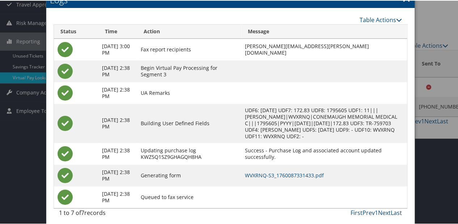
scroll to position [95, 0]
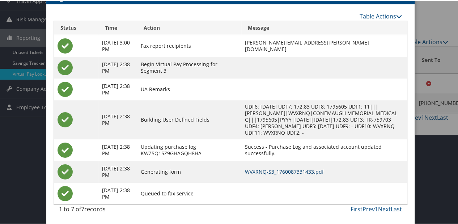
click at [292, 169] on link "WVXRNQ-S3_1760087331433.pdf" at bounding box center [284, 170] width 79 height 7
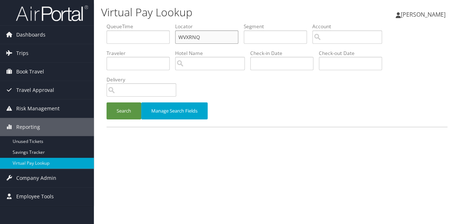
click at [160, 23] on ul "QueueTime Locator WVXRNQ Segment Account Traveler Hotel Name Check-in Date Chec…" at bounding box center [277, 23] width 341 height 0
paste input "YRDTLT"
type input "YRDTLT"
click at [127, 112] on button "Search" at bounding box center [124, 110] width 35 height 17
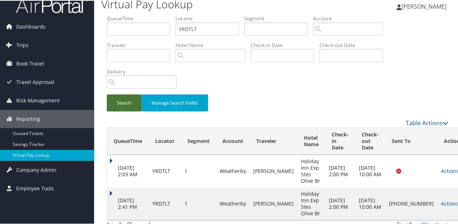
scroll to position [16, 0]
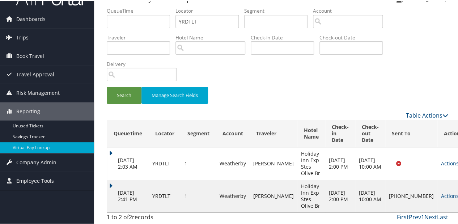
click at [124, 181] on td "[DATE] 2:41 PM" at bounding box center [128, 195] width 42 height 33
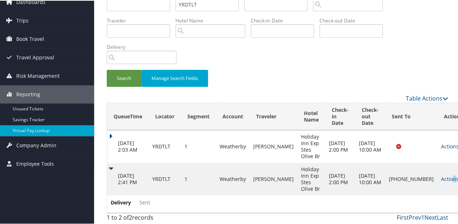
click at [441, 175] on link "Actions" at bounding box center [452, 178] width 23 height 7
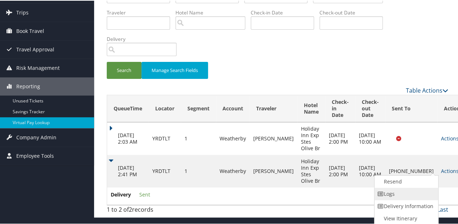
drag, startPoint x: 428, startPoint y: 175, endPoint x: 408, endPoint y: 195, distance: 27.9
click at [408, 195] on link "Logs" at bounding box center [405, 193] width 62 height 12
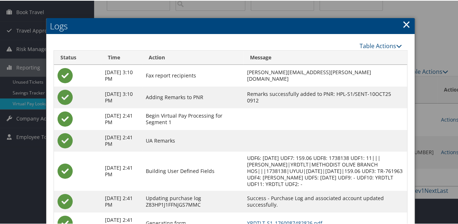
scroll to position [104, 0]
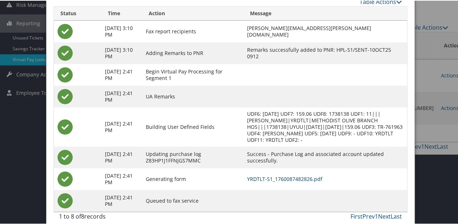
click at [263, 175] on link "YRDTLT-S1_1760087482826.pdf" at bounding box center [284, 178] width 75 height 7
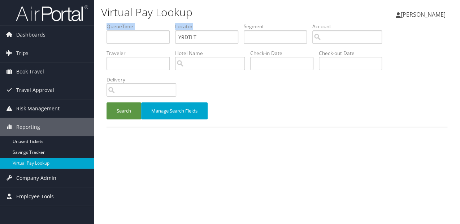
click at [169, 23] on ul "QueueTime Locator YRDTLT Segment Account Traveler Hotel Name Check-in Date Chec…" at bounding box center [277, 23] width 341 height 0
drag, startPoint x: 198, startPoint y: 35, endPoint x: 164, endPoint y: 42, distance: 35.1
click at [164, 23] on ul "QueueTime Locator YRDTLT Segment Account Traveler Hotel Name Check-in Date Chec…" at bounding box center [277, 23] width 341 height 0
paste input "QRMVAY"
type input "QRMVAY"
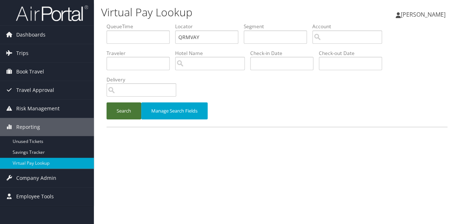
click at [133, 113] on button "Search" at bounding box center [124, 110] width 35 height 17
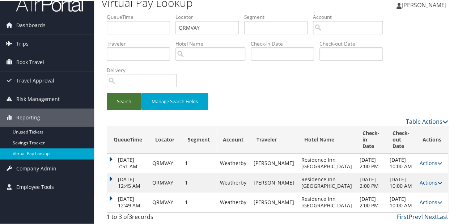
scroll to position [29, 0]
click at [115, 193] on td "[DATE] 12:49 AM" at bounding box center [128, 202] width 42 height 20
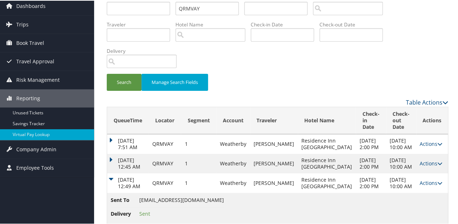
click at [109, 164] on td "[DATE] 12:45 AM" at bounding box center [128, 163] width 42 height 20
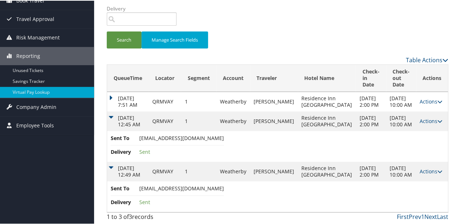
scroll to position [90, 0]
drag, startPoint x: 209, startPoint y: 131, endPoint x: 189, endPoint y: 131, distance: 19.9
click at [189, 131] on td "Sent To [EMAIL_ADDRESS][DOMAIN_NAME] Delivery Sent" at bounding box center [277, 145] width 340 height 31
drag, startPoint x: 189, startPoint y: 131, endPoint x: 201, endPoint y: 184, distance: 54.0
click at [199, 182] on td "Sent To [EMAIL_ADDRESS][DOMAIN_NAME] Delivery Sent" at bounding box center [277, 195] width 340 height 31
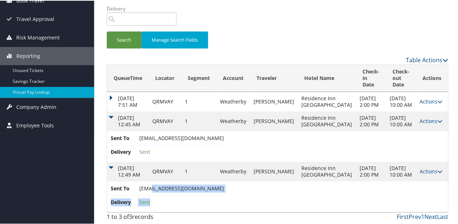
drag, startPoint x: 204, startPoint y: 188, endPoint x: 145, endPoint y: 185, distance: 59.7
click at [145, 185] on td "Sent To [EMAIL_ADDRESS][DOMAIN_NAME] Delivery Sent" at bounding box center [277, 195] width 340 height 31
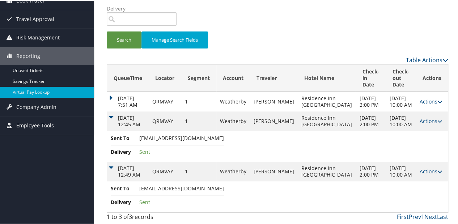
drag, startPoint x: 145, startPoint y: 185, endPoint x: 279, endPoint y: 186, distance: 134.1
click at [278, 188] on td "Sent To [EMAIL_ADDRESS][DOMAIN_NAME] Delivery Sent" at bounding box center [277, 195] width 340 height 31
click at [426, 167] on link "Actions" at bounding box center [430, 170] width 23 height 7
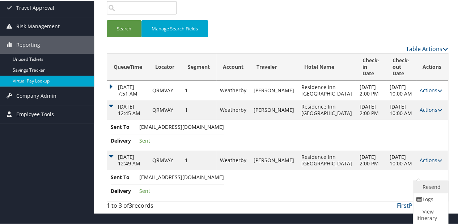
click at [424, 182] on link "Resend" at bounding box center [429, 186] width 33 height 12
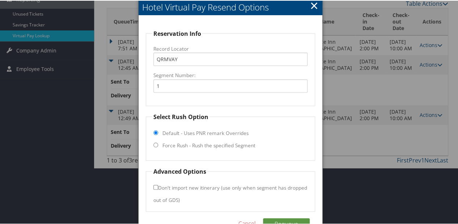
click at [198, 137] on fieldset "Select Rush Option Default - Uses PNR remark Overrides Force Rush - Rush the sp…" at bounding box center [230, 136] width 169 height 48
click at [197, 142] on label "Force Rush - Rush the specified Segment" at bounding box center [208, 144] width 93 height 7
click at [158, 142] on input "Force Rush - Rush the specified Segment" at bounding box center [155, 144] width 5 height 5
radio input "true"
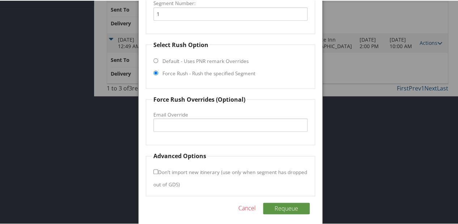
scroll to position [203, 0]
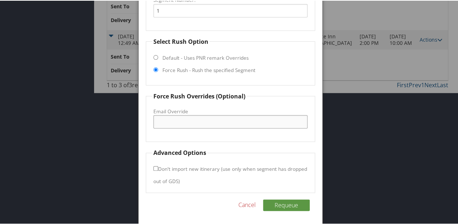
click at [178, 116] on input "Email Override" at bounding box center [230, 120] width 154 height 13
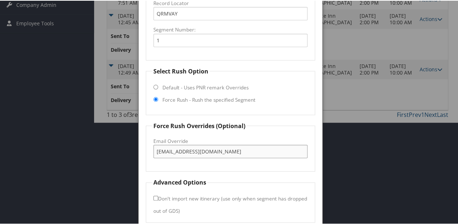
scroll to position [145, 0]
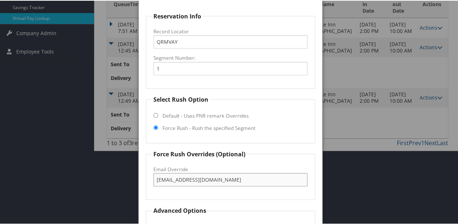
type input "[EMAIL_ADDRESS][DOMAIN_NAME]"
click at [257, 138] on fieldset "Select Rush Option Default - Uses PNR remark Overrides Force Rush - Rush the sp…" at bounding box center [230, 118] width 169 height 48
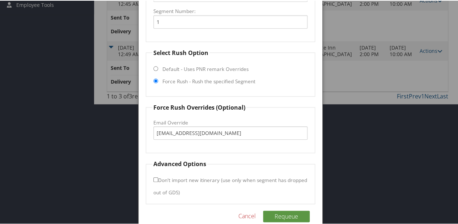
scroll to position [203, 0]
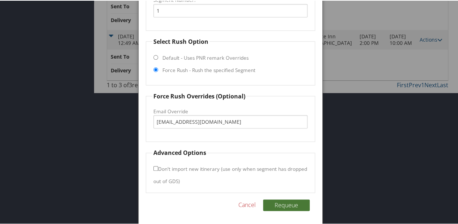
click at [288, 203] on button "Requeue" at bounding box center [286, 204] width 47 height 12
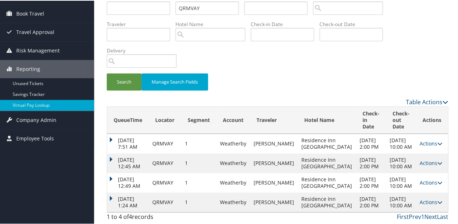
scroll to position [55, 0]
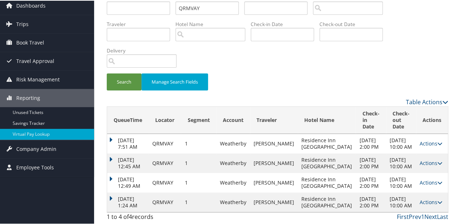
click at [111, 192] on td "[DATE] 1:24 AM" at bounding box center [128, 202] width 42 height 20
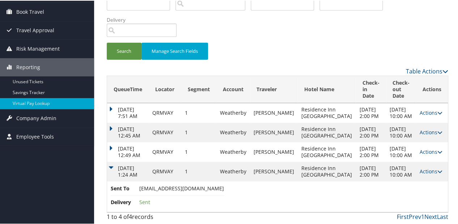
scroll to position [86, 0]
click at [258, 42] on div "Search Manage Search Fields" at bounding box center [277, 54] width 352 height 24
click at [111, 122] on td "[DATE] 12:45 AM" at bounding box center [128, 132] width 42 height 20
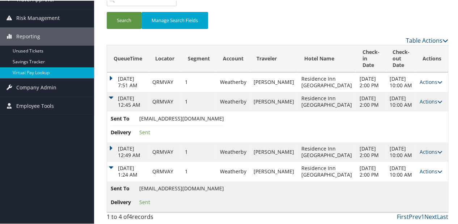
click at [112, 141] on td "[DATE] 12:49 AM" at bounding box center [128, 151] width 42 height 20
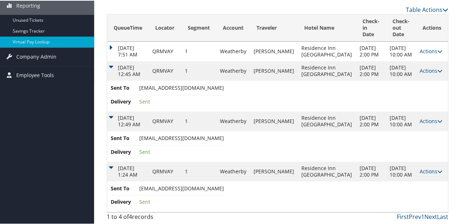
drag, startPoint x: 108, startPoint y: 158, endPoint x: 112, endPoint y: 155, distance: 5.2
click at [108, 161] on td "[DATE] 1:24 AM" at bounding box center [128, 171] width 42 height 20
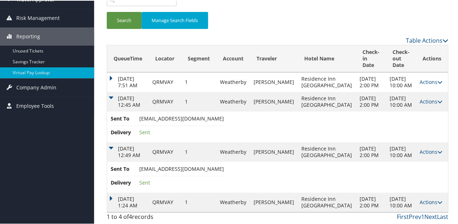
scroll to position [116, 0]
click at [109, 192] on td "[DATE] 1:24 AM" at bounding box center [128, 202] width 42 height 20
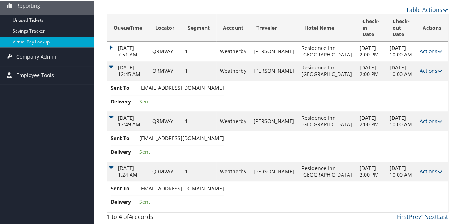
scroll to position [147, 0]
click at [106, 43] on div "QueueTime Locator QRMVAY Segment Account Traveler Hotel Name Check-in Date Chec…" at bounding box center [277, 62] width 352 height 323
click at [113, 60] on td "[DATE] 12:45 AM" at bounding box center [128, 70] width 42 height 20
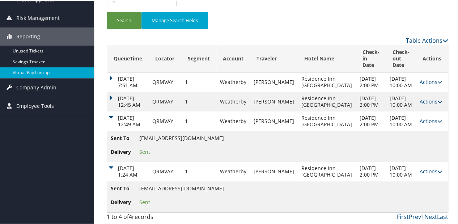
scroll to position [116, 0]
click at [112, 111] on td "[DATE] 12:49 AM" at bounding box center [128, 121] width 42 height 20
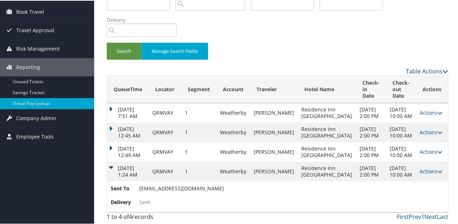
click at [111, 161] on td "[DATE] 1:24 AM" at bounding box center [128, 171] width 42 height 20
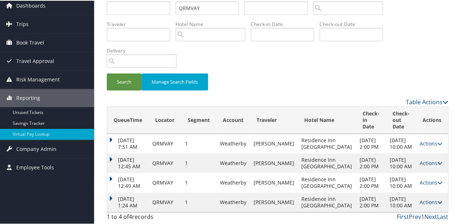
drag, startPoint x: 270, startPoint y: 40, endPoint x: 155, endPoint y: 89, distance: 124.7
click at [269, 40] on div "Search Manage Search Fields" at bounding box center [277, 45] width 352 height 104
click at [110, 192] on td "[DATE] 1:24 AM" at bounding box center [128, 202] width 42 height 20
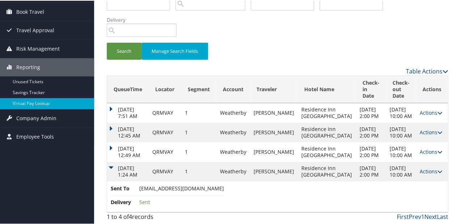
scroll to position [86, 0]
drag, startPoint x: 137, startPoint y: 186, endPoint x: 194, endPoint y: 188, distance: 56.4
click at [194, 188] on li "Sent To [EMAIL_ADDRESS][DOMAIN_NAME]" at bounding box center [167, 189] width 113 height 11
copy li "[EMAIL_ADDRESS][DOMAIN_NAME]"
click at [424, 167] on link "Actions" at bounding box center [430, 170] width 23 height 7
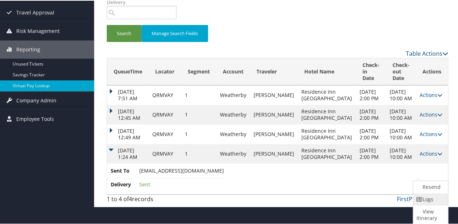
click at [422, 193] on link "Logs" at bounding box center [429, 198] width 33 height 12
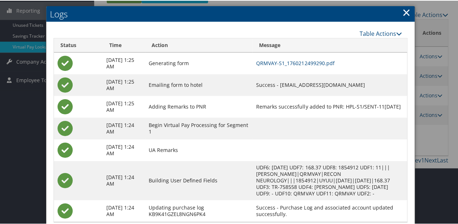
scroll to position [134, 0]
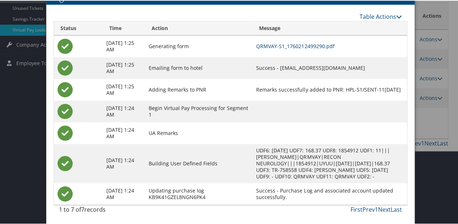
click at [292, 46] on link "QRMVAY-S1_1760212499290.pdf" at bounding box center [295, 45] width 78 height 7
